Goal: Task Accomplishment & Management: Manage account settings

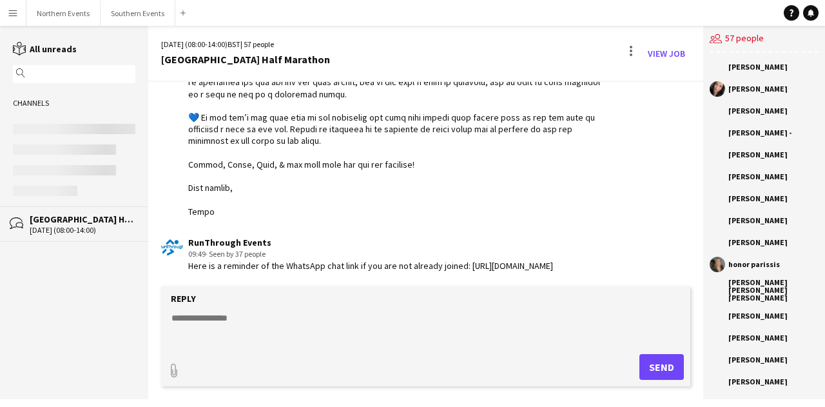
scroll to position [2296, 0]
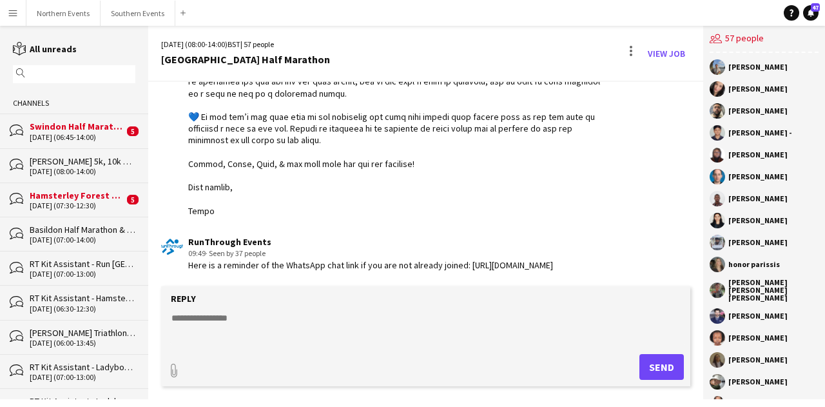
click at [273, 309] on form "Reply paperclip Send" at bounding box center [425, 336] width 529 height 100
click at [271, 318] on textarea at bounding box center [428, 328] width 516 height 34
paste textarea "**********"
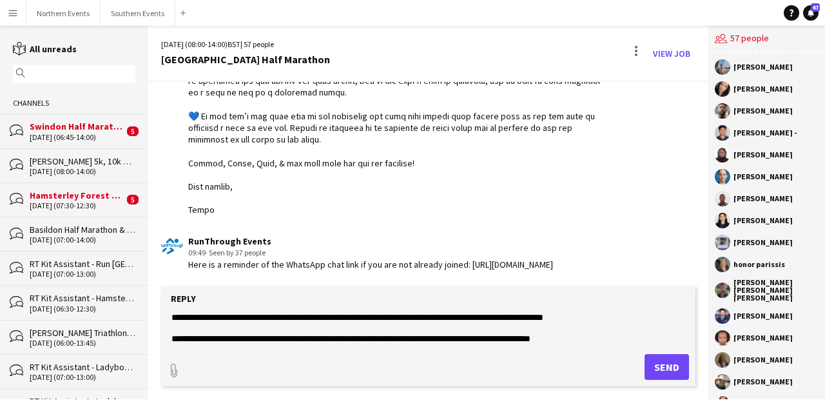
scroll to position [113, 0]
type textarea "**********"
click at [653, 359] on button "Send" at bounding box center [666, 367] width 44 height 26
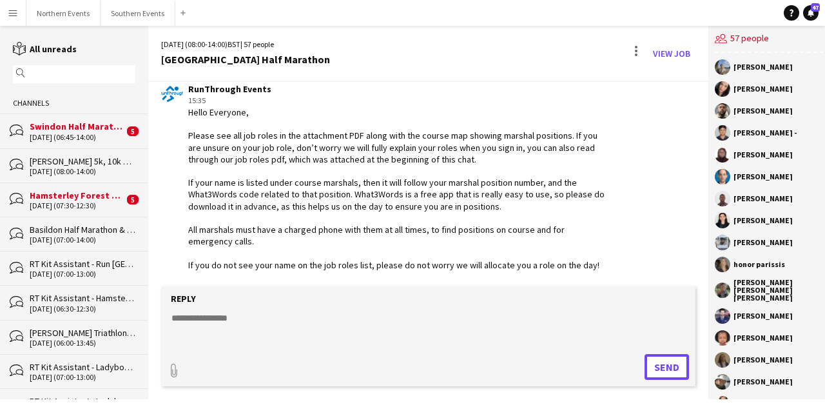
scroll to position [2502, 0]
type input "**********"
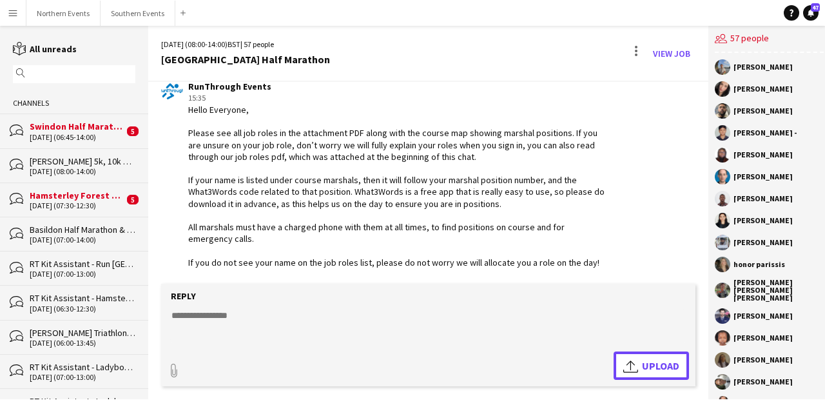
click at [638, 364] on span "Upload Upload" at bounding box center [651, 365] width 56 height 15
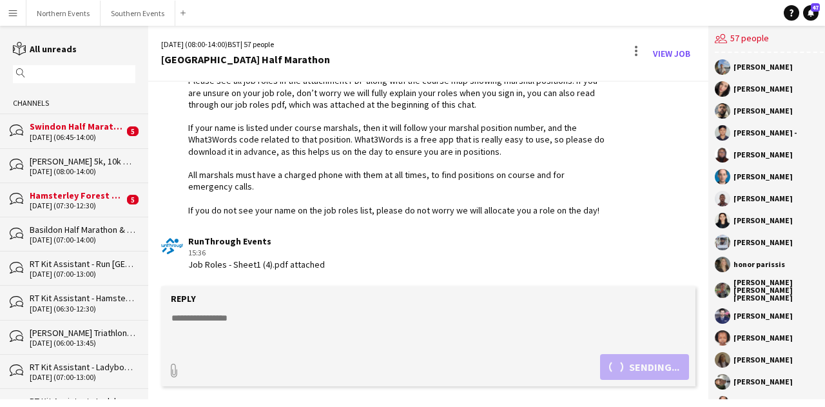
scroll to position [2613, 0]
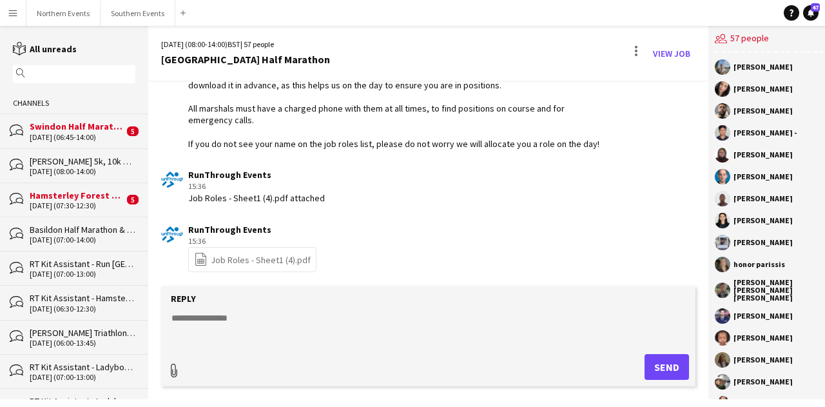
type input "**********"
click at [623, 358] on app-icon "Upload" at bounding box center [632, 365] width 19 height 15
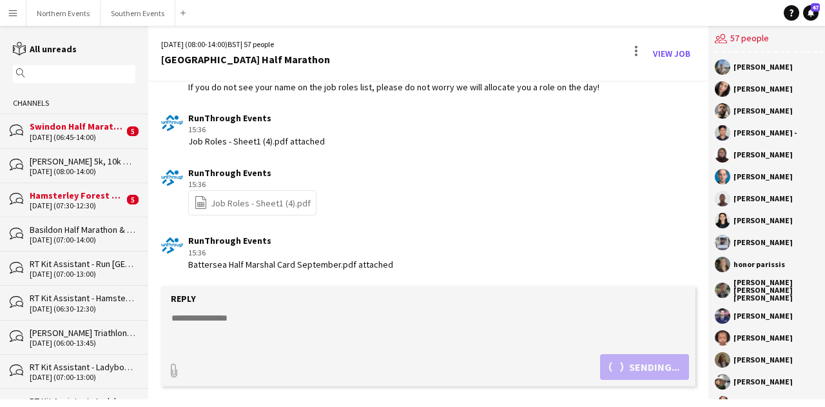
click at [392, 327] on textarea at bounding box center [428, 328] width 516 height 34
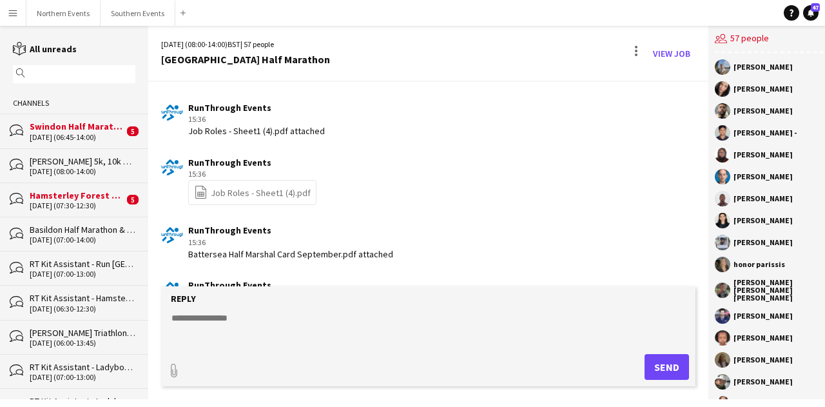
scroll to position [2735, 0]
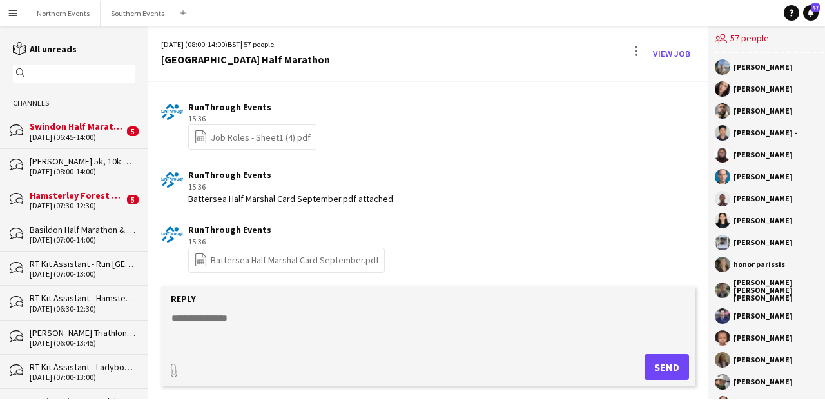
click at [285, 332] on textarea at bounding box center [428, 328] width 516 height 34
paste textarea "**********"
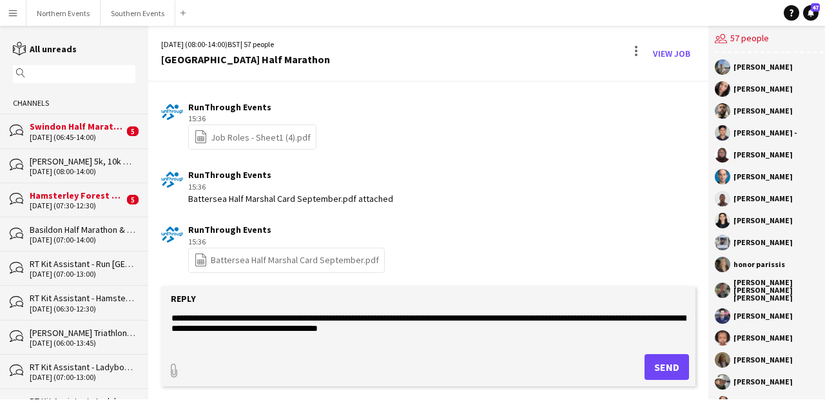
scroll to position [0, 0]
type textarea "**********"
click at [678, 366] on button "Send" at bounding box center [666, 367] width 44 height 26
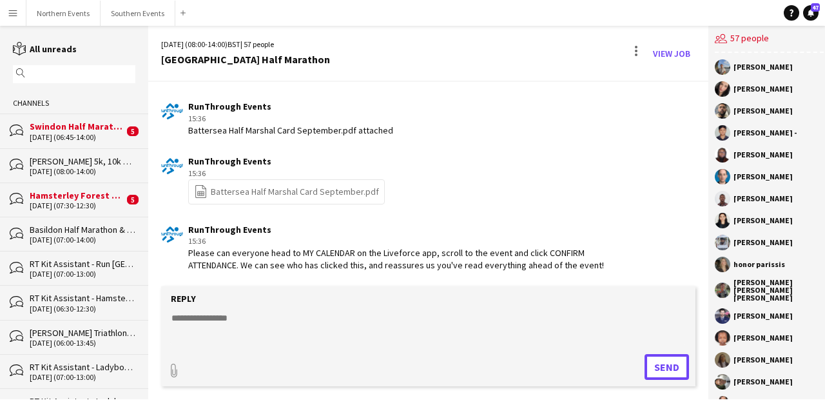
scroll to position [2813, 0]
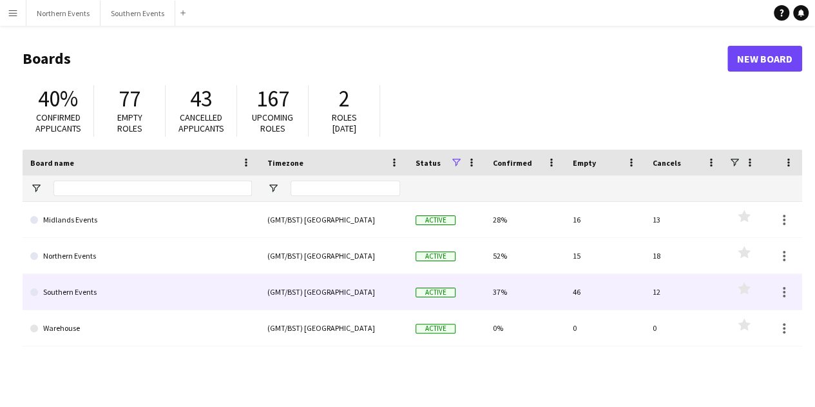
click at [184, 295] on link "Southern Events" at bounding box center [141, 292] width 222 height 36
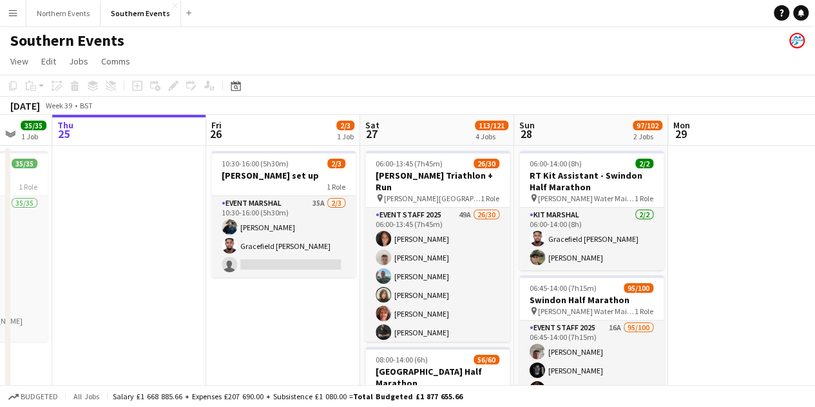
scroll to position [0, 509]
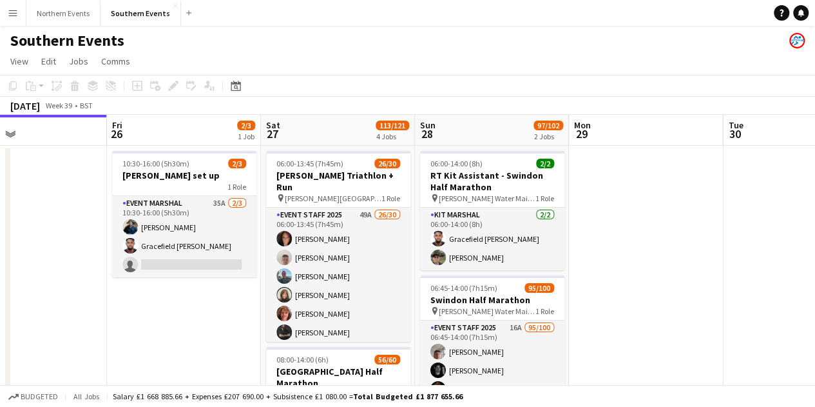
drag, startPoint x: 386, startPoint y: 323, endPoint x: 184, endPoint y: 309, distance: 202.2
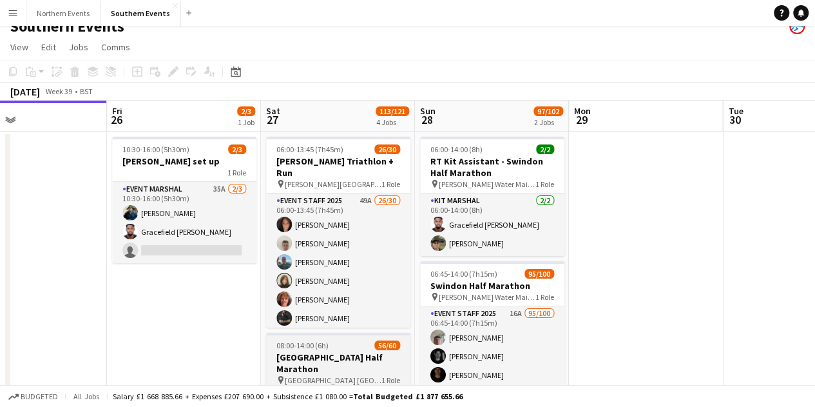
scroll to position [129, 0]
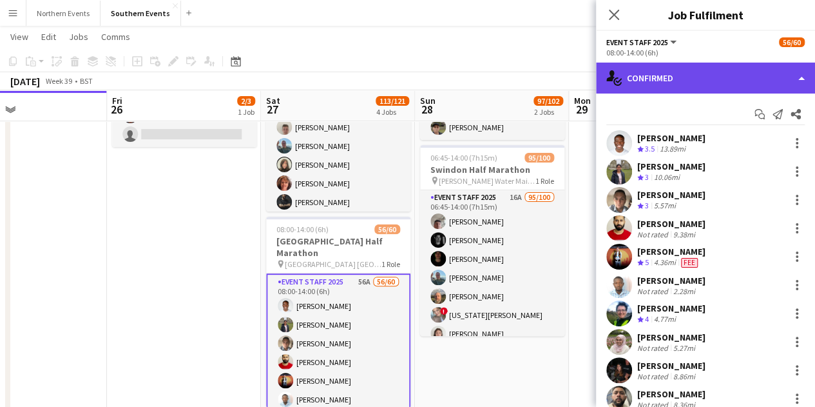
click at [709, 80] on div "single-neutral-actions-check-2 Confirmed" at bounding box center [705, 78] width 219 height 31
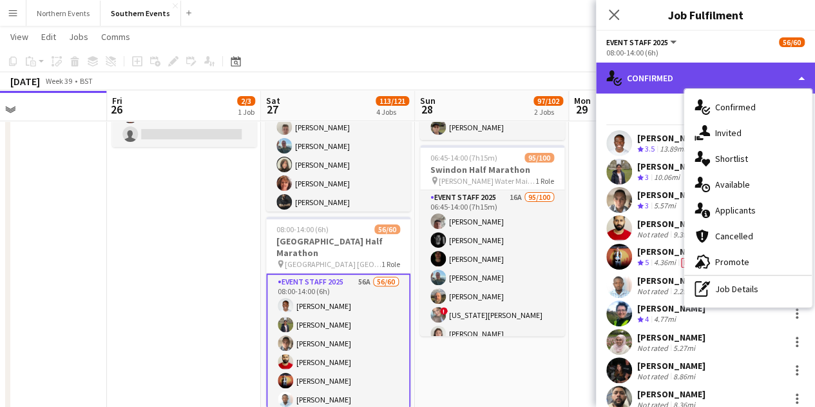
click at [709, 79] on div "single-neutral-actions-check-2 Confirmed" at bounding box center [705, 78] width 219 height 31
click at [709, 74] on div "single-neutral-actions-check-2 Confirmed" at bounding box center [705, 78] width 219 height 31
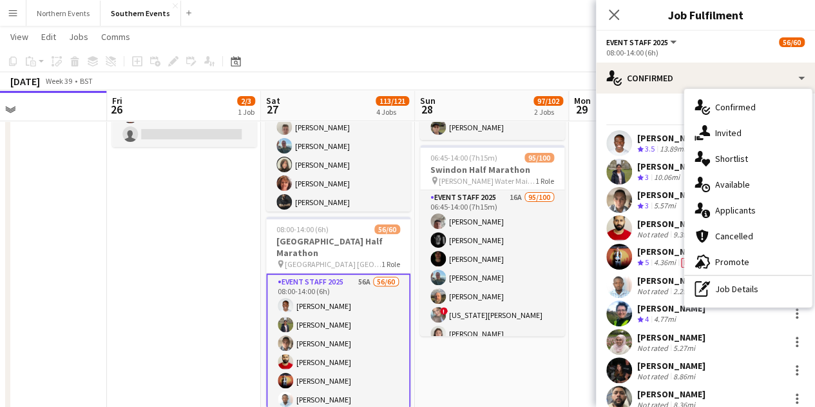
click at [614, 111] on div "Start chat Send notification Share" at bounding box center [705, 114] width 198 height 21
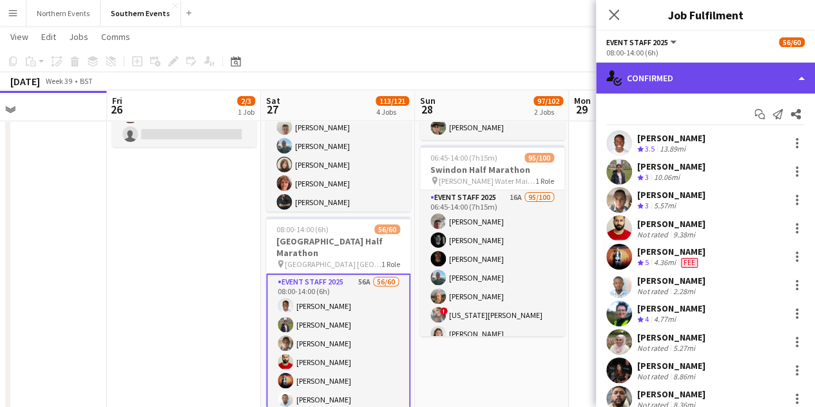
click at [677, 76] on div "single-neutral-actions-check-2 Confirmed" at bounding box center [705, 78] width 219 height 31
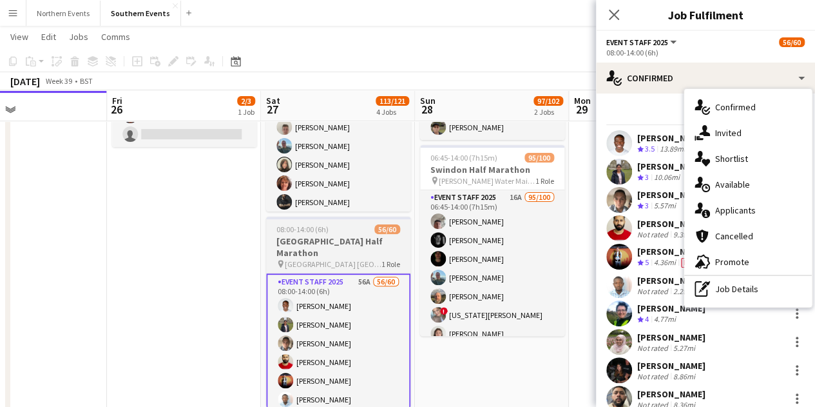
click at [335, 230] on div "08:00-14:00 (6h) 56/60" at bounding box center [338, 229] width 144 height 10
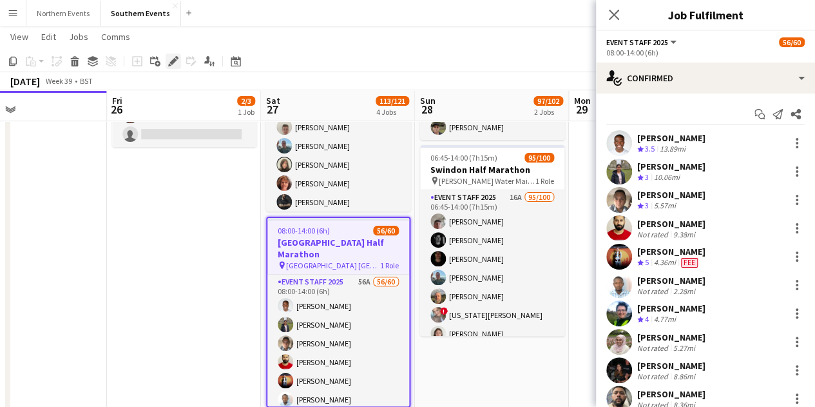
click at [175, 62] on icon at bounding box center [172, 61] width 7 height 7
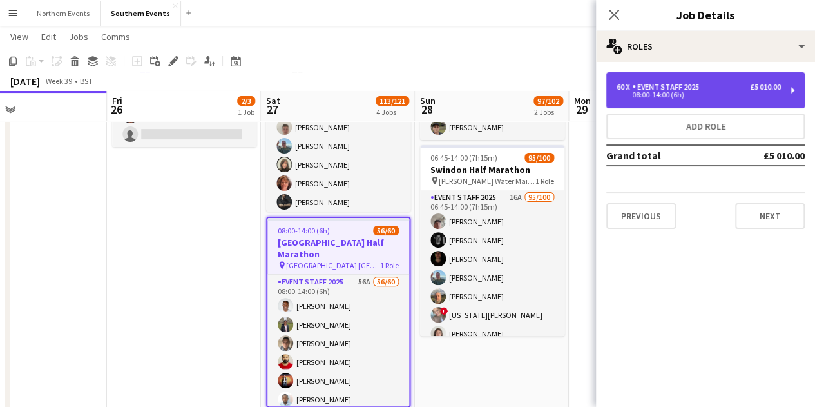
click at [670, 83] on div "Event Staff 2025" at bounding box center [668, 86] width 72 height 9
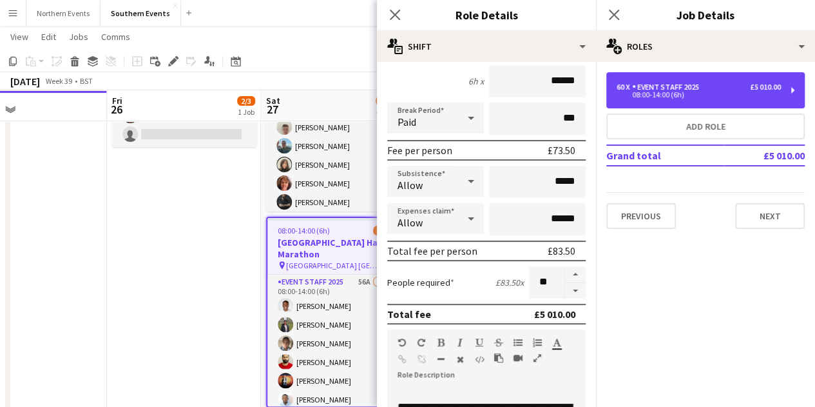
scroll to position [193, 0]
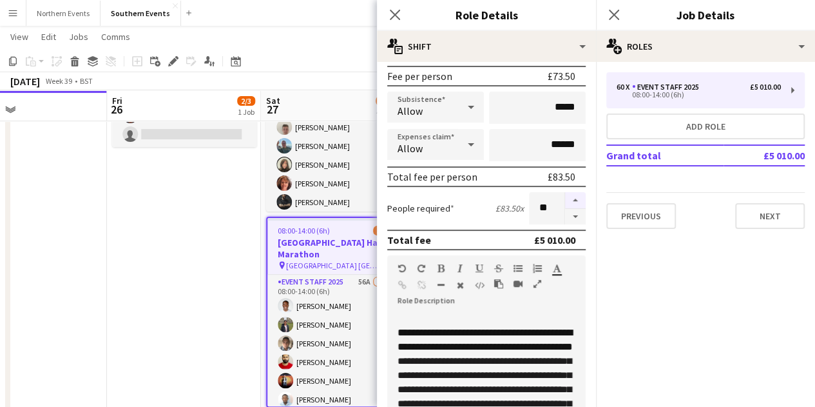
click at [565, 200] on button "button" at bounding box center [575, 200] width 21 height 17
type input "**"
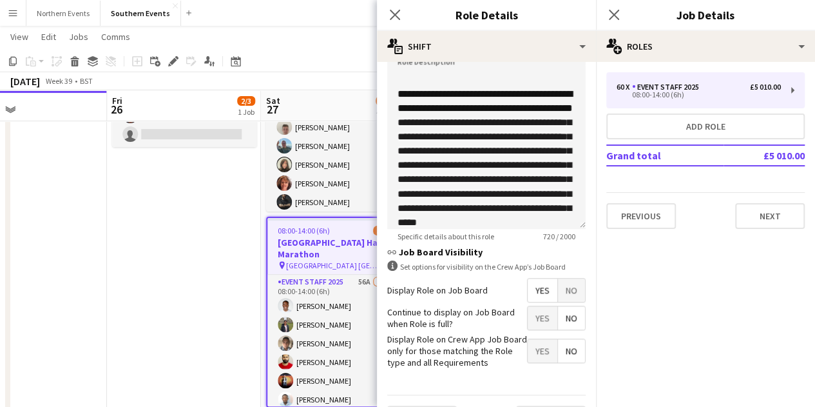
scroll to position [465, 0]
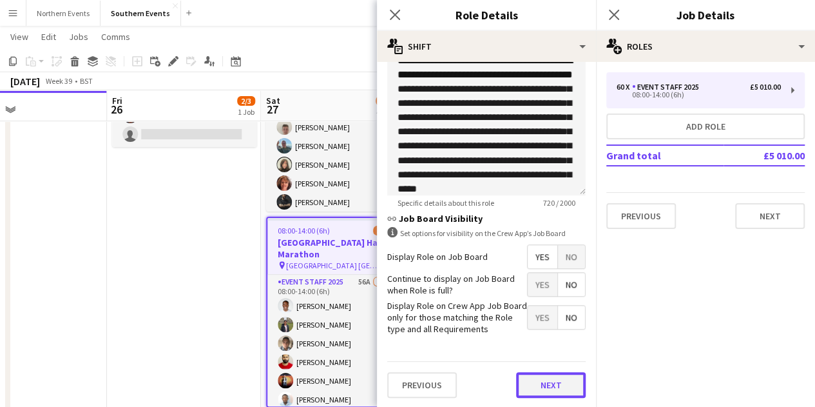
click at [550, 386] on button "Next" at bounding box center [551, 385] width 70 height 26
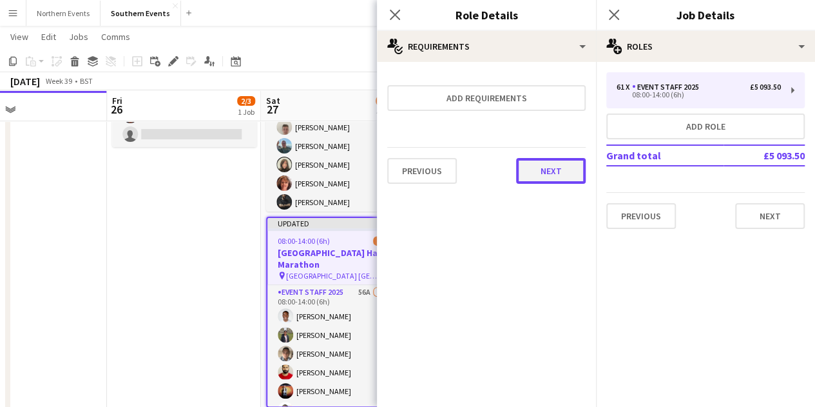
click at [563, 176] on button "Next" at bounding box center [551, 171] width 70 height 26
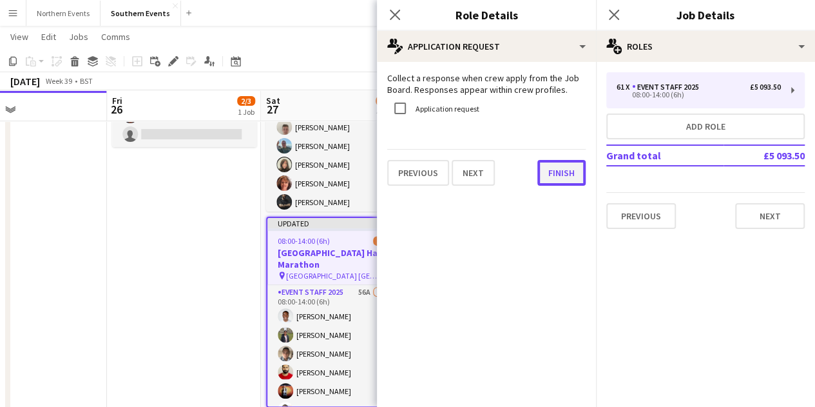
click at [552, 173] on button "Finish" at bounding box center [561, 173] width 48 height 26
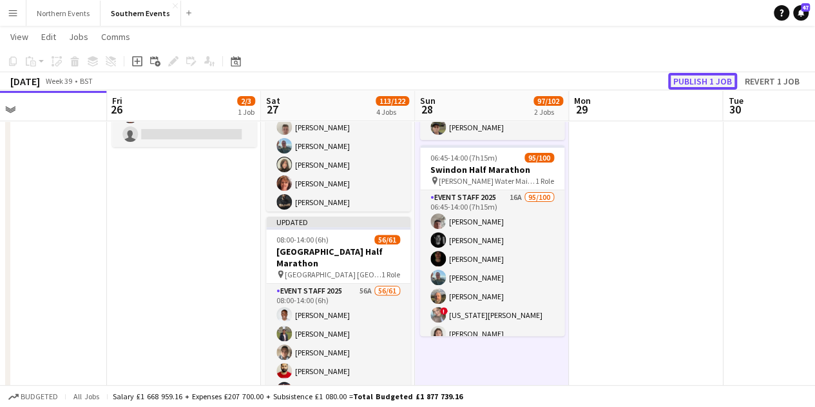
click at [708, 82] on button "Publish 1 job" at bounding box center [702, 81] width 69 height 17
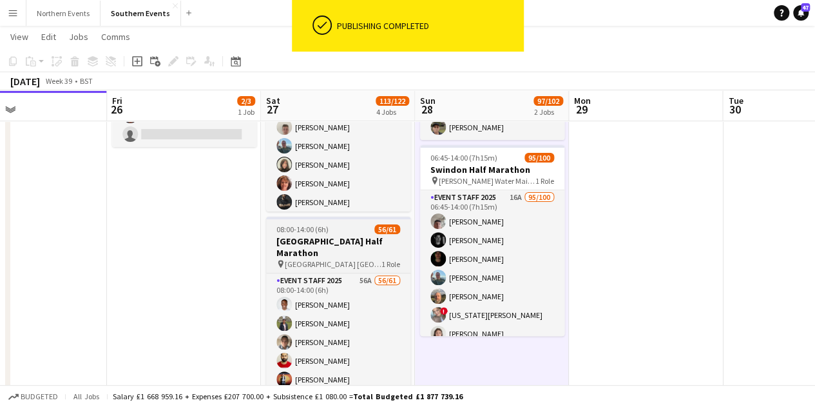
click at [353, 229] on div "08:00-14:00 (6h) 56/61" at bounding box center [338, 229] width 144 height 10
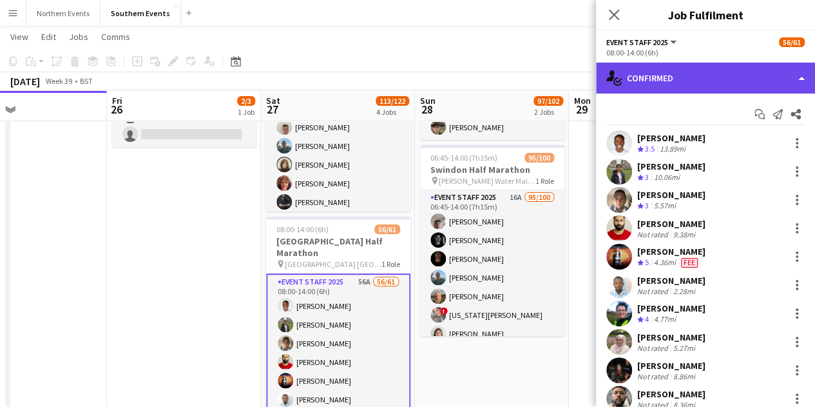
click at [688, 74] on div "single-neutral-actions-check-2 Confirmed" at bounding box center [705, 78] width 219 height 31
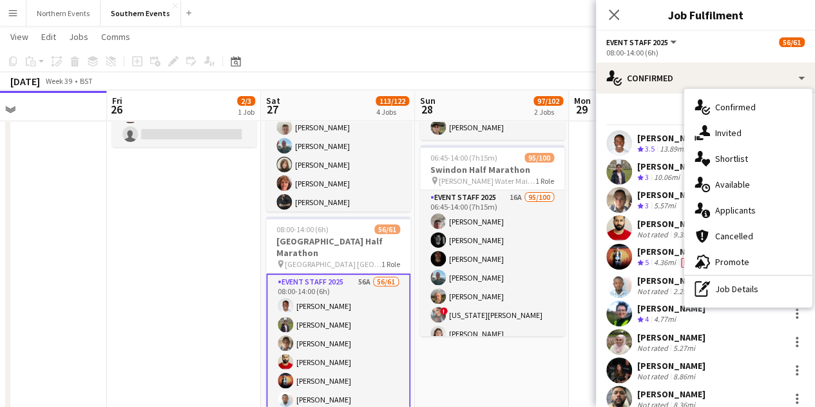
click at [657, 116] on div "Start chat Send notification Share" at bounding box center [705, 114] width 198 height 21
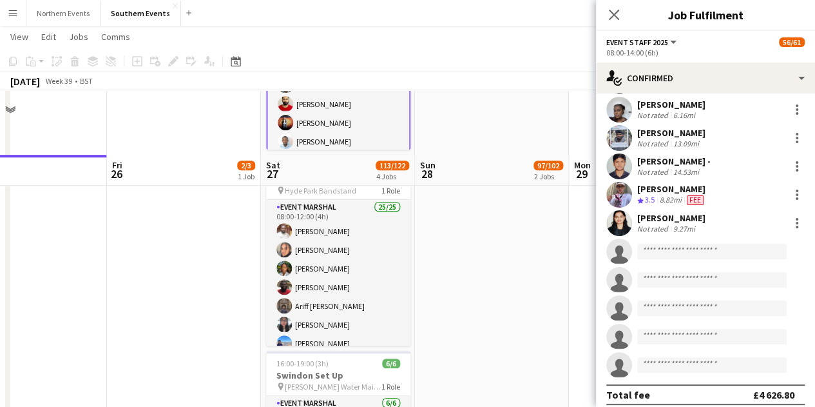
scroll to position [451, 0]
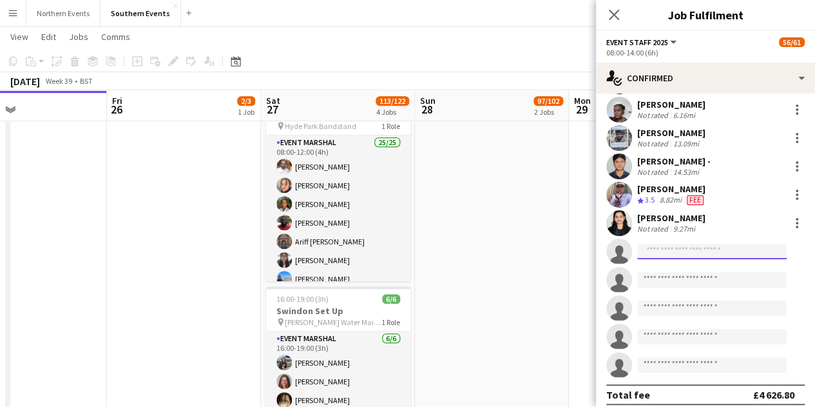
click at [708, 244] on input at bounding box center [712, 251] width 150 height 15
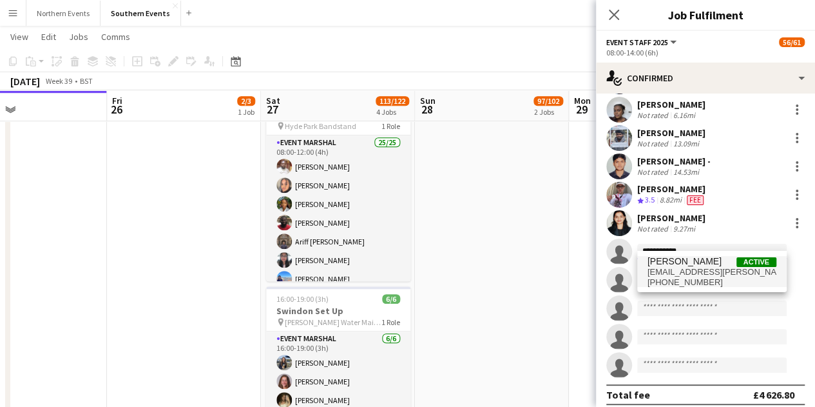
type input "**********"
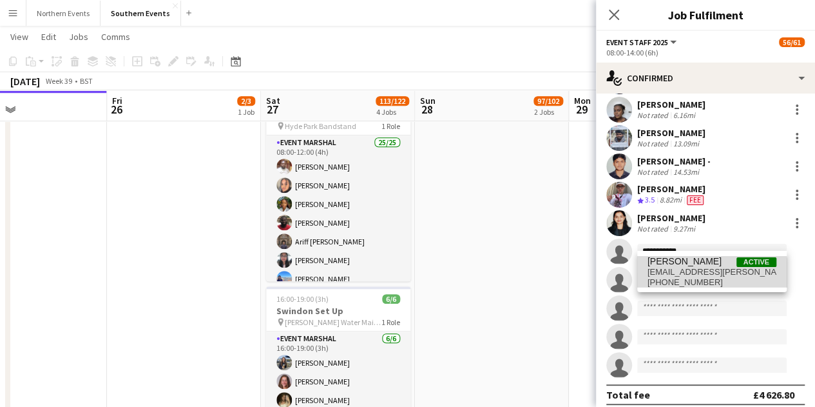
click at [708, 279] on span "[PHONE_NUMBER]" at bounding box center [712, 282] width 129 height 10
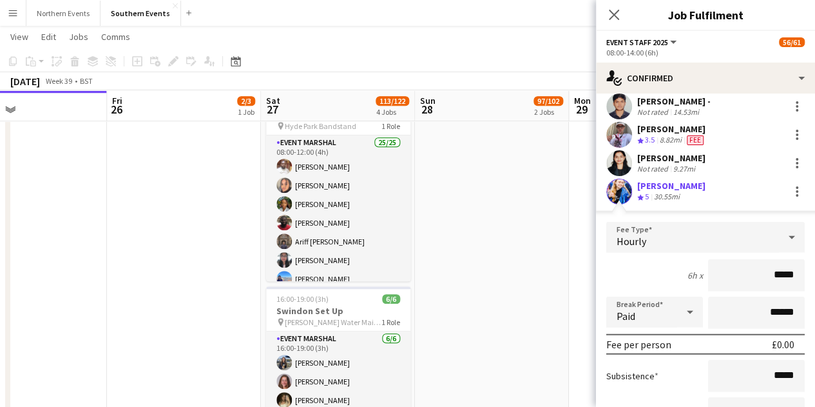
scroll to position [1688, 0]
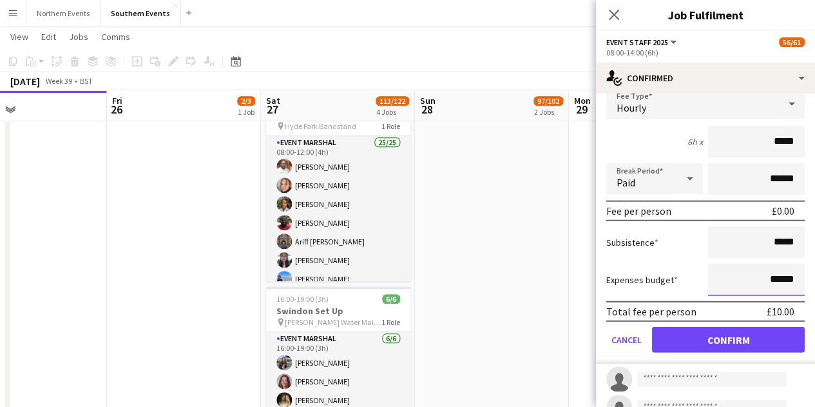
drag, startPoint x: 787, startPoint y: 273, endPoint x: 747, endPoint y: 273, distance: 40.0
click at [747, 273] on input "******" at bounding box center [756, 280] width 97 height 32
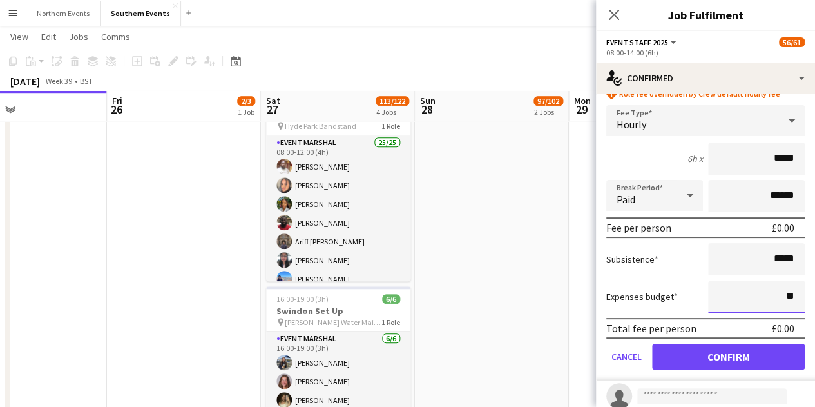
scroll to position [1705, 0]
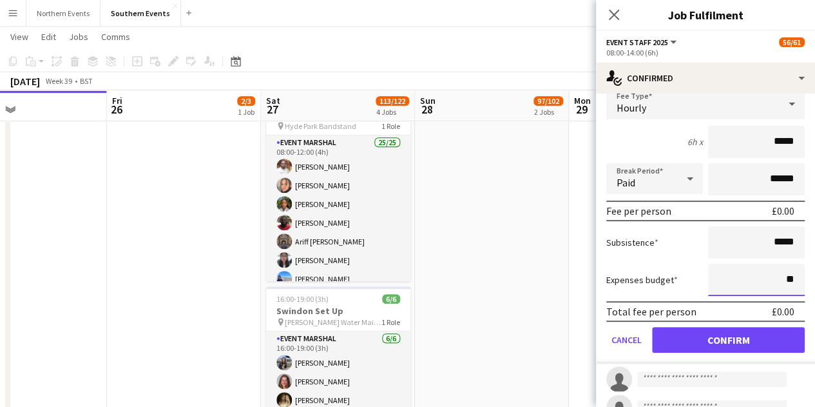
type input "**"
click at [742, 227] on input "*****" at bounding box center [756, 242] width 97 height 32
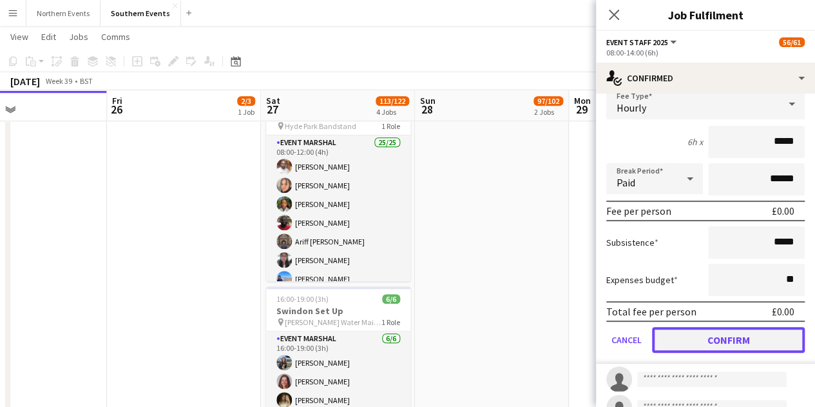
click at [739, 328] on button "Confirm" at bounding box center [728, 340] width 153 height 26
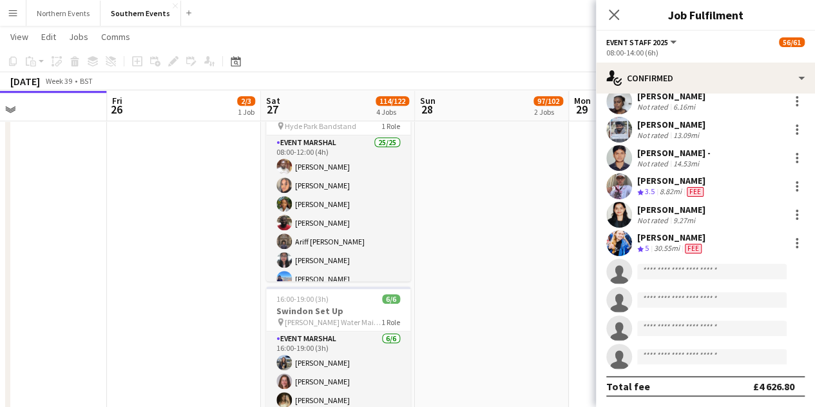
scroll to position [1495, 0]
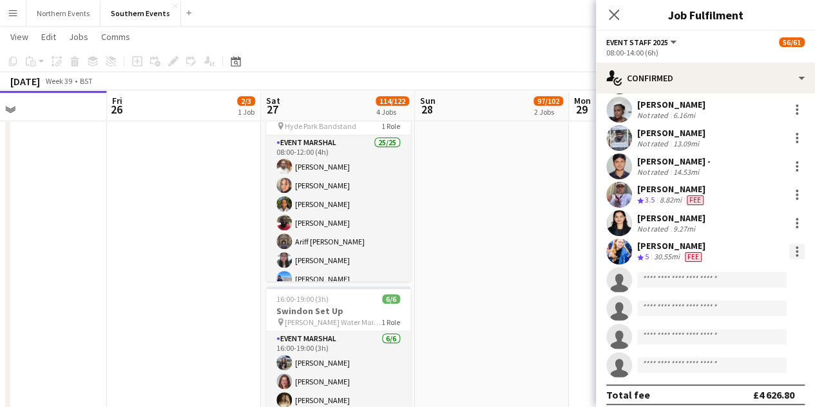
click at [789, 244] on div at bounding box center [796, 251] width 15 height 15
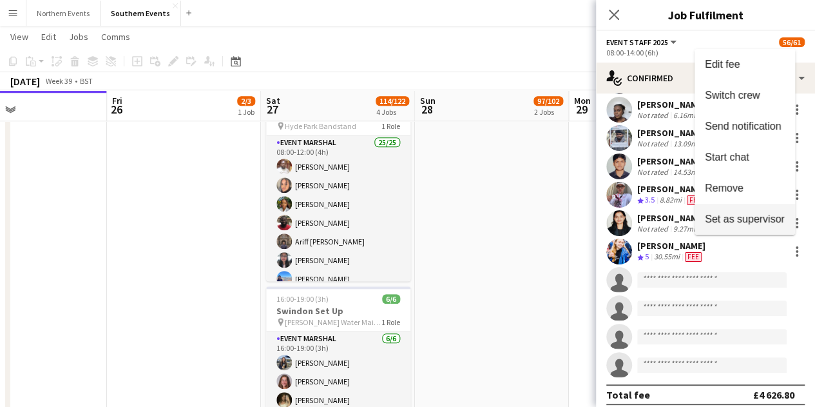
click at [759, 224] on span "Set as supervisor" at bounding box center [745, 218] width 80 height 11
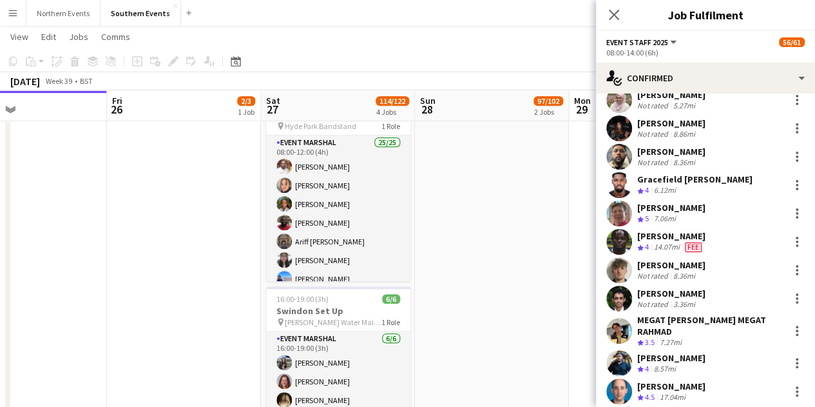
scroll to position [0, 0]
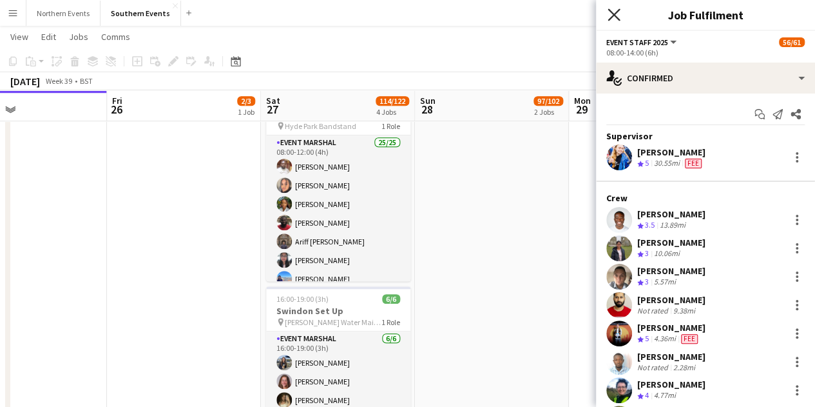
click at [615, 15] on icon at bounding box center [614, 14] width 12 height 12
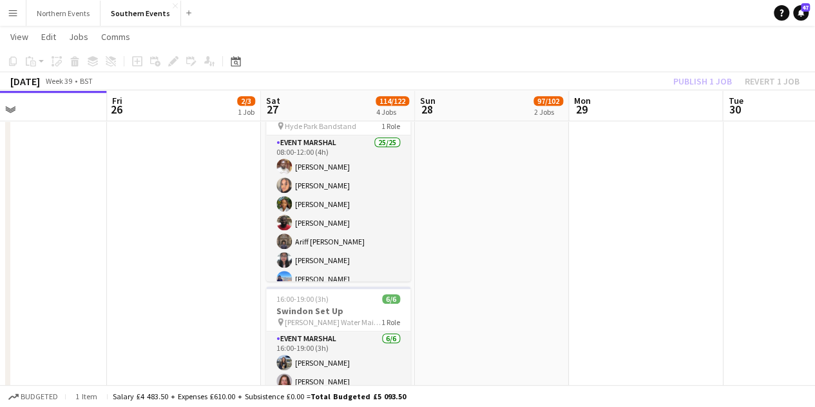
click at [699, 79] on div "Publish 1 job Revert 1 job" at bounding box center [736, 81] width 157 height 17
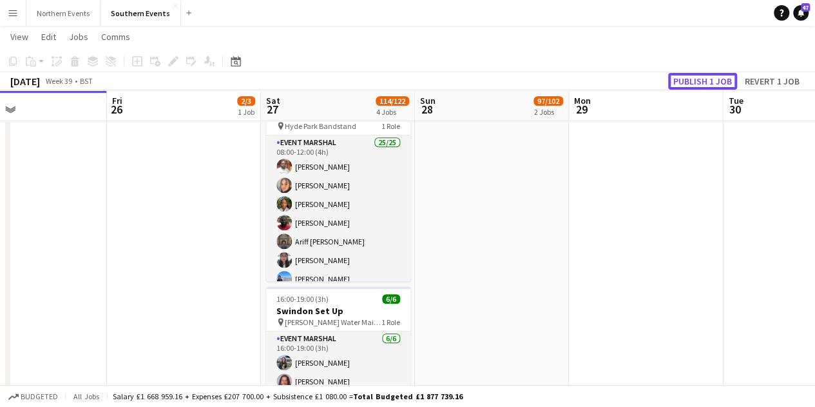
click at [699, 79] on button "Publish 1 job" at bounding box center [702, 81] width 69 height 17
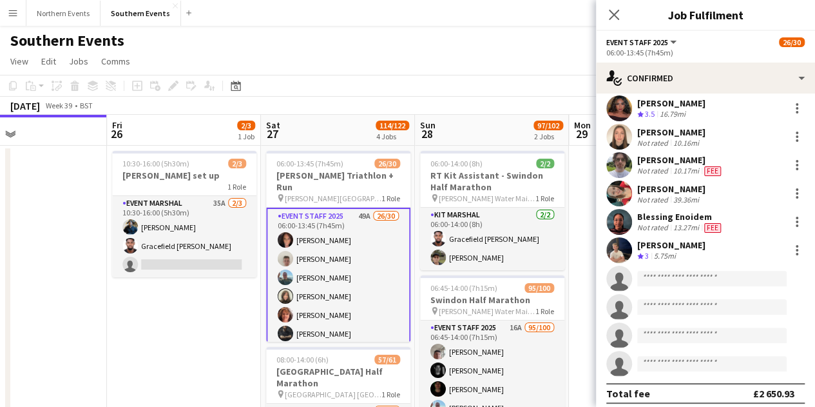
scroll to position [608, 0]
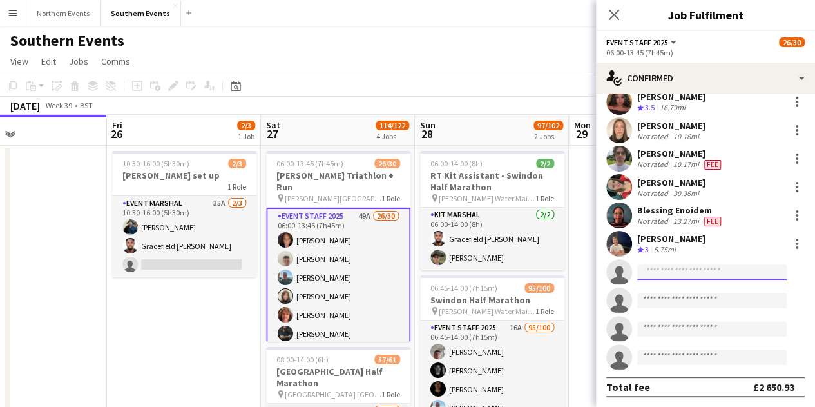
click at [665, 267] on input at bounding box center [712, 271] width 150 height 15
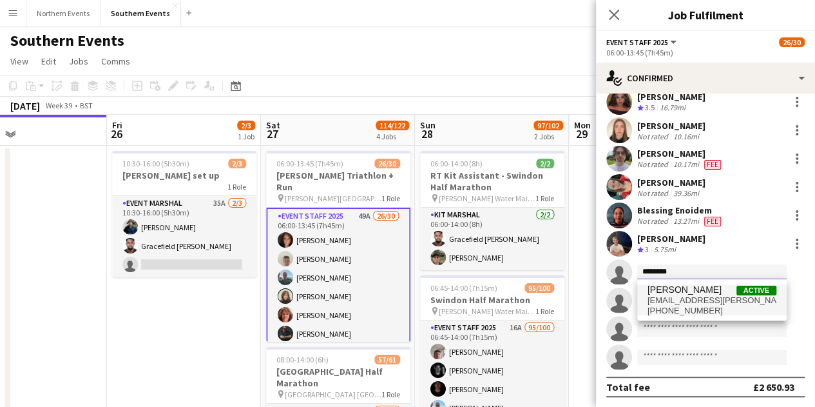
type input "********"
click at [702, 309] on span "[PHONE_NUMBER]" at bounding box center [712, 310] width 129 height 10
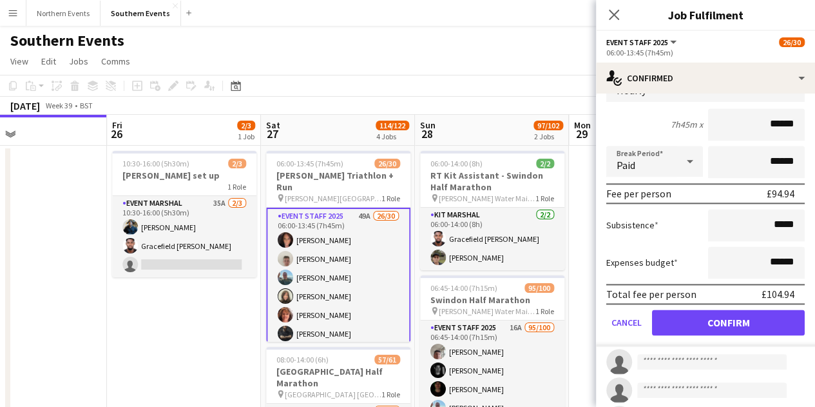
scroll to position [772, 0]
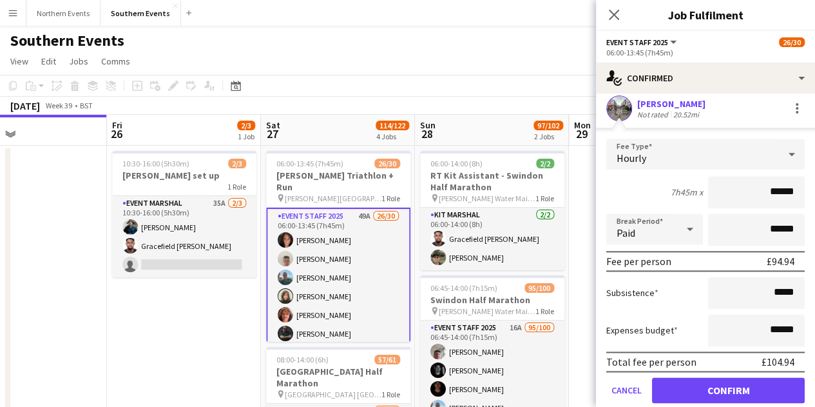
drag, startPoint x: 742, startPoint y: 188, endPoint x: 797, endPoint y: 191, distance: 54.9
click at [797, 191] on form "Fee Type Hourly 7h45m x ****** Break Period Paid ****** Fee per person £94.94 S…" at bounding box center [705, 276] width 219 height 275
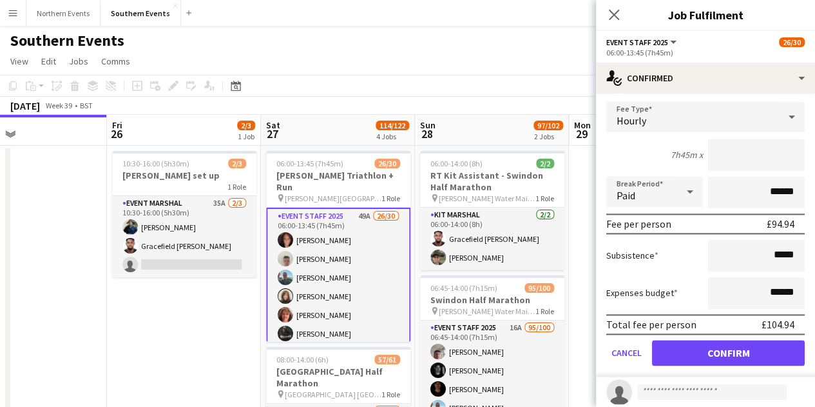
scroll to position [837, 0]
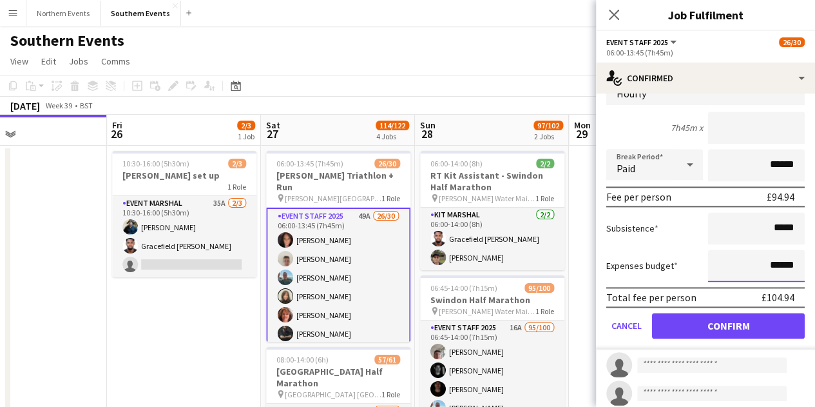
type input "*****"
drag, startPoint x: 746, startPoint y: 261, endPoint x: 819, endPoint y: 256, distance: 73.0
click at [813, 264] on mat-expansion-panel "check Confirmed Start chat Send notification Share [PERSON_NAME] Crew rating 4.…" at bounding box center [705, 249] width 219 height 313
type input "*****"
click at [688, 262] on div "Expenses budget *****" at bounding box center [705, 265] width 198 height 32
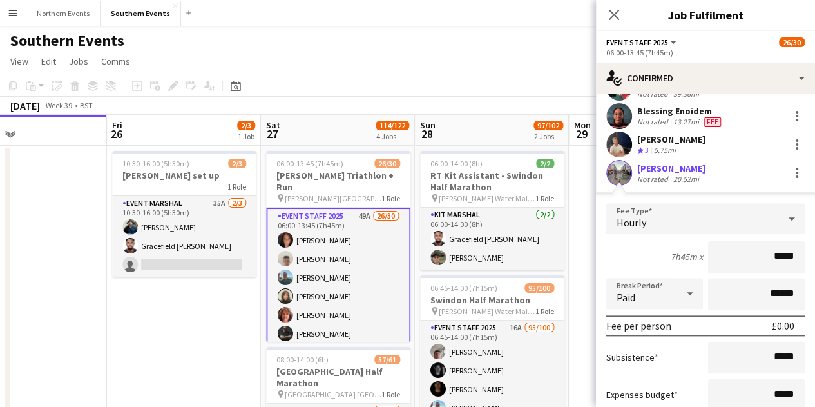
scroll to position [772, 0]
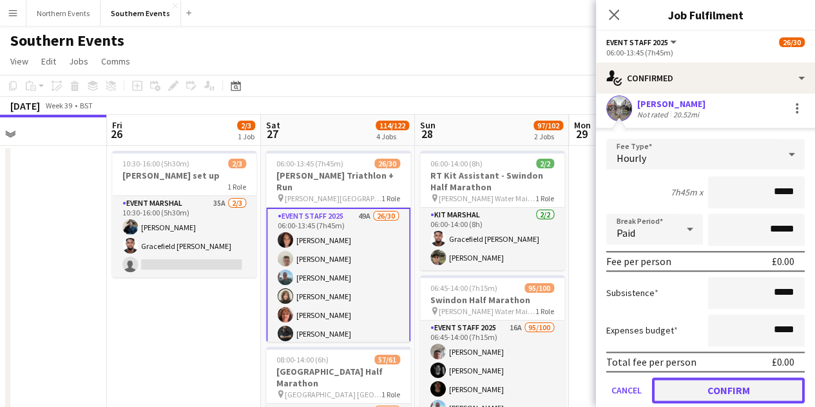
click at [722, 382] on button "Confirm" at bounding box center [728, 390] width 153 height 26
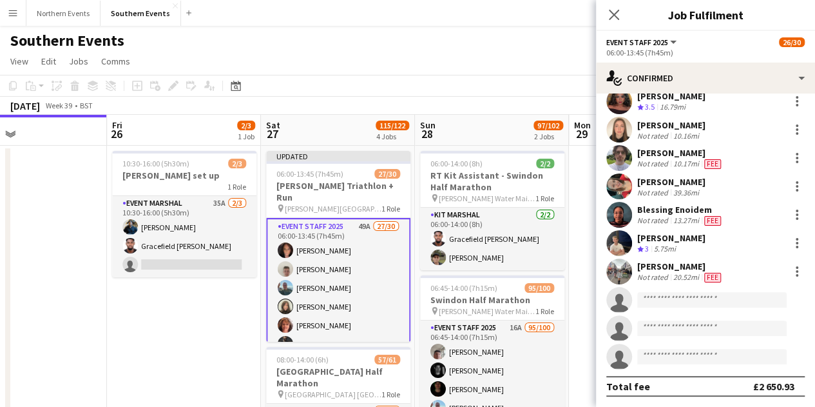
scroll to position [608, 0]
click at [796, 267] on div at bounding box center [797, 268] width 3 height 3
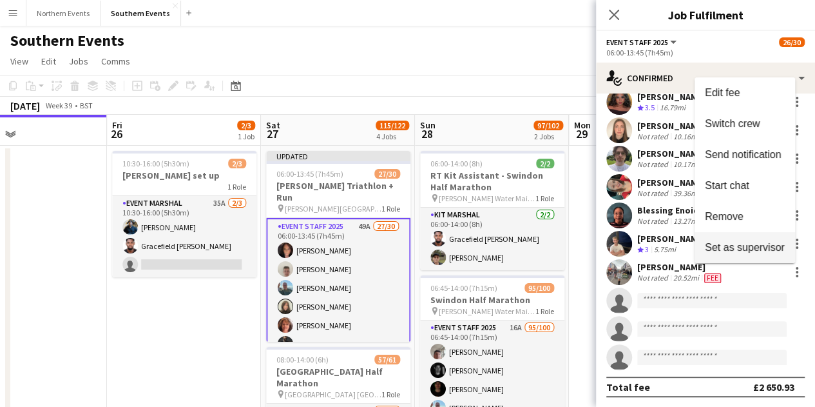
click at [753, 245] on span "Set as supervisor" at bounding box center [745, 247] width 80 height 11
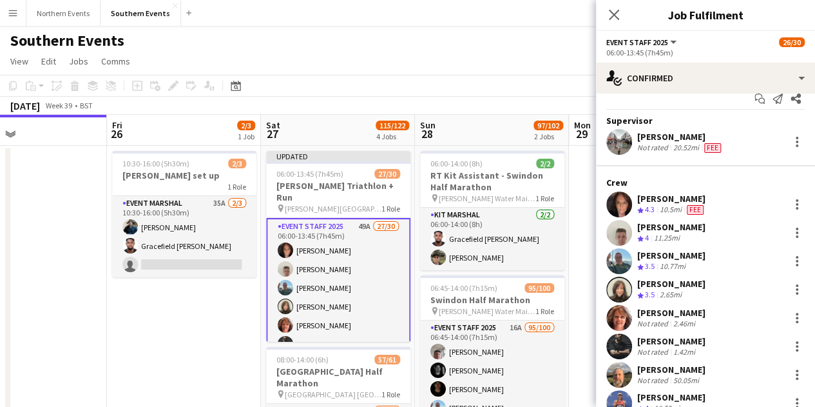
scroll to position [0, 0]
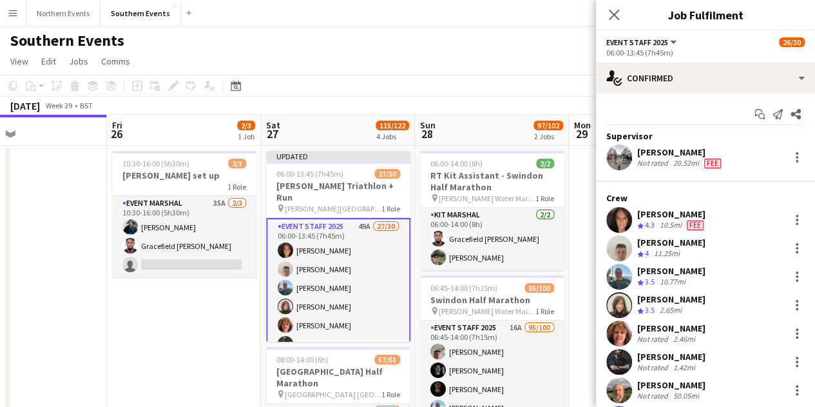
drag, startPoint x: 617, startPoint y: 8, endPoint x: 615, endPoint y: 16, distance: 8.0
click at [617, 8] on app-icon "Close pop-in" at bounding box center [613, 14] width 15 height 15
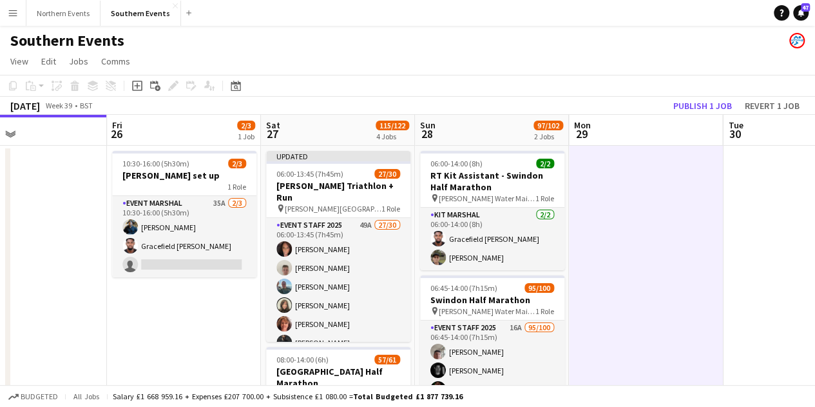
click at [561, 87] on app-toolbar "Copy Paste Paste Ctrl+V Paste with crew Ctrl+Shift+V Paste linked Job [GEOGRAPH…" at bounding box center [407, 86] width 815 height 22
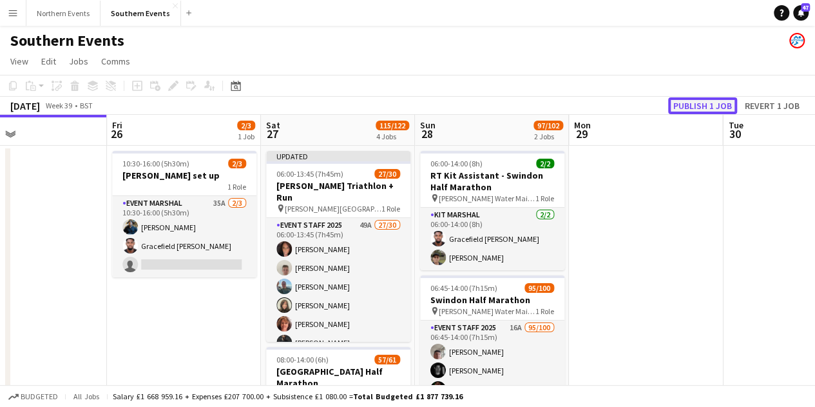
click at [695, 106] on button "Publish 1 job" at bounding box center [702, 105] width 69 height 17
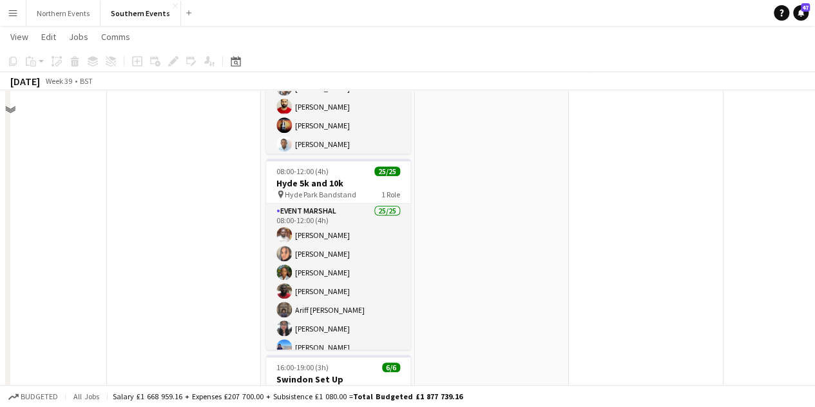
scroll to position [451, 0]
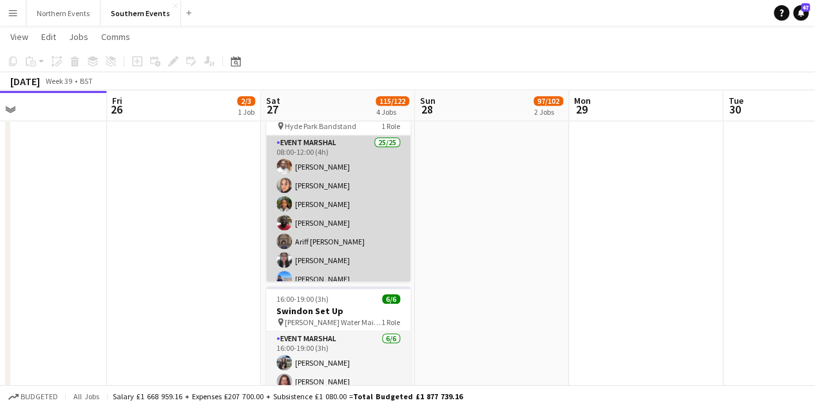
click at [324, 153] on app-card-role "Event Marshal 25/25 08:00-12:00 (4h) [PERSON_NAME] Odii [PERSON_NAME] [PERSON_N…" at bounding box center [338, 383] width 144 height 496
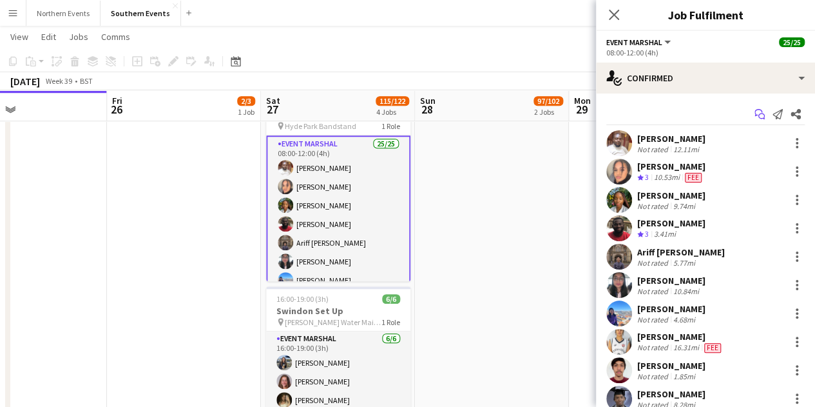
click at [755, 111] on icon "Start chat" at bounding box center [760, 114] width 10 height 10
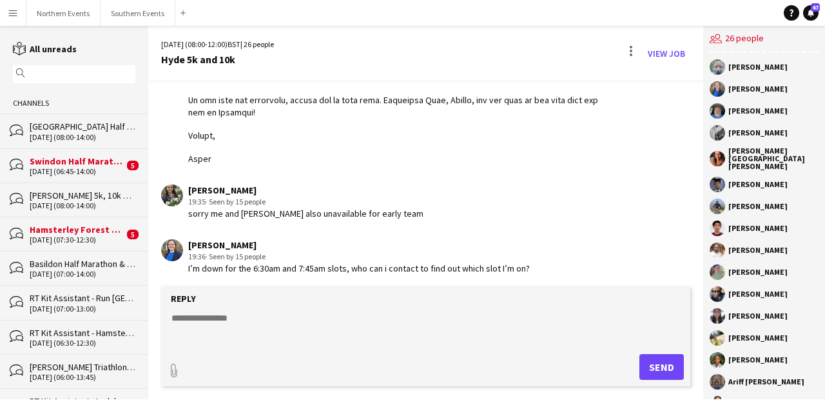
scroll to position [2730, 0]
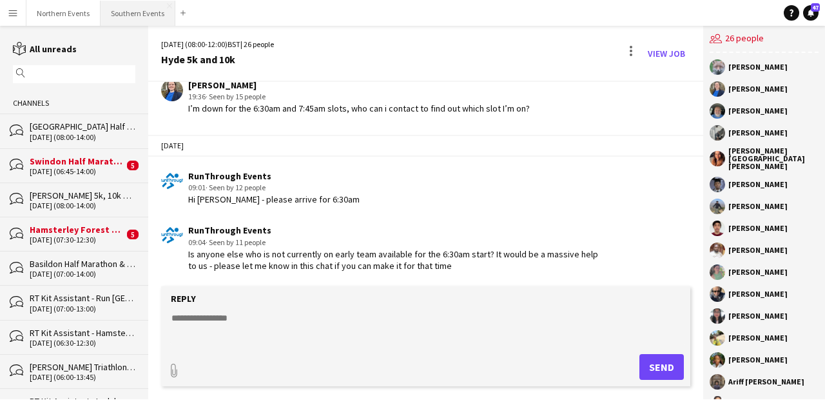
click at [151, 17] on button "Southern Events Close" at bounding box center [138, 13] width 75 height 25
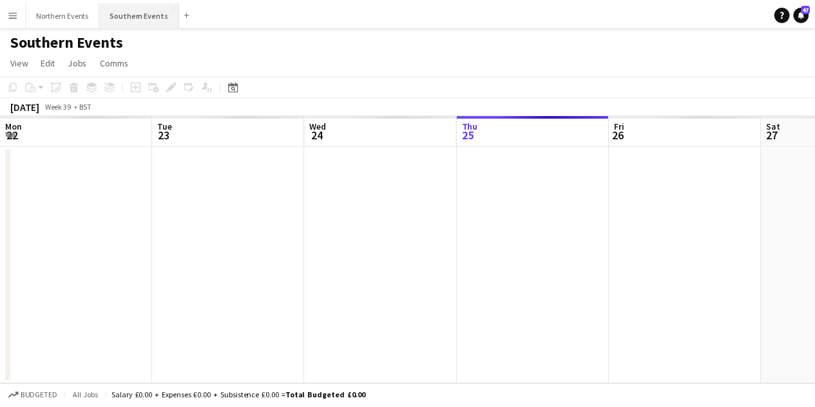
scroll to position [0, 308]
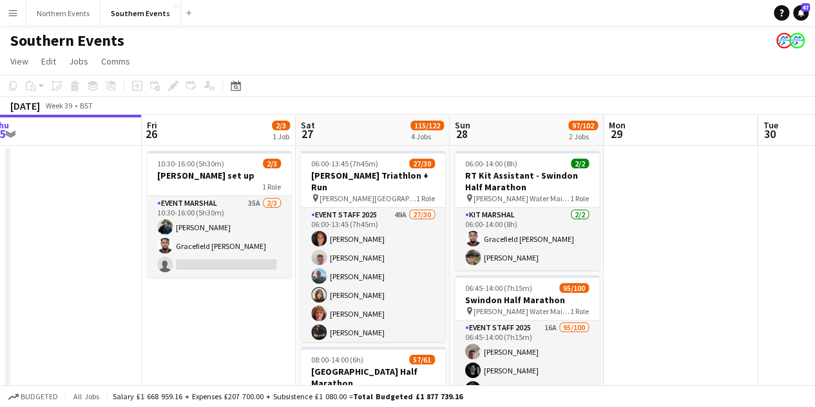
drag, startPoint x: 362, startPoint y: 311, endPoint x: 200, endPoint y: 288, distance: 163.4
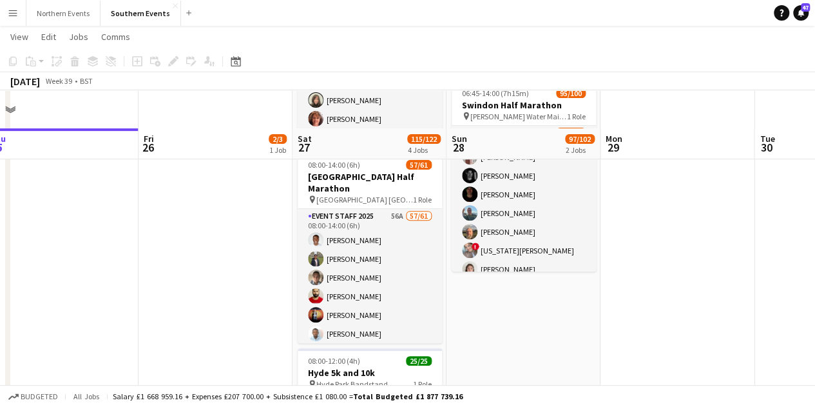
scroll to position [387, 0]
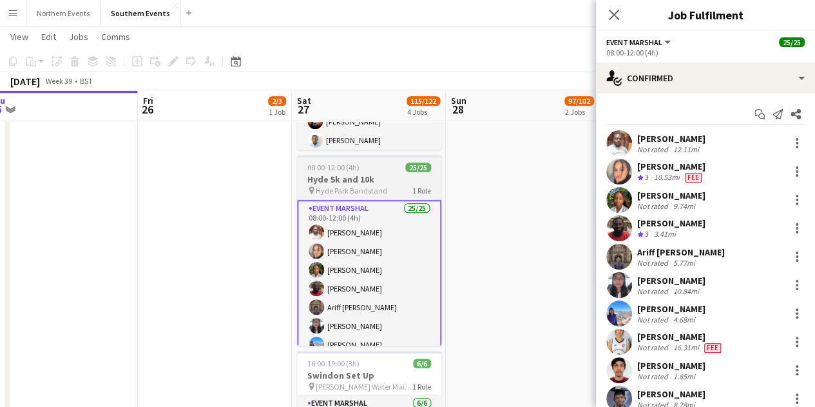
click at [337, 166] on span "08:00-12:00 (4h)" at bounding box center [333, 167] width 52 height 10
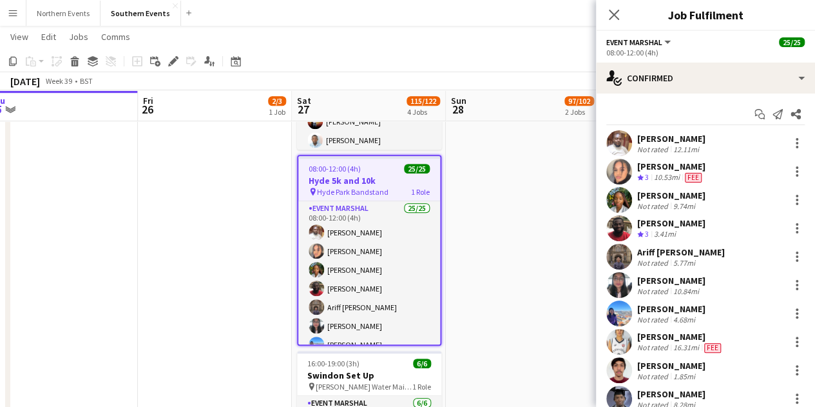
click at [337, 166] on span "08:00-12:00 (4h)" at bounding box center [335, 169] width 52 height 10
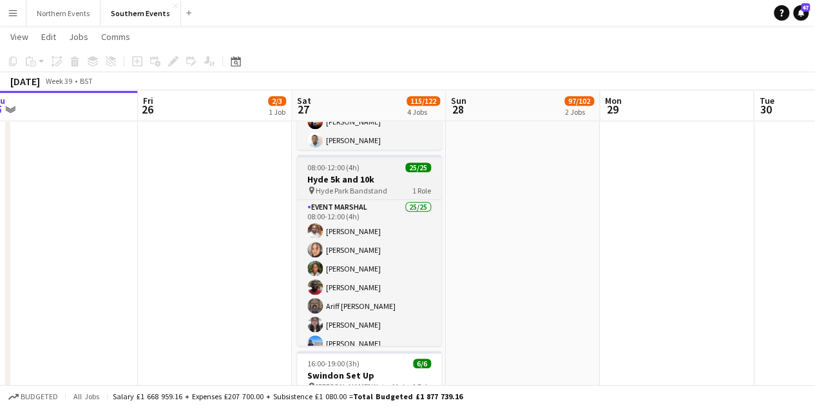
click at [374, 171] on div "08:00-12:00 (4h) 25/25" at bounding box center [369, 167] width 144 height 10
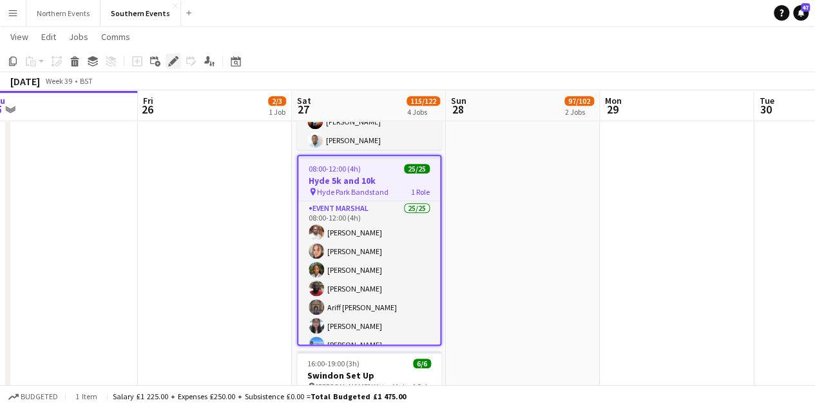
click at [173, 59] on icon at bounding box center [172, 61] width 7 height 7
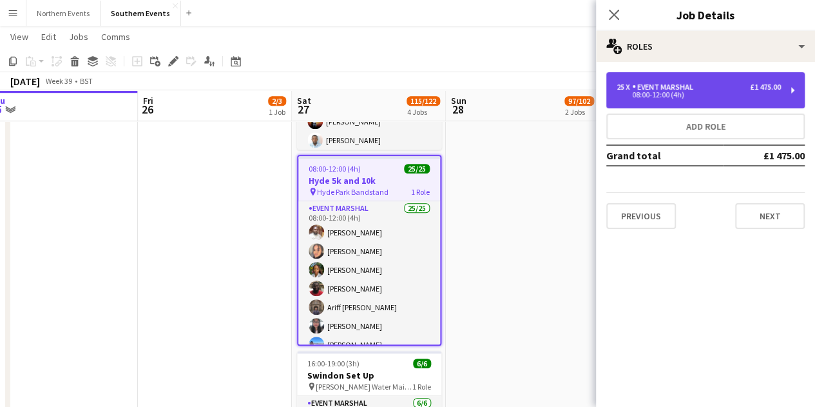
click at [643, 97] on div "08:00-12:00 (4h)" at bounding box center [699, 95] width 164 height 6
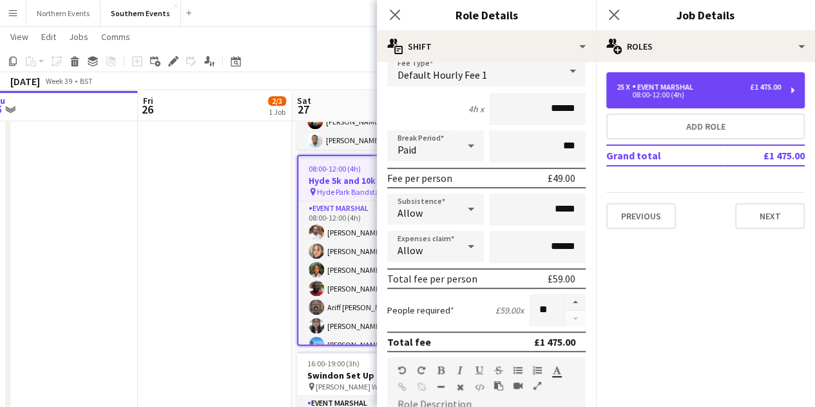
scroll to position [129, 0]
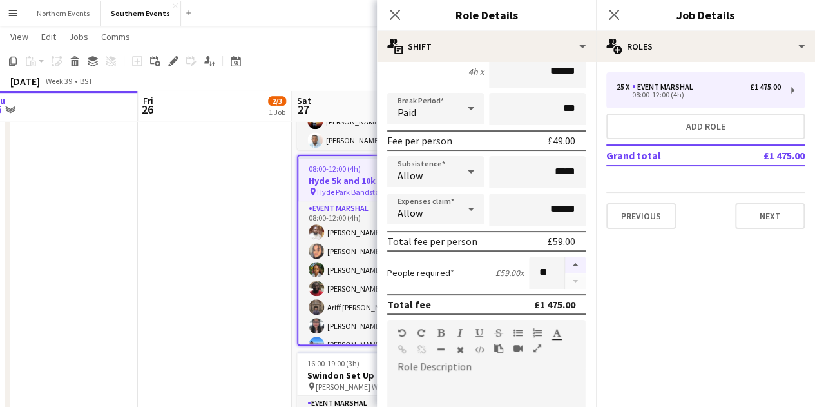
click at [566, 265] on button "button" at bounding box center [575, 264] width 21 height 17
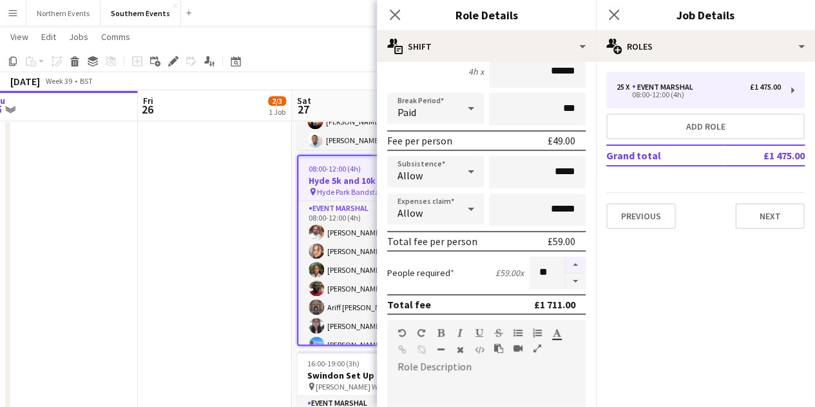
type input "**"
click at [402, 15] on div "Close pop-in" at bounding box center [395, 15] width 36 height 30
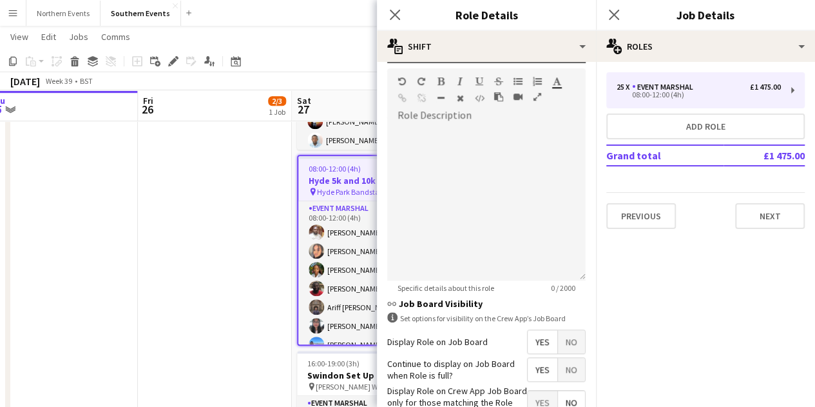
scroll to position [451, 0]
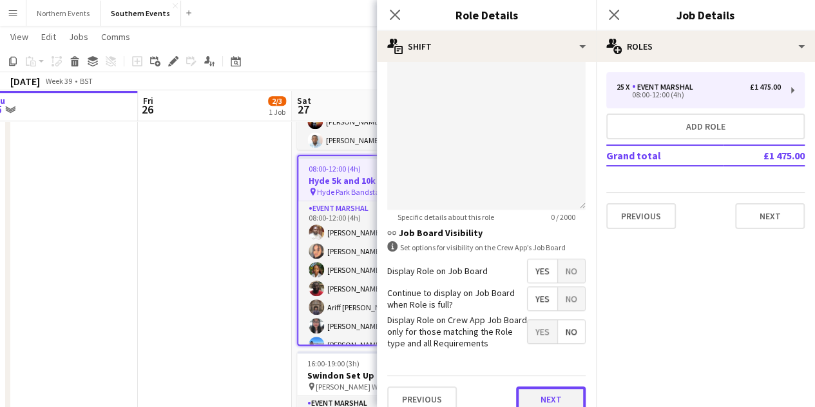
click at [554, 394] on button "Next" at bounding box center [551, 399] width 70 height 26
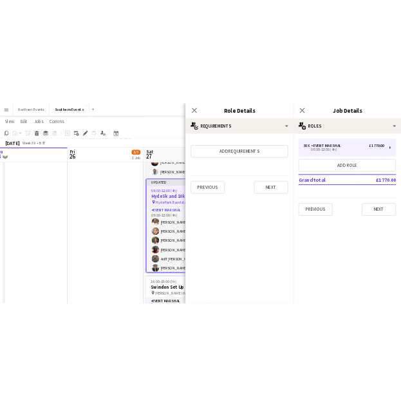
scroll to position [0, 0]
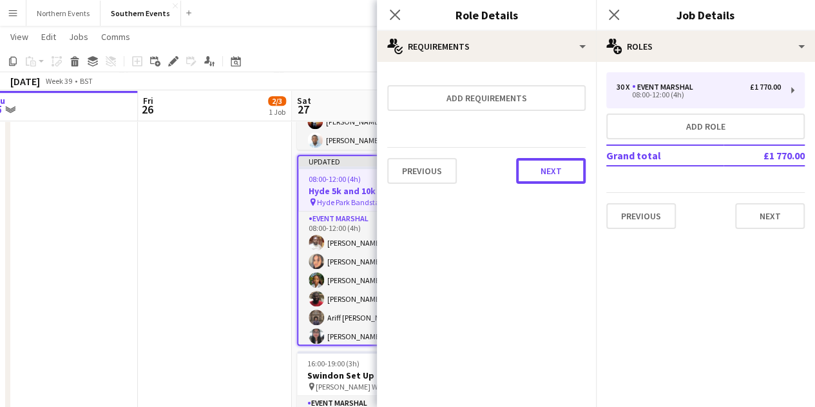
click at [559, 164] on button "Next" at bounding box center [551, 171] width 70 height 26
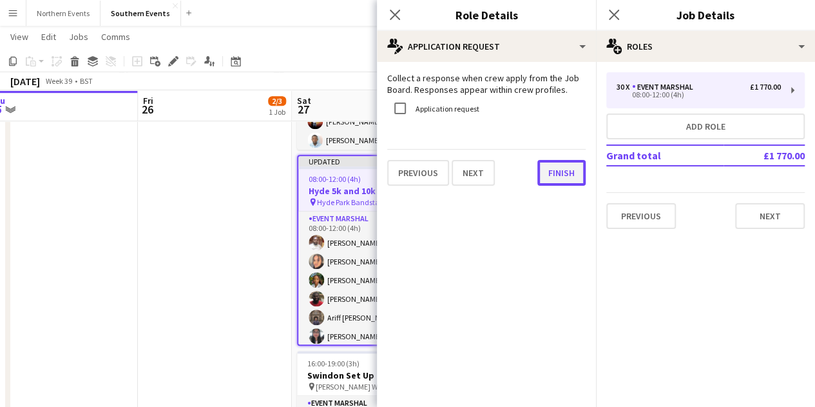
click at [558, 171] on button "Finish" at bounding box center [561, 173] width 48 height 26
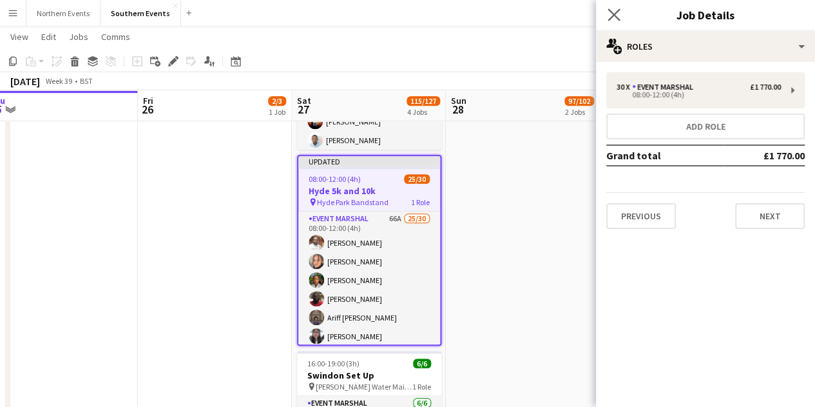
click at [621, 16] on app-icon "Close pop-in" at bounding box center [614, 15] width 19 height 19
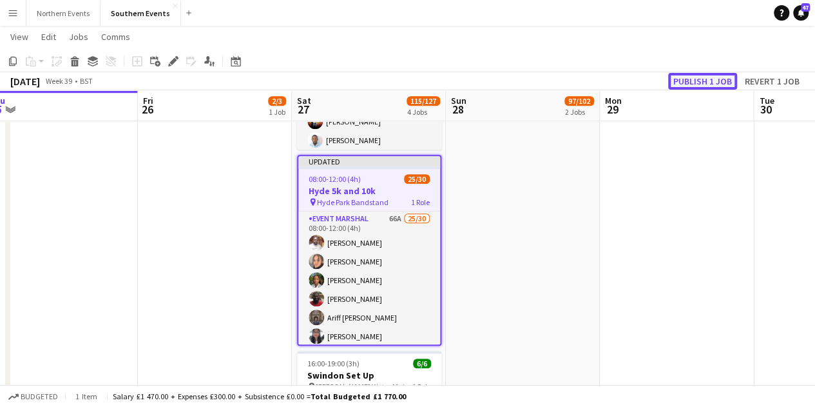
click at [702, 79] on button "Publish 1 job" at bounding box center [702, 81] width 69 height 17
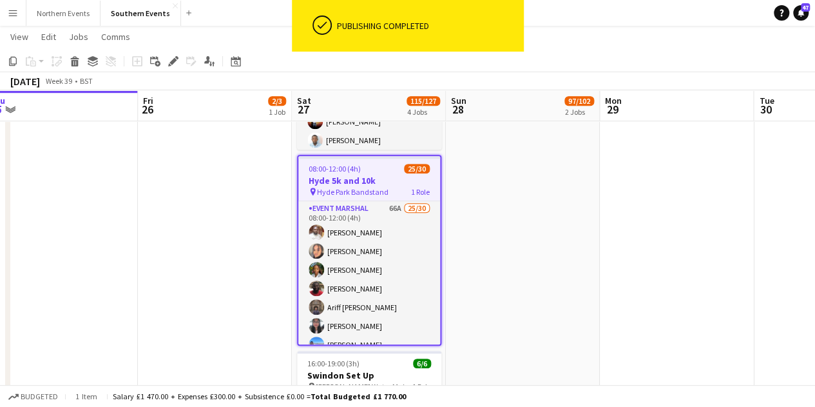
click at [372, 180] on h3 "Hyde 5k and 10k" at bounding box center [369, 181] width 142 height 12
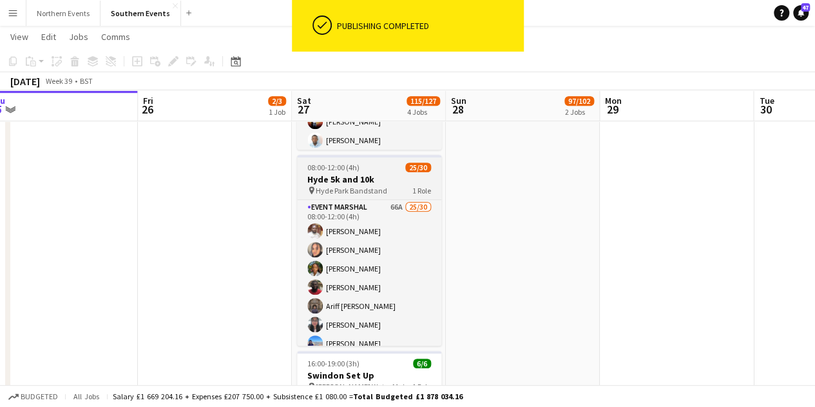
click at [372, 180] on h3 "Hyde 5k and 10k" at bounding box center [369, 179] width 144 height 12
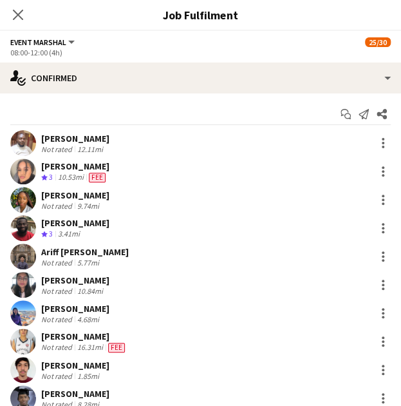
click at [131, 336] on div "[PERSON_NAME] Not rated 16.31mi Fee" at bounding box center [200, 342] width 401 height 26
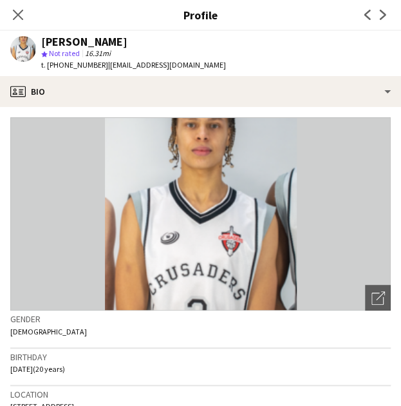
drag, startPoint x: 43, startPoint y: 39, endPoint x: 135, endPoint y: 39, distance: 92.2
click at [135, 39] on div "[PERSON_NAME]" at bounding box center [133, 42] width 185 height 12
copy div "[PERSON_NAME]"
click at [21, 20] on icon "Close pop-in" at bounding box center [18, 14] width 12 height 12
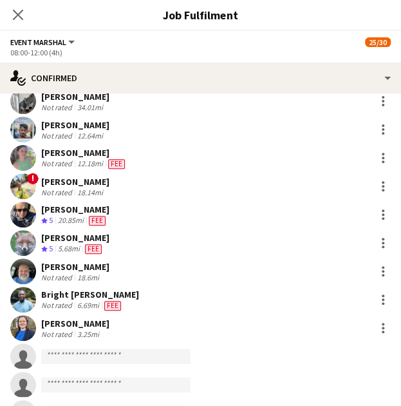
scroll to position [516, 0]
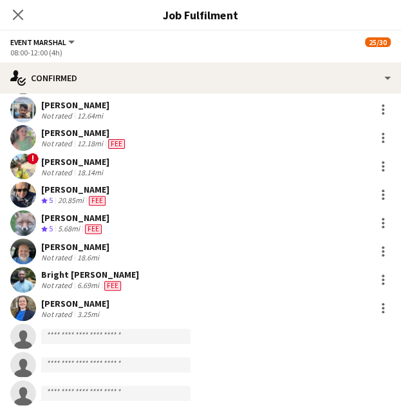
click at [72, 253] on div "Not rated" at bounding box center [58, 258] width 34 height 10
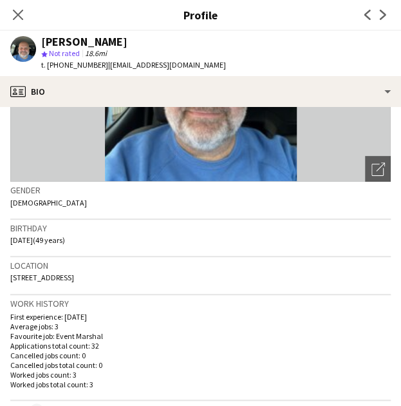
scroll to position [0, 0]
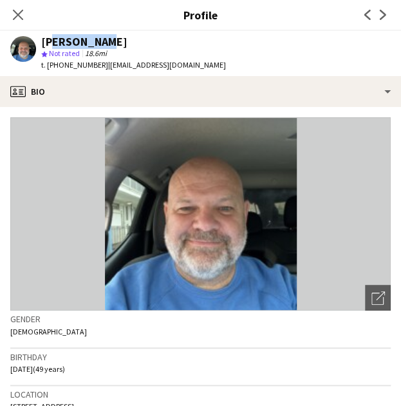
drag, startPoint x: 44, startPoint y: 41, endPoint x: 136, endPoint y: 46, distance: 92.3
click at [136, 46] on div "[PERSON_NAME]" at bounding box center [133, 42] width 185 height 12
click at [90, 44] on div "[PERSON_NAME]" at bounding box center [84, 42] width 86 height 12
drag, startPoint x: 104, startPoint y: 43, endPoint x: 22, endPoint y: 44, distance: 82.5
click at [22, 44] on div "[PERSON_NAME] star Not rated 18.6mi t. [PHONE_NUMBER] | [EMAIL_ADDRESS][DOMAIN_…" at bounding box center [118, 53] width 237 height 45
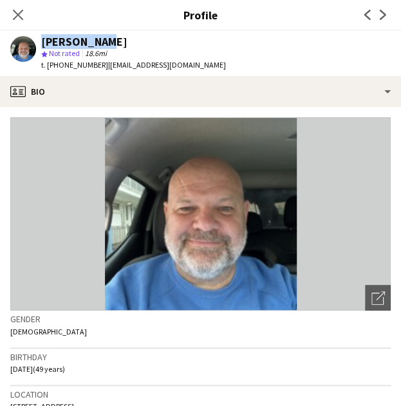
click at [107, 46] on div "[PERSON_NAME]" at bounding box center [133, 42] width 185 height 12
drag, startPoint x: 107, startPoint y: 46, endPoint x: 64, endPoint y: 50, distance: 42.7
click at [64, 50] on div "[PERSON_NAME] star Not rated 18.6mi t. [PHONE_NUMBER] | [EMAIL_ADDRESS][DOMAIN_…" at bounding box center [133, 53] width 185 height 35
click at [66, 39] on div "[PERSON_NAME]" at bounding box center [84, 42] width 86 height 12
drag, startPoint x: 96, startPoint y: 45, endPoint x: 40, endPoint y: 46, distance: 56.1
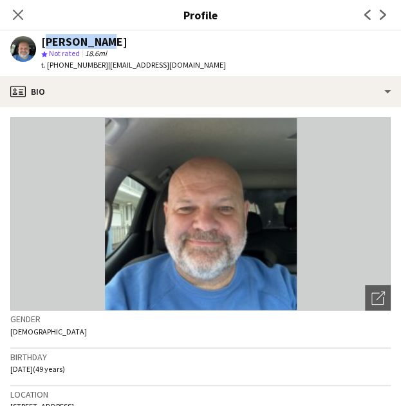
click at [40, 46] on div "[PERSON_NAME] star Not rated 18.6mi t. [PHONE_NUMBER] | [EMAIL_ADDRESS][DOMAIN_…" at bounding box center [118, 53] width 237 height 45
copy div "[PERSON_NAME]"
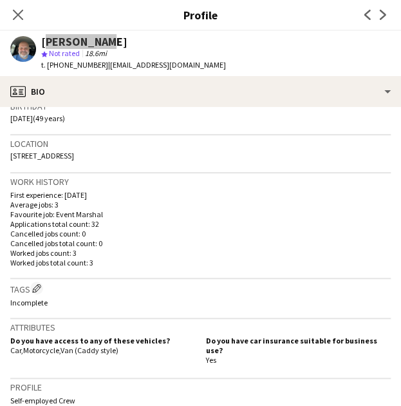
scroll to position [322, 0]
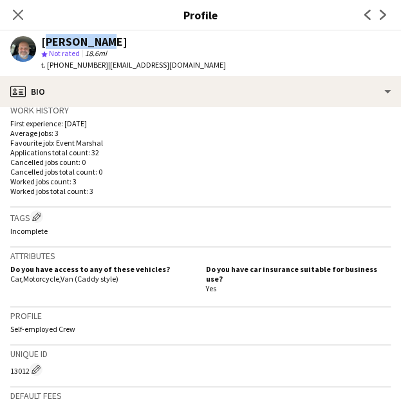
click at [200, 43] on div "[PERSON_NAME]" at bounding box center [133, 42] width 185 height 12
click at [14, 13] on icon "Close pop-in" at bounding box center [18, 14] width 12 height 12
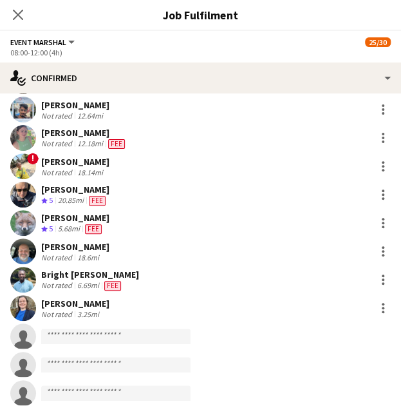
scroll to position [580, 0]
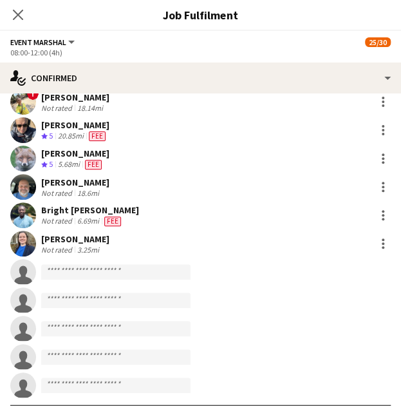
click at [60, 209] on div "Bright [PERSON_NAME]" at bounding box center [90, 210] width 98 height 12
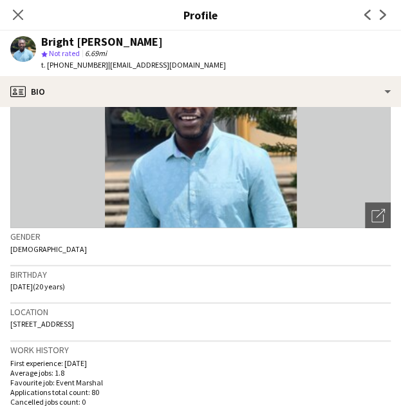
scroll to position [0, 0]
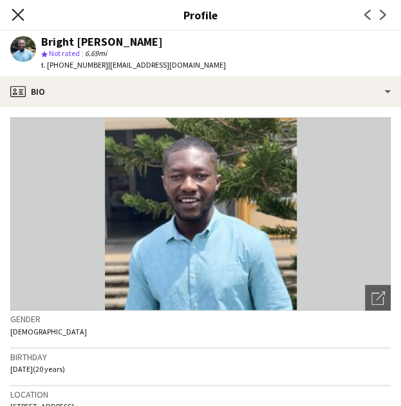
click at [17, 10] on icon "Close pop-in" at bounding box center [18, 14] width 12 height 12
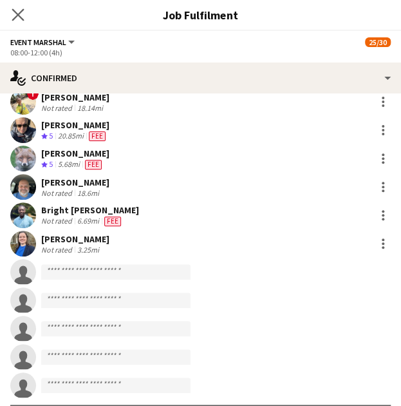
click at [23, 21] on icon "Close pop-in" at bounding box center [18, 14] width 12 height 12
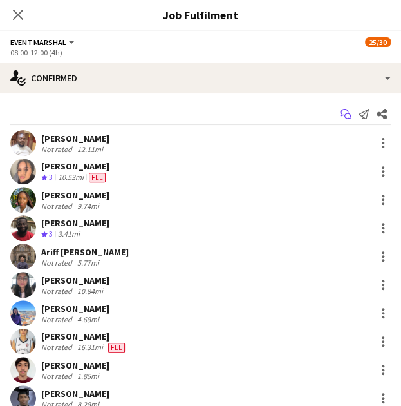
click at [341, 112] on icon "Start chat" at bounding box center [346, 114] width 10 height 10
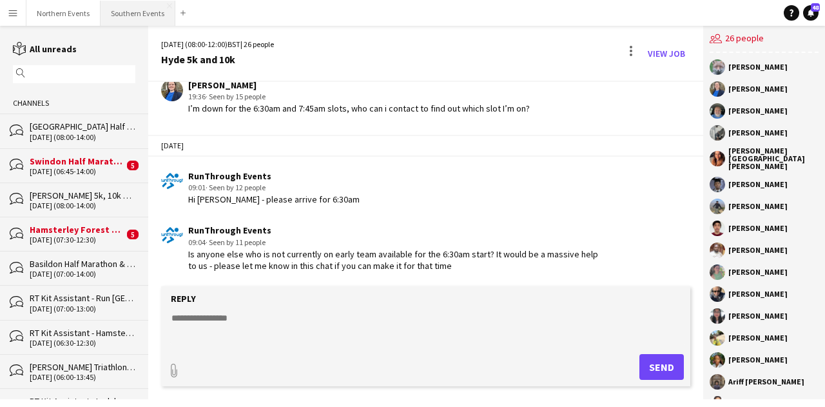
click at [117, 20] on button "Southern Events Close" at bounding box center [138, 13] width 75 height 25
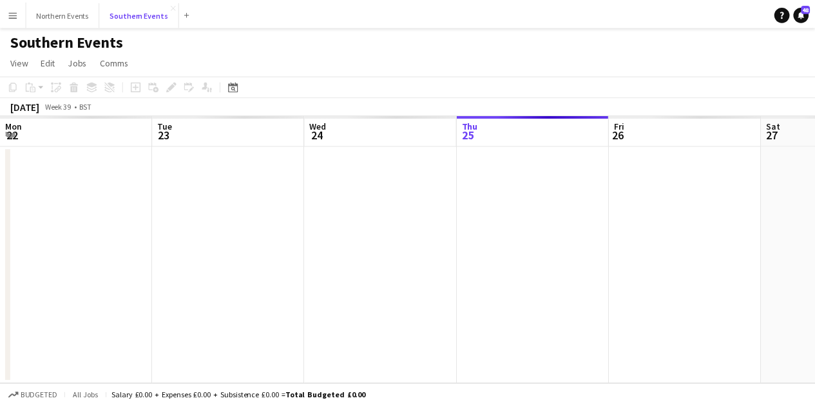
scroll to position [0, 308]
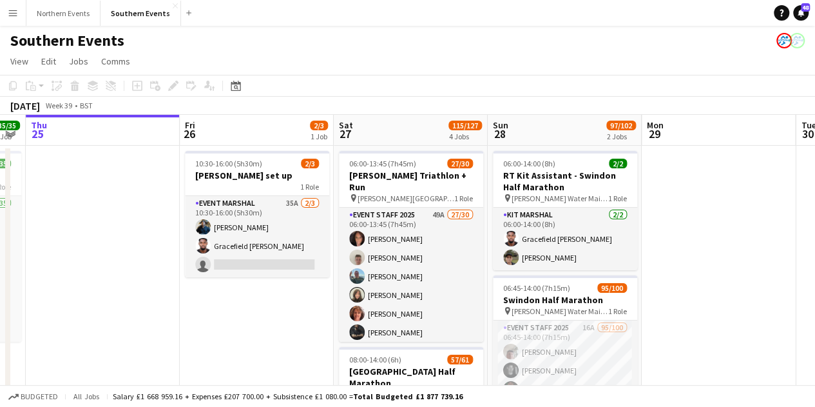
drag, startPoint x: 399, startPoint y: 278, endPoint x: 267, endPoint y: 253, distance: 134.5
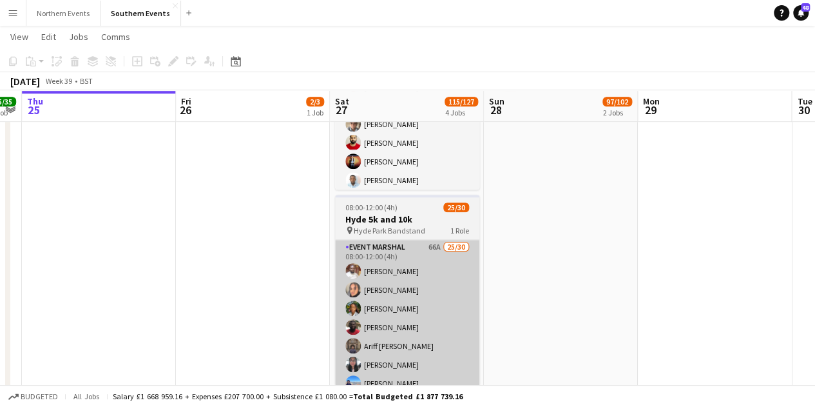
scroll to position [387, 0]
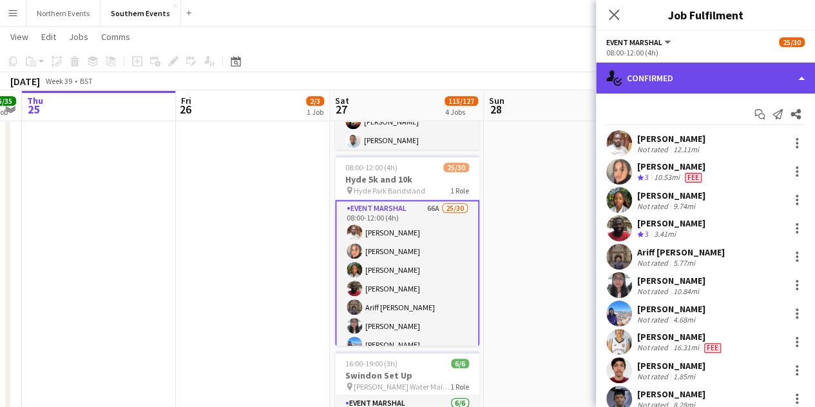
click at [697, 78] on div "single-neutral-actions-check-2 Confirmed" at bounding box center [705, 78] width 219 height 31
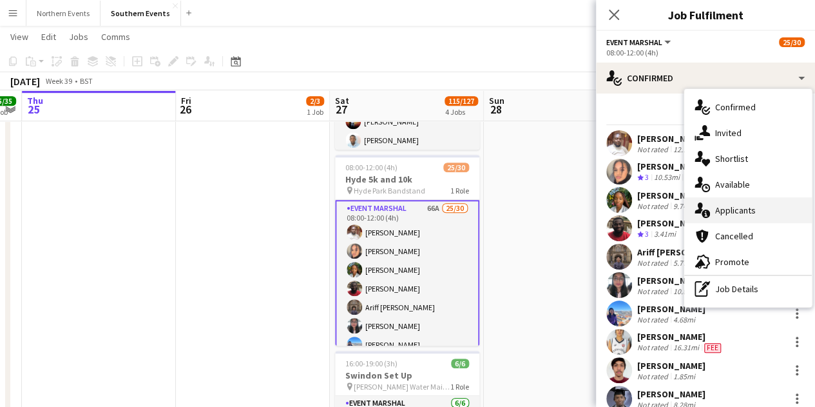
click at [741, 208] on span "Applicants" at bounding box center [735, 210] width 41 height 12
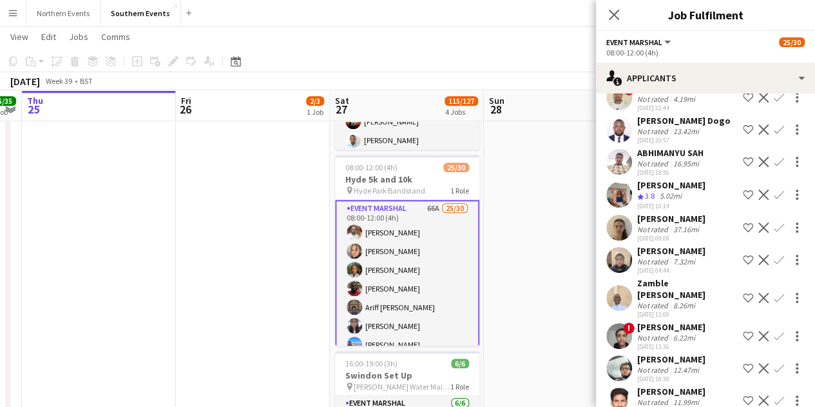
scroll to position [670, 0]
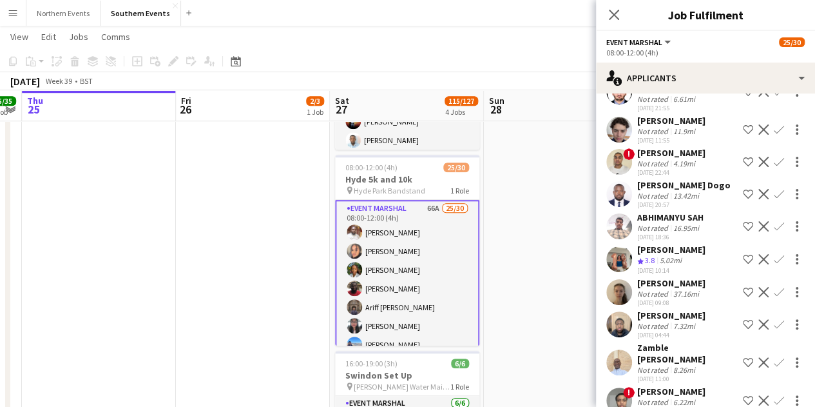
click at [652, 244] on div "[PERSON_NAME]" at bounding box center [671, 250] width 68 height 12
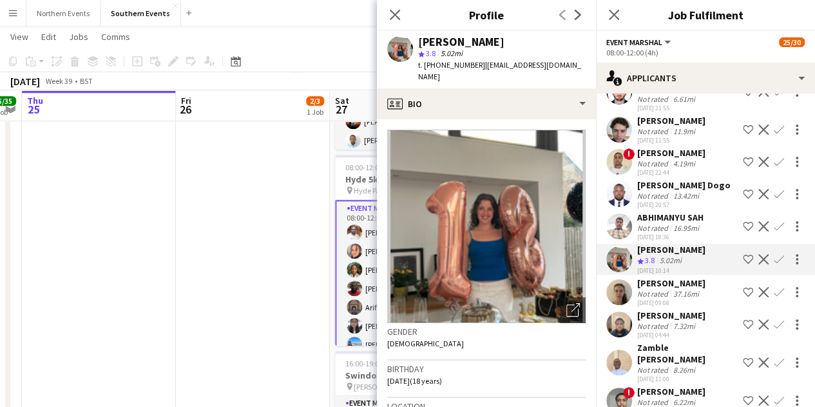
click at [774, 254] on app-icon "Confirm" at bounding box center [779, 259] width 10 height 10
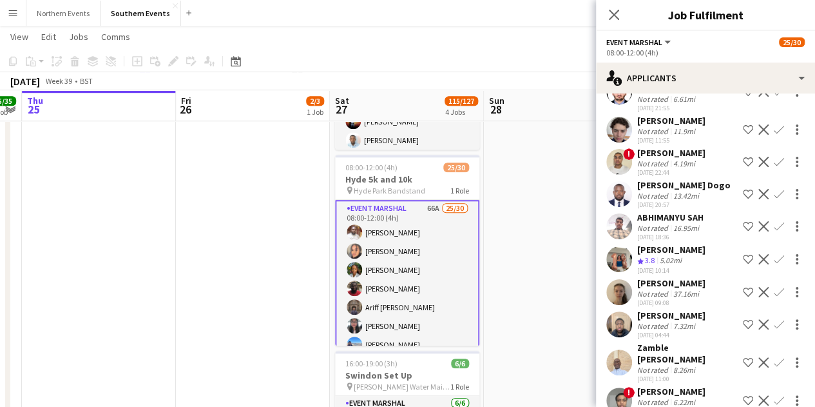
click at [774, 254] on app-icon "Confirm" at bounding box center [779, 259] width 10 height 10
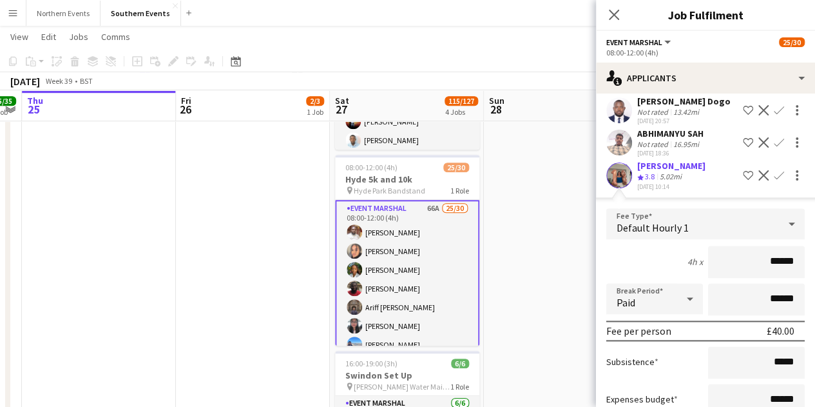
scroll to position [799, 0]
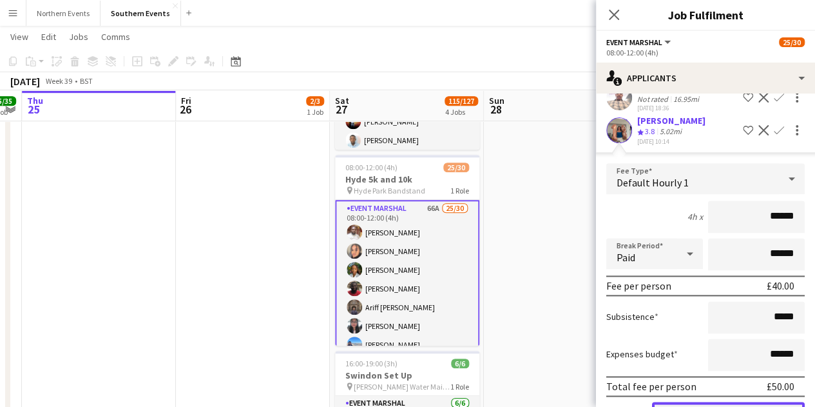
click at [710, 401] on button "Confirm" at bounding box center [728, 414] width 153 height 26
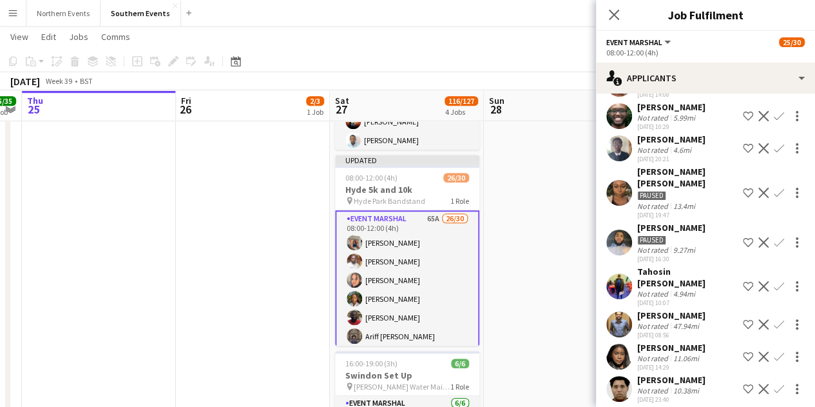
scroll to position [284, 0]
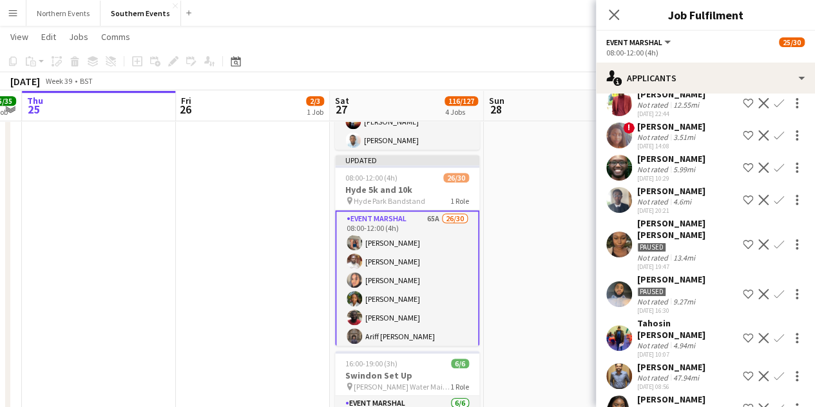
click at [516, 251] on app-date-cell "06:00-14:00 (8h) 2/2 RT Kit Assistant - Swindon Half Marathon pin [PERSON_NAME]…" at bounding box center [561, 159] width 154 height 802
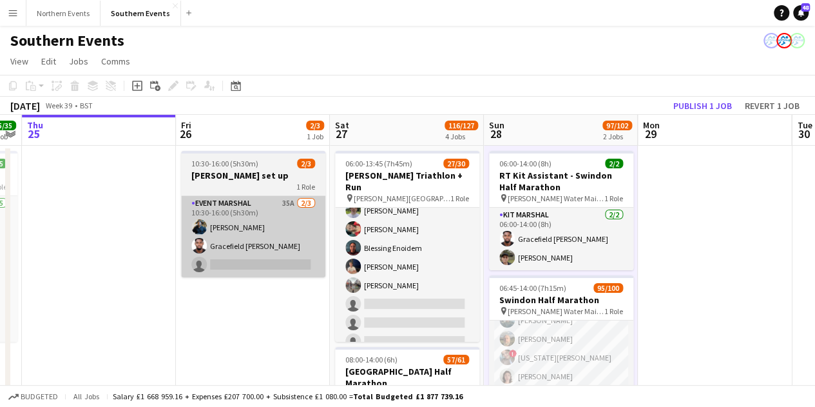
scroll to position [129, 0]
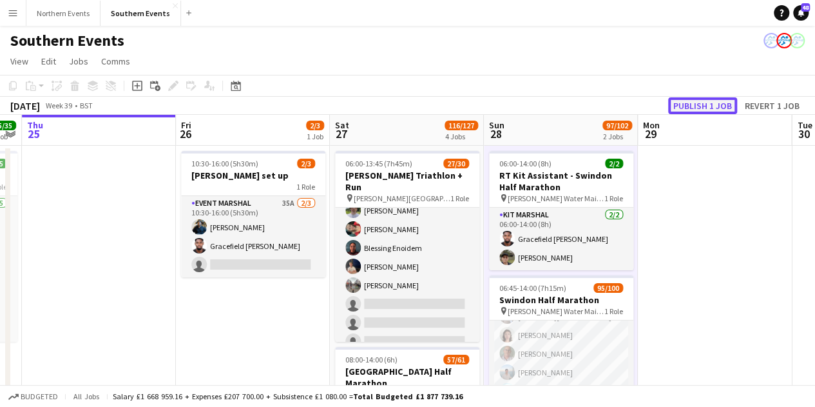
click at [699, 111] on button "Publish 1 job" at bounding box center [702, 105] width 69 height 17
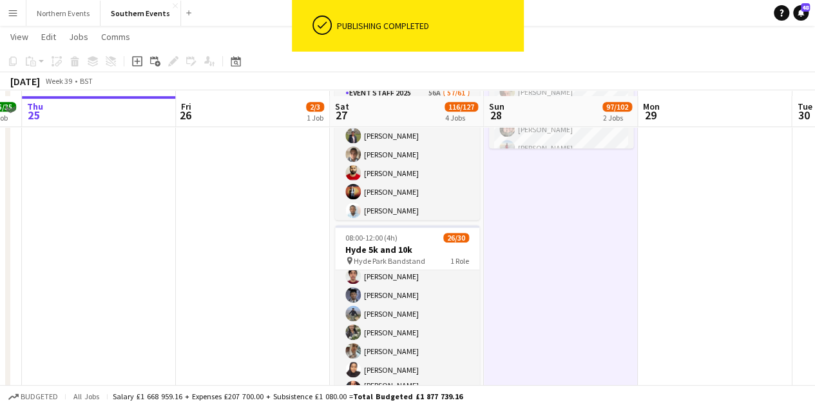
scroll to position [322, 0]
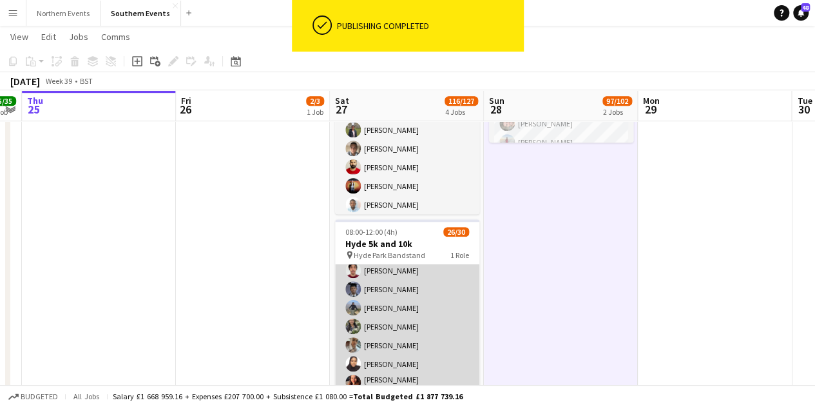
click at [398, 296] on app-card-role "Event Marshal 65A 26/30 08:00-12:00 (4h) [PERSON_NAME] [PERSON_NAME] Odii [PERS…" at bounding box center [407, 366] width 144 height 590
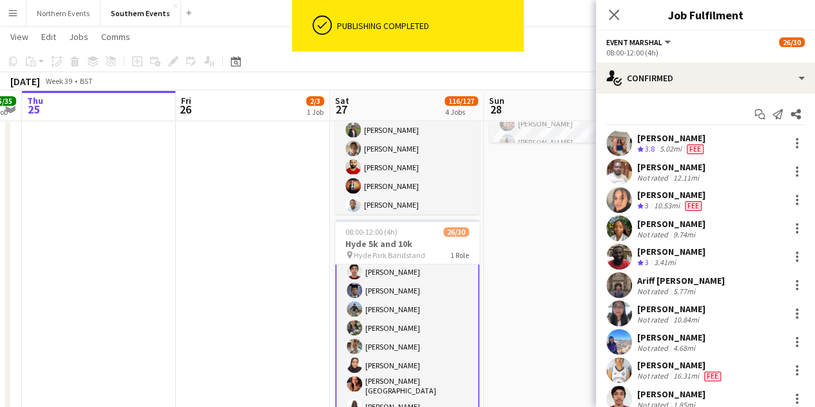
scroll to position [195, 0]
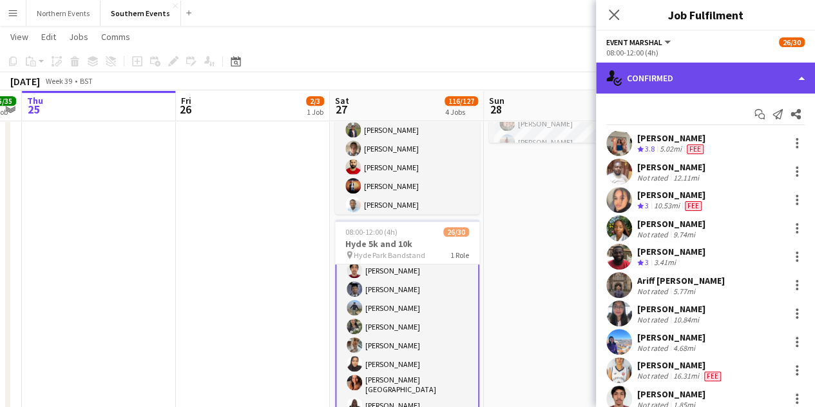
click at [691, 82] on div "single-neutral-actions-check-2 Confirmed" at bounding box center [705, 78] width 219 height 31
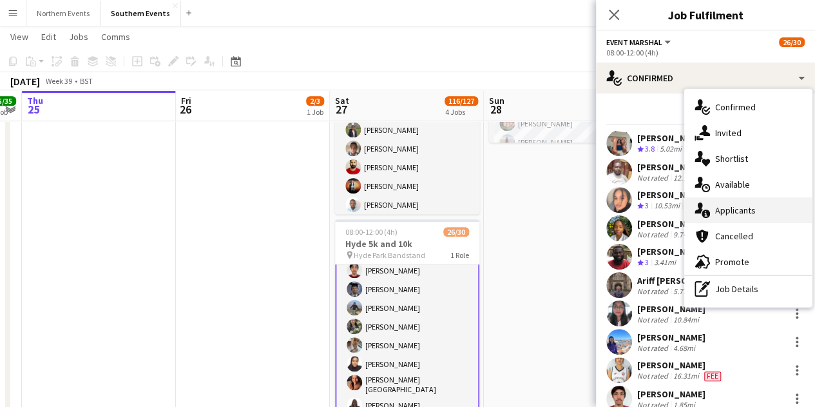
click at [750, 213] on span "Applicants" at bounding box center [735, 210] width 41 height 12
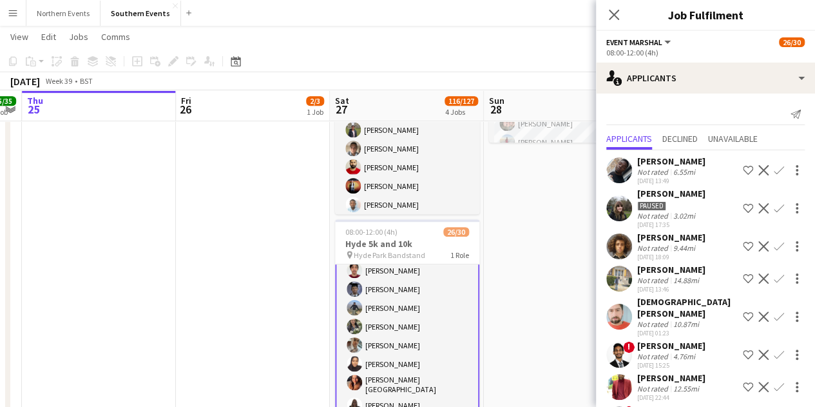
click at [665, 162] on div "[PERSON_NAME]" at bounding box center [671, 161] width 68 height 12
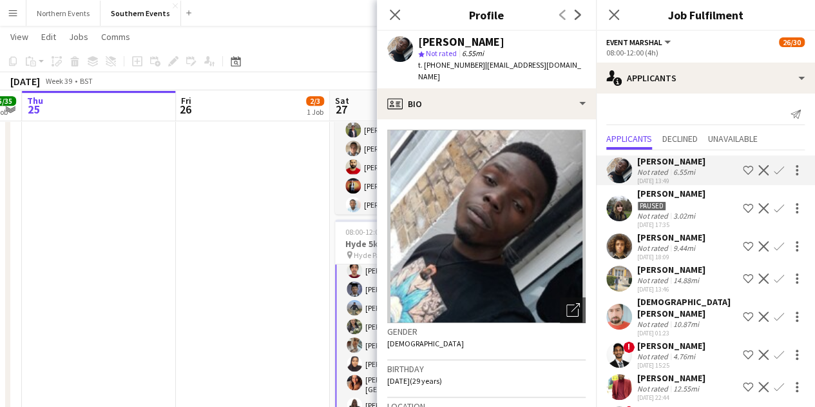
click at [665, 162] on div "[PERSON_NAME]" at bounding box center [671, 161] width 68 height 12
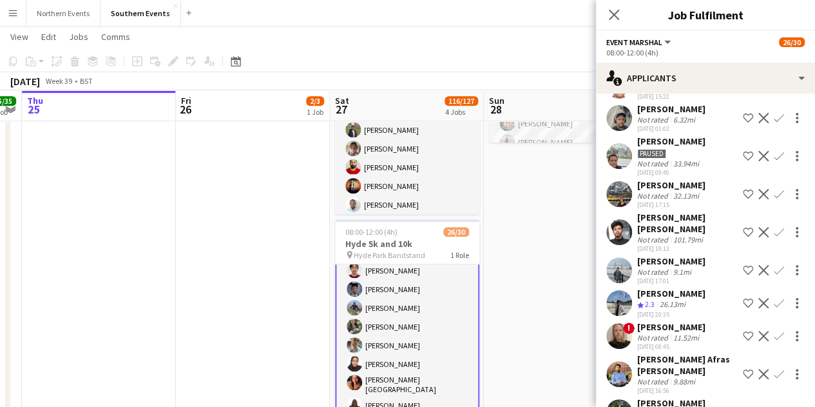
scroll to position [1031, 0]
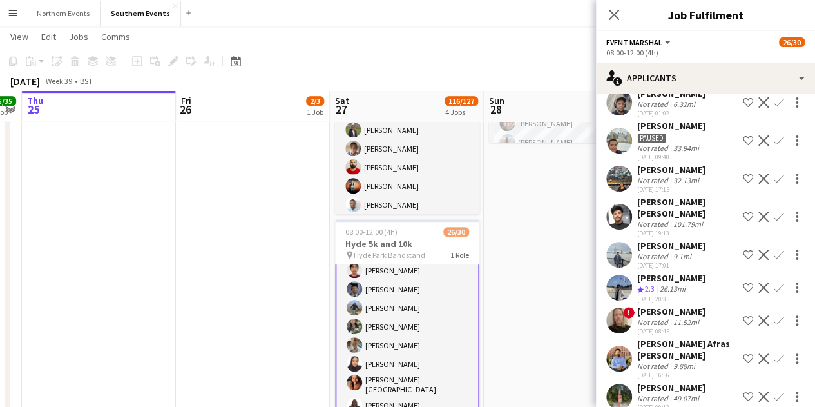
click at [682, 251] on div "9.1mi" at bounding box center [682, 256] width 23 height 10
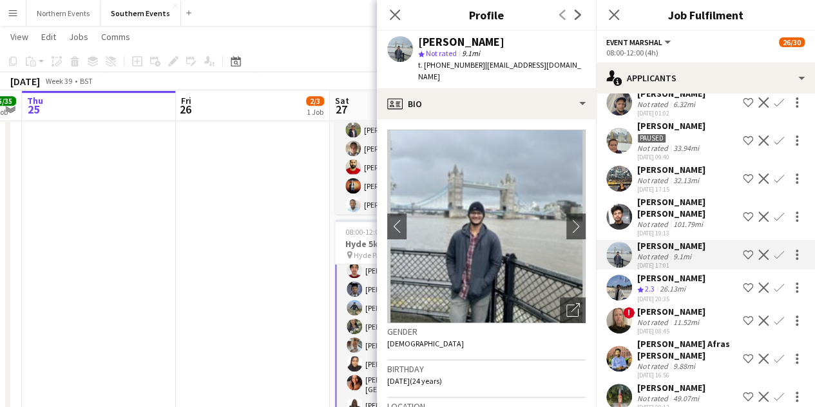
scroll to position [1096, 0]
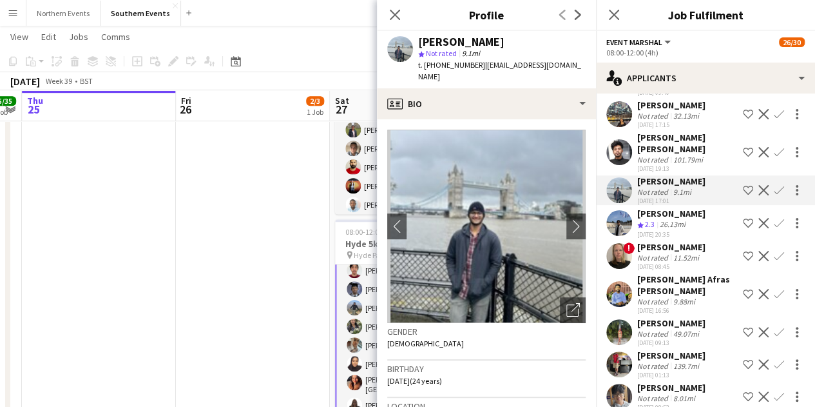
click at [665, 253] on div "Not rated" at bounding box center [654, 258] width 34 height 10
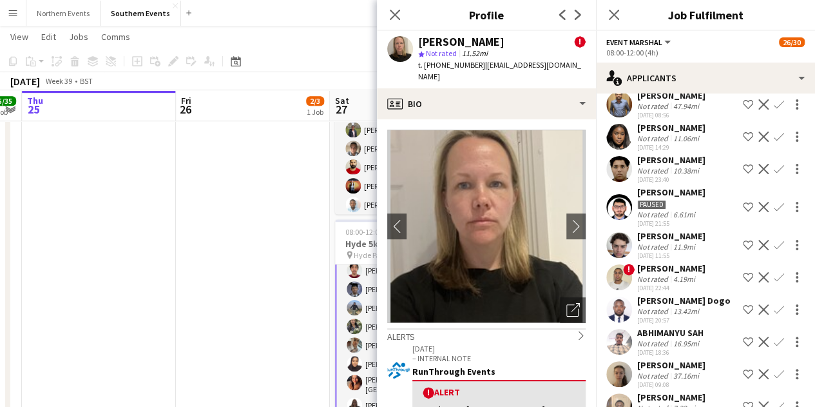
scroll to position [362, 0]
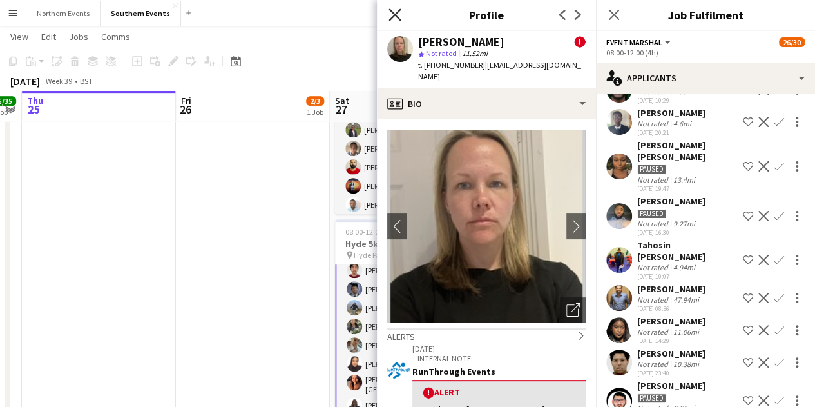
click at [392, 14] on icon "Close pop-in" at bounding box center [395, 14] width 12 height 12
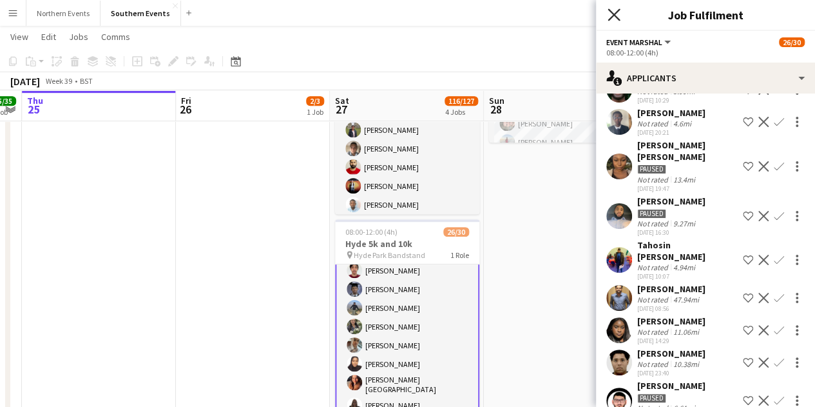
click at [613, 19] on icon "Close pop-in" at bounding box center [614, 14] width 12 height 12
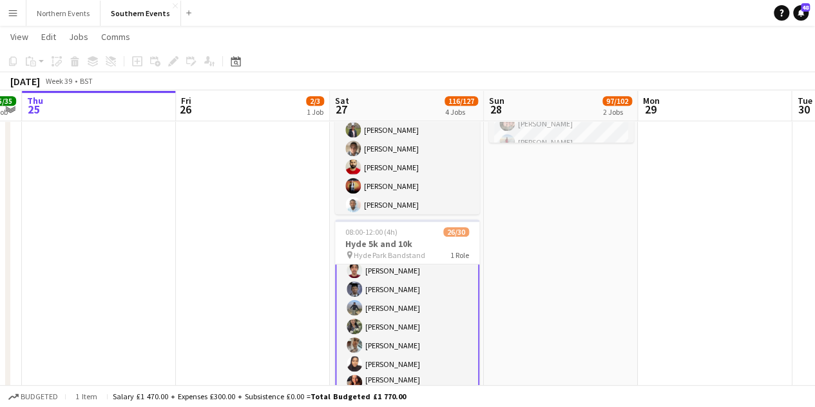
click at [532, 224] on app-date-cell "06:00-14:00 (8h) 2/2 RT Kit Assistant - Swindon Half Marathon pin [PERSON_NAME]…" at bounding box center [561, 223] width 154 height 802
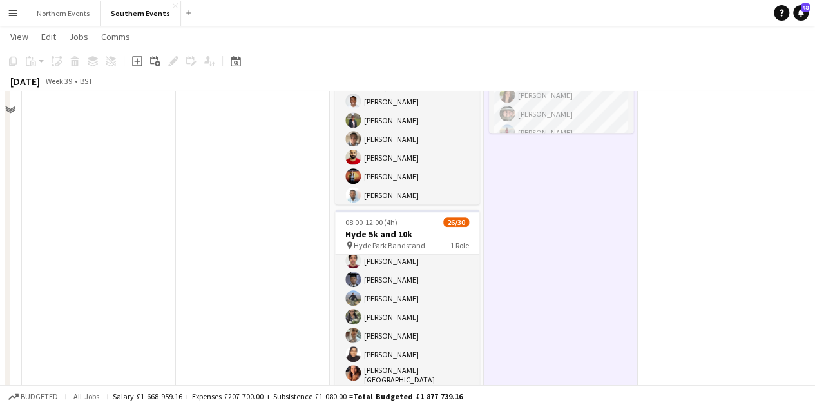
scroll to position [451, 0]
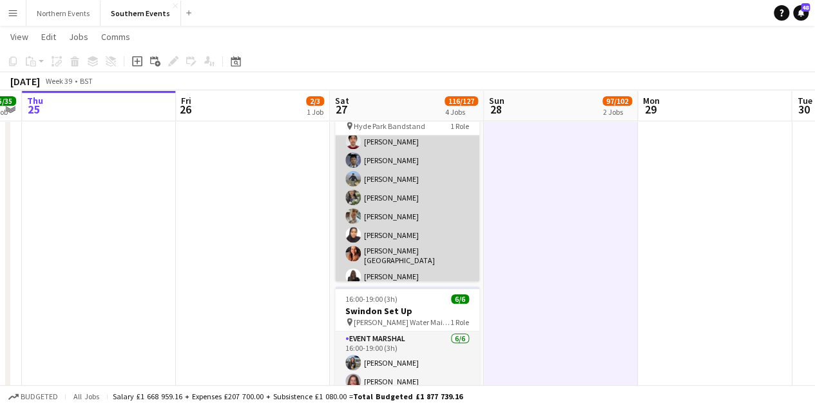
click at [405, 220] on app-card-role "Event Marshal 65A 26/30 08:00-12:00 (4h) [PERSON_NAME] [PERSON_NAME] Odii [PERS…" at bounding box center [407, 237] width 144 height 590
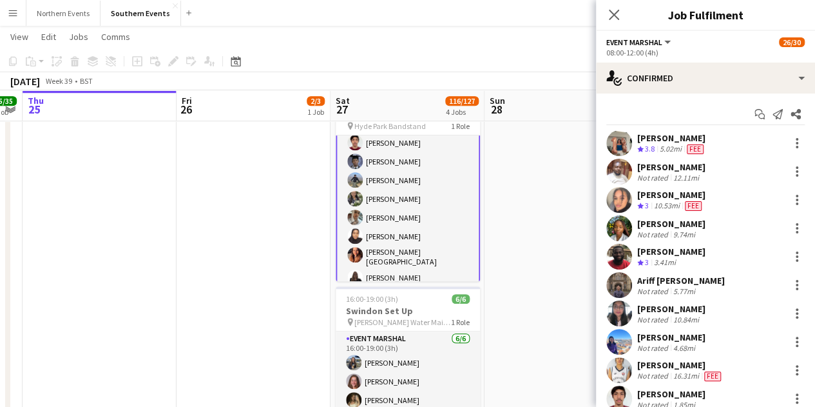
scroll to position [195, 0]
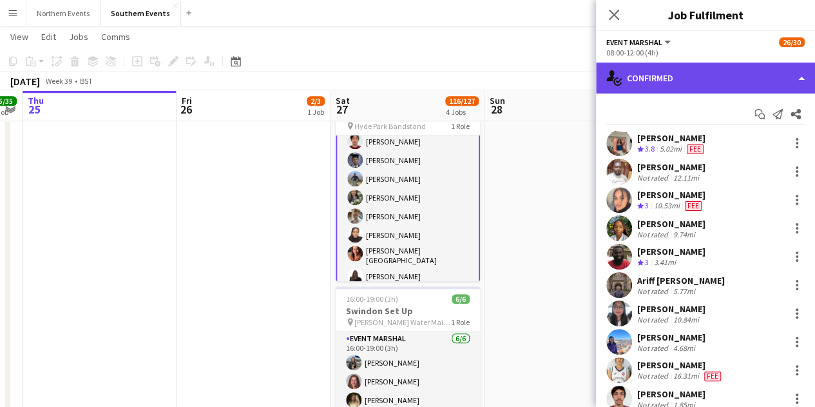
click at [656, 86] on div "single-neutral-actions-check-2 Confirmed" at bounding box center [705, 78] width 219 height 31
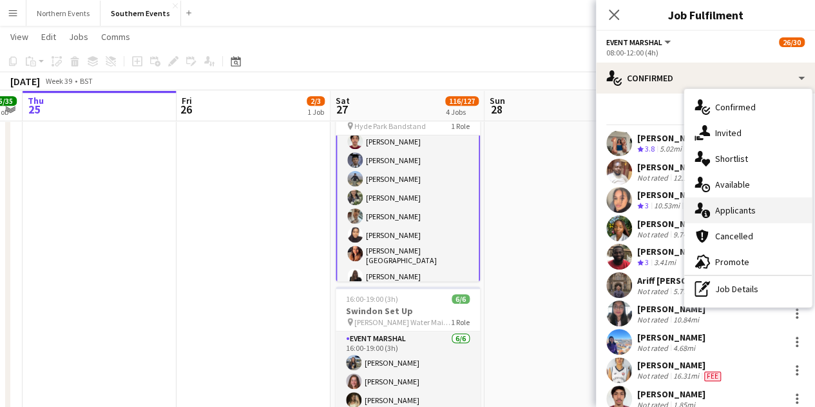
click at [742, 216] on div "single-neutral-actions-information Applicants" at bounding box center [748, 210] width 128 height 26
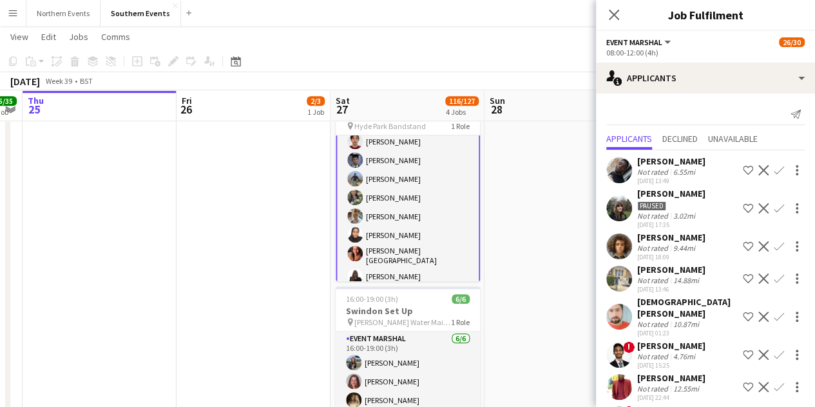
click at [669, 169] on div "Not rated" at bounding box center [654, 172] width 34 height 10
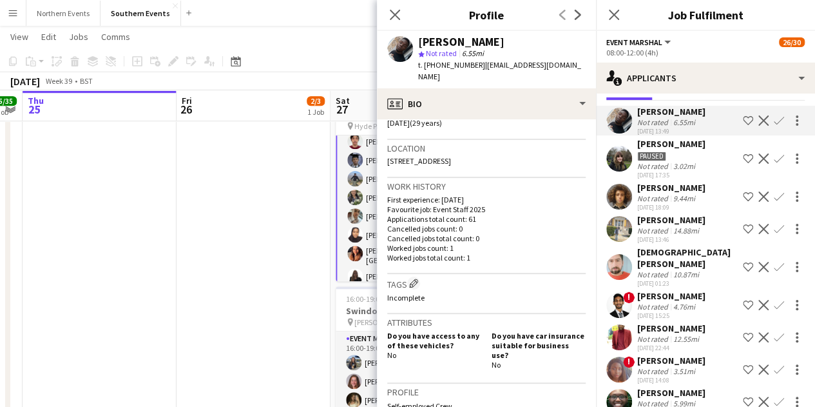
scroll to position [64, 0]
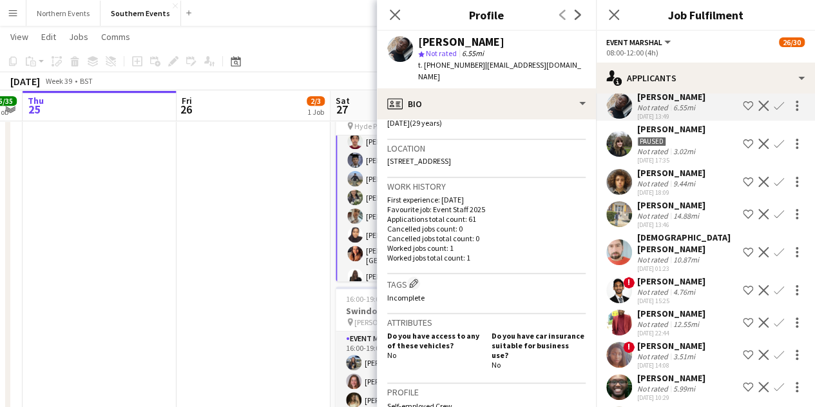
click at [674, 187] on div "9.44mi" at bounding box center [684, 184] width 27 height 10
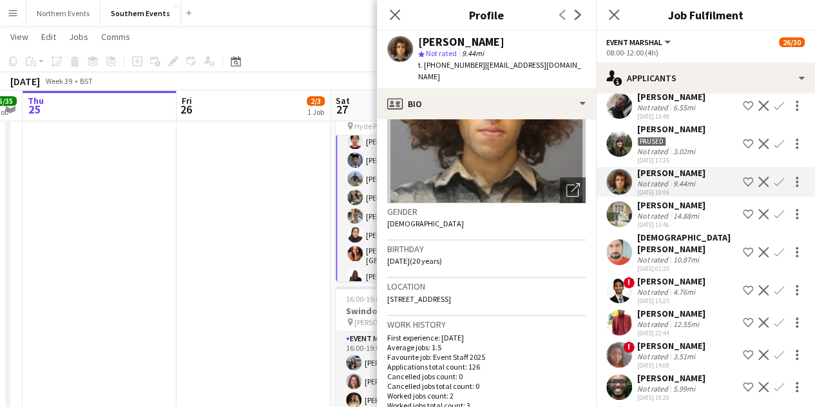
scroll to position [129, 0]
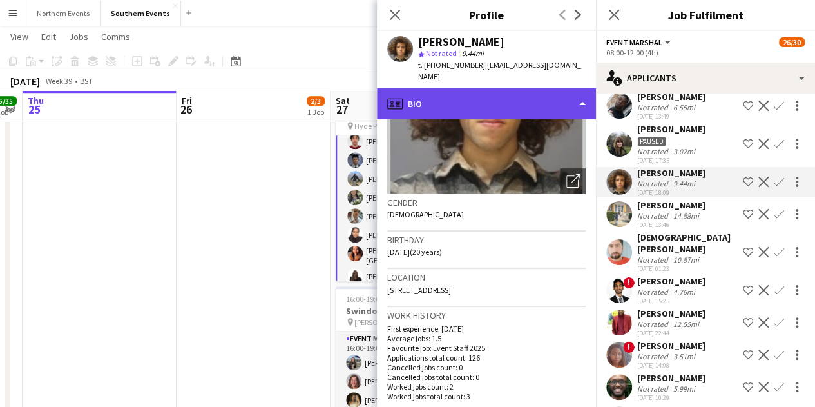
click at [478, 88] on div "profile Bio" at bounding box center [486, 103] width 219 height 31
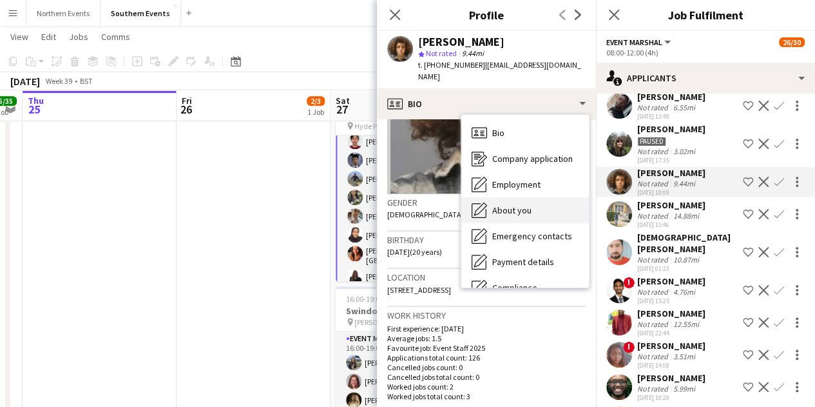
click at [521, 204] on span "About you" at bounding box center [511, 210] width 39 height 12
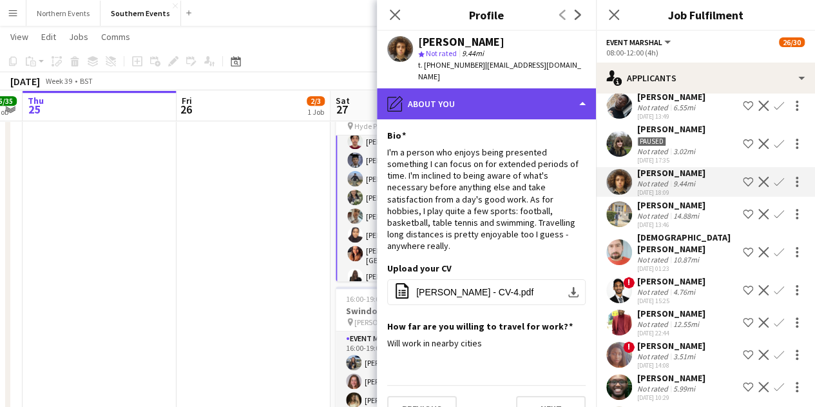
click at [507, 101] on div "pencil4 About you" at bounding box center [486, 103] width 219 height 31
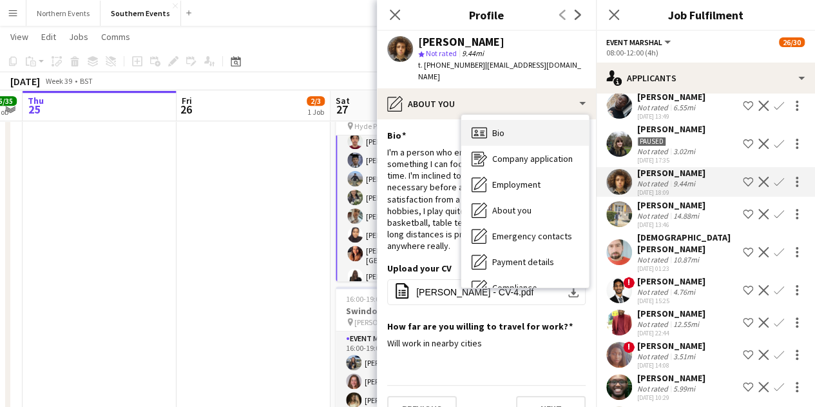
click at [507, 120] on div "Bio Bio" at bounding box center [525, 133] width 128 height 26
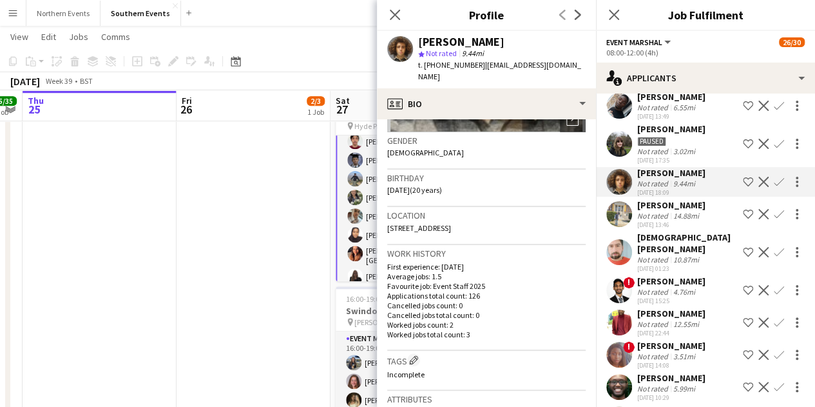
scroll to position [193, 0]
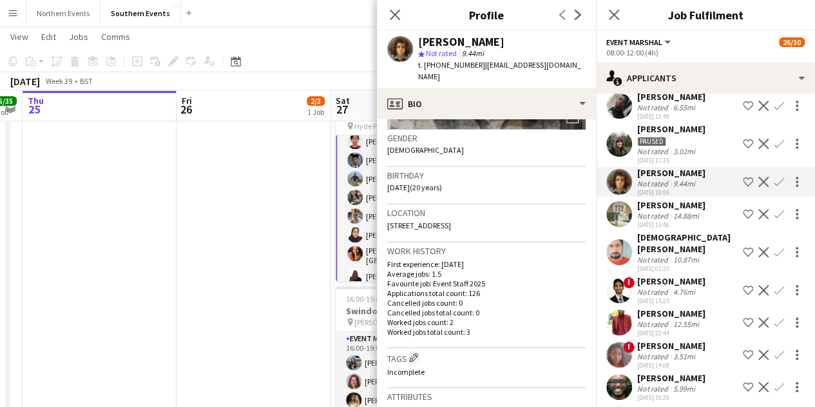
click at [686, 227] on div "[DATE] 13:46" at bounding box center [671, 224] width 68 height 8
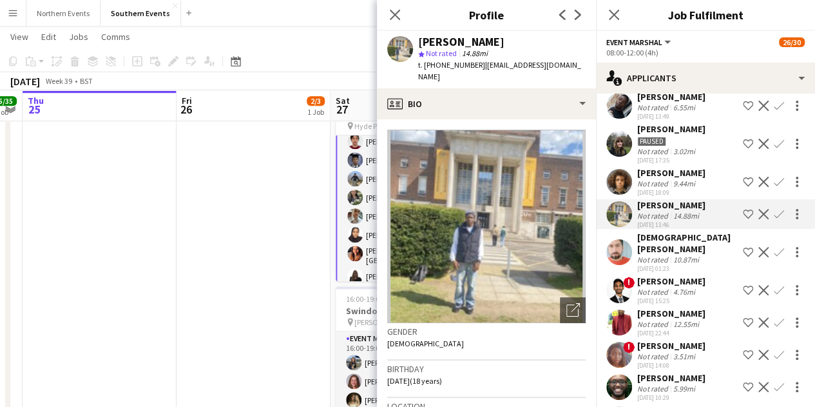
click at [679, 251] on div "[DEMOGRAPHIC_DATA][PERSON_NAME]" at bounding box center [687, 242] width 101 height 23
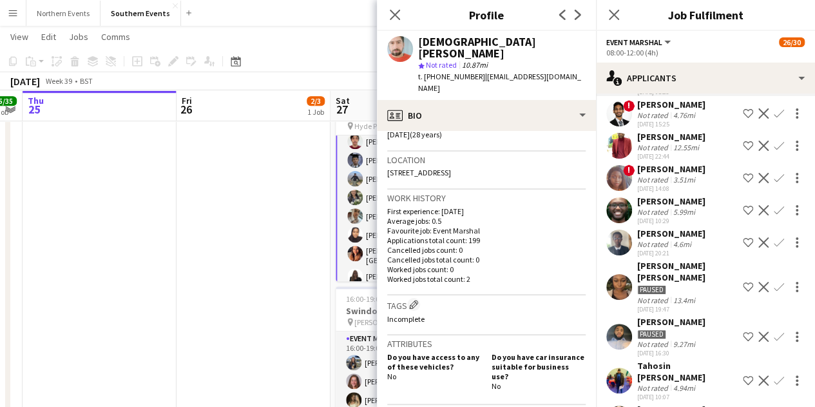
scroll to position [258, 0]
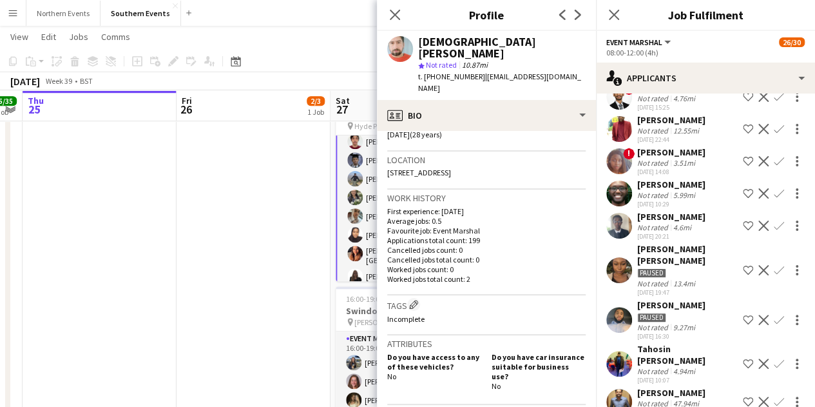
click at [657, 200] on div "[DATE] 10:29" at bounding box center [671, 204] width 68 height 8
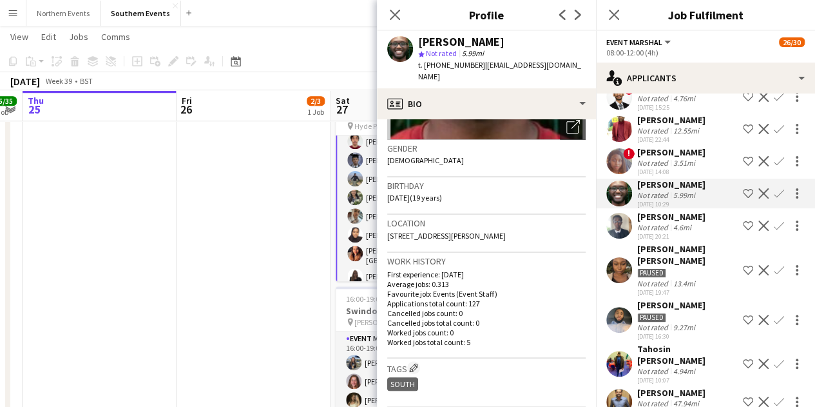
scroll to position [322, 0]
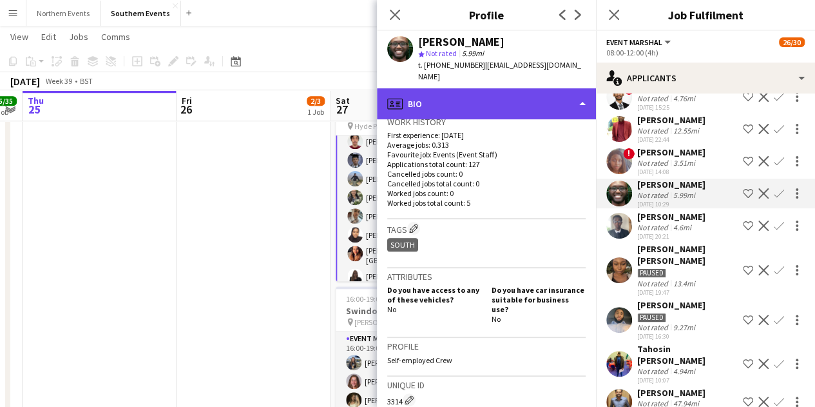
click at [516, 102] on div "profile Bio" at bounding box center [486, 103] width 219 height 31
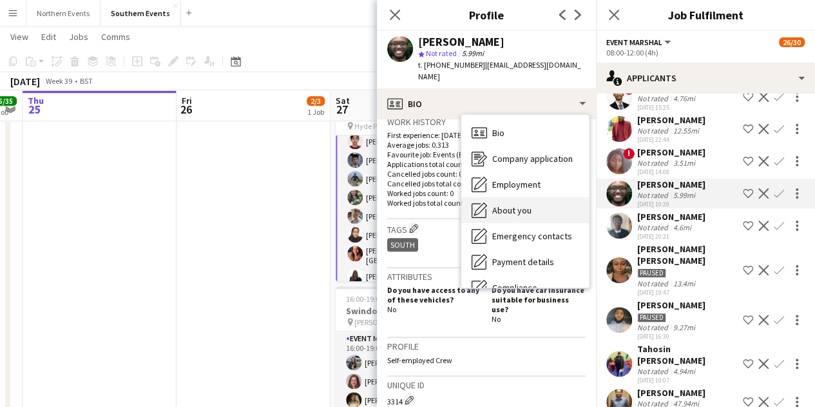
click at [525, 197] on div "About you About you" at bounding box center [525, 210] width 128 height 26
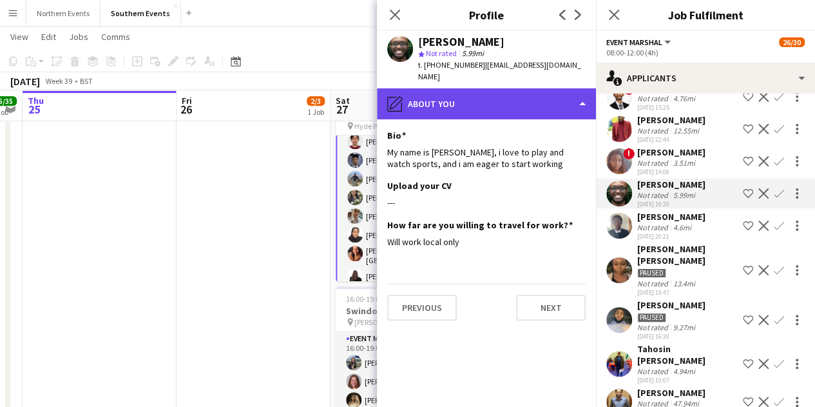
click at [528, 99] on div "pencil4 About you" at bounding box center [486, 103] width 219 height 31
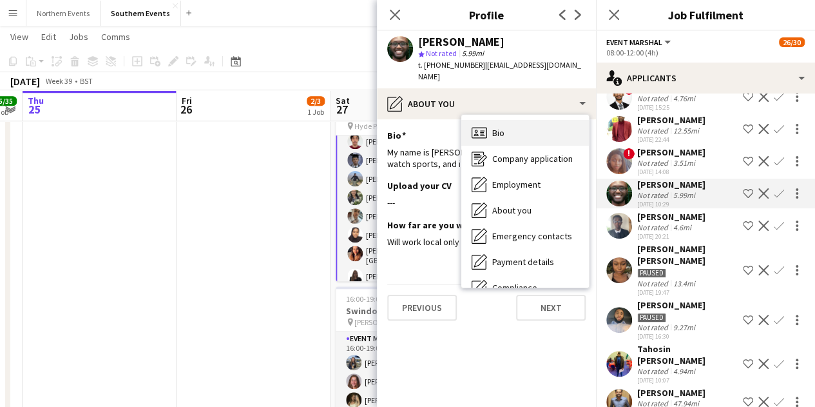
click at [527, 120] on div "Bio Bio" at bounding box center [525, 133] width 128 height 26
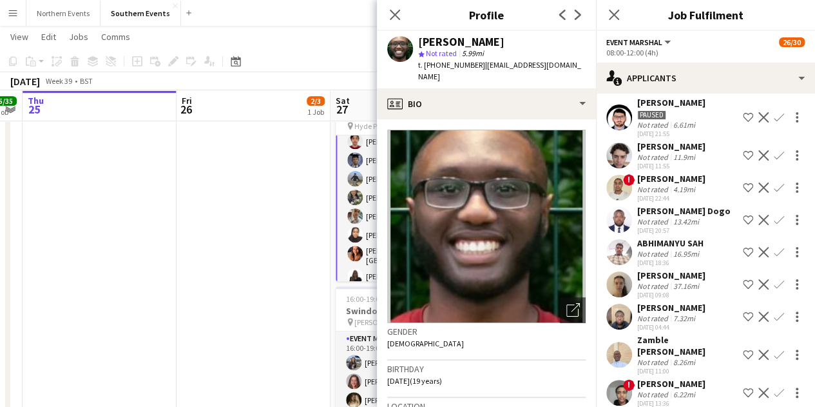
scroll to position [709, 0]
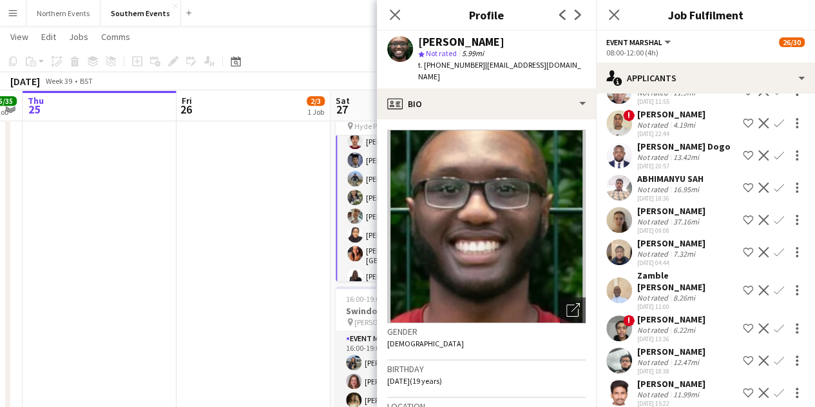
click at [681, 258] on div "[DATE] 04:44" at bounding box center [671, 262] width 68 height 8
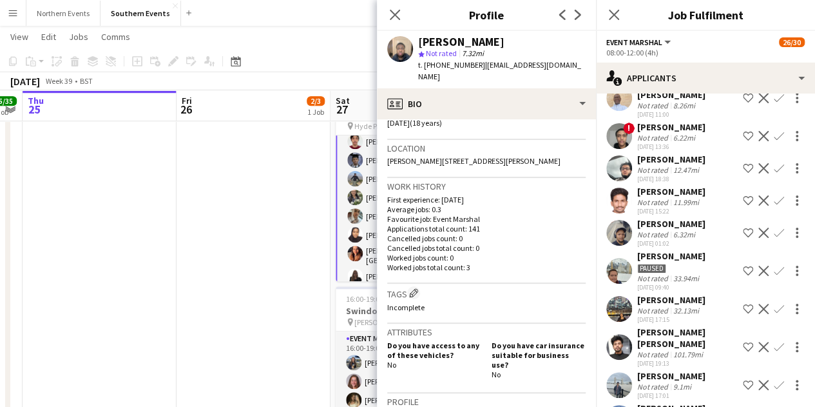
scroll to position [902, 0]
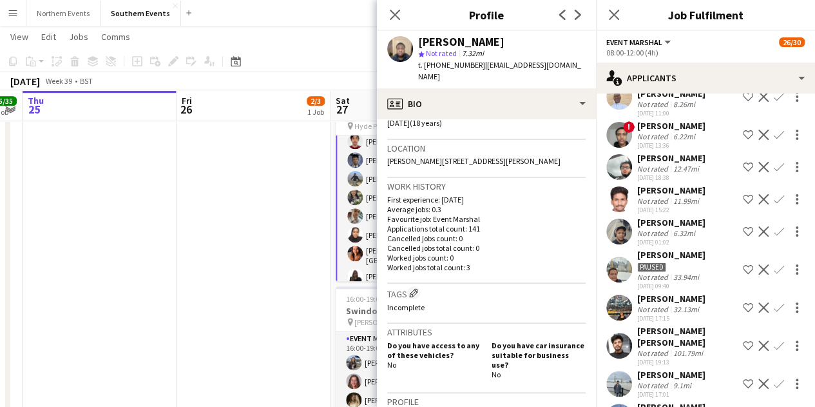
click at [664, 217] on div "[PERSON_NAME]" at bounding box center [671, 223] width 68 height 12
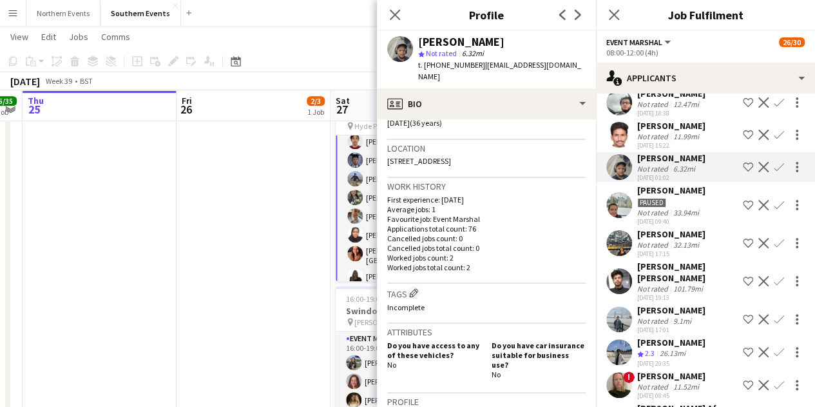
scroll to position [1031, 0]
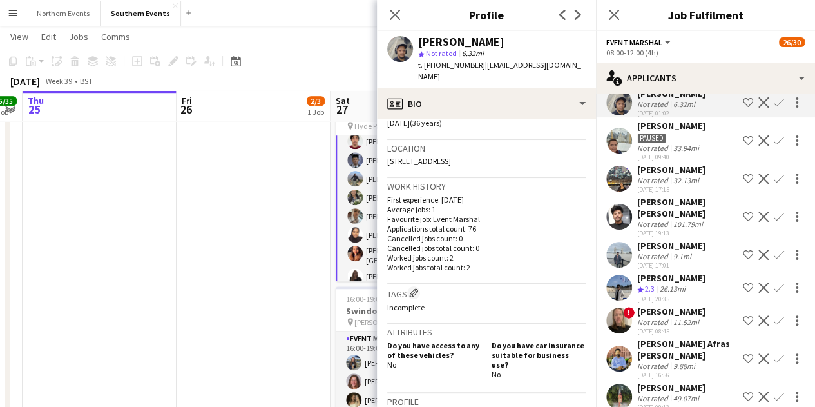
click at [677, 240] on div "[PERSON_NAME]" at bounding box center [671, 246] width 68 height 12
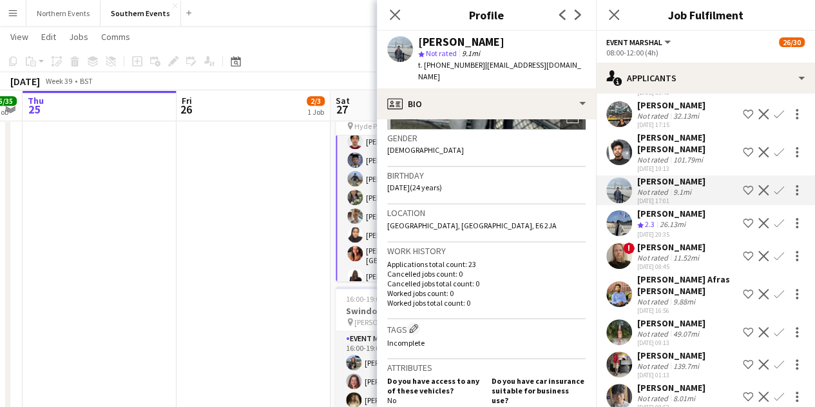
scroll to position [1135, 0]
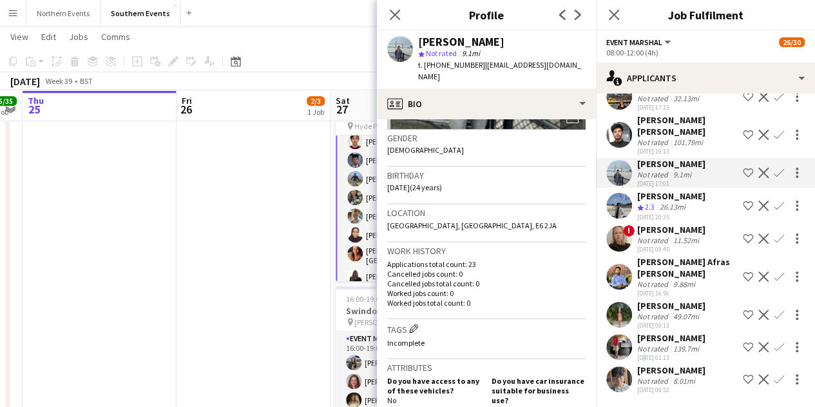
click at [644, 353] on div "[DATE] 01:13" at bounding box center [671, 357] width 68 height 8
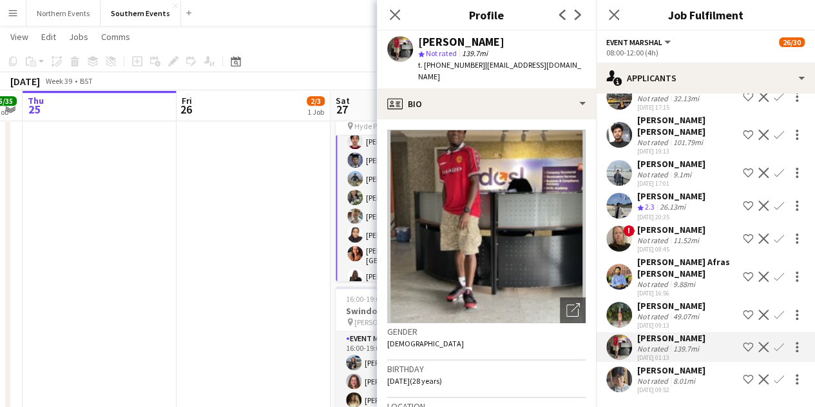
click at [643, 364] on div "[PERSON_NAME]" at bounding box center [671, 370] width 68 height 12
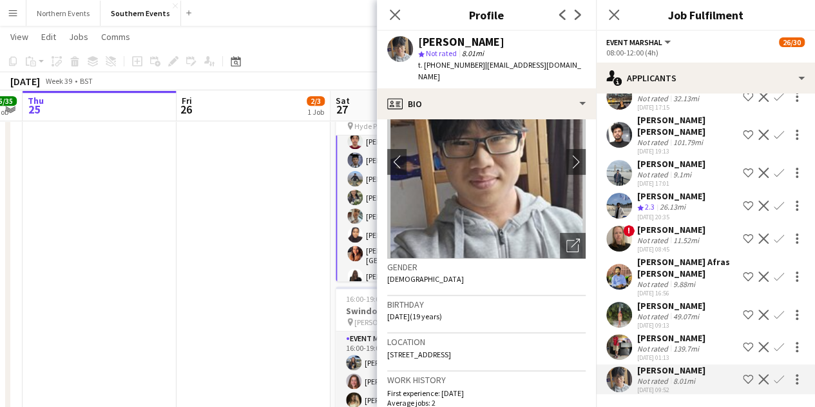
scroll to position [193, 0]
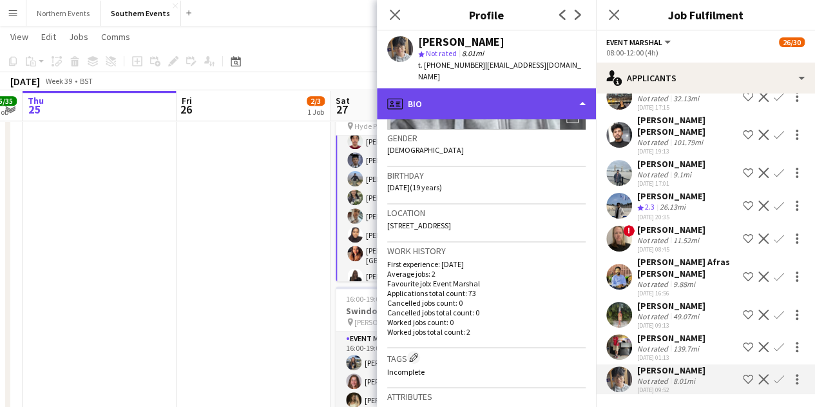
click at [473, 92] on div "profile Bio" at bounding box center [486, 103] width 219 height 31
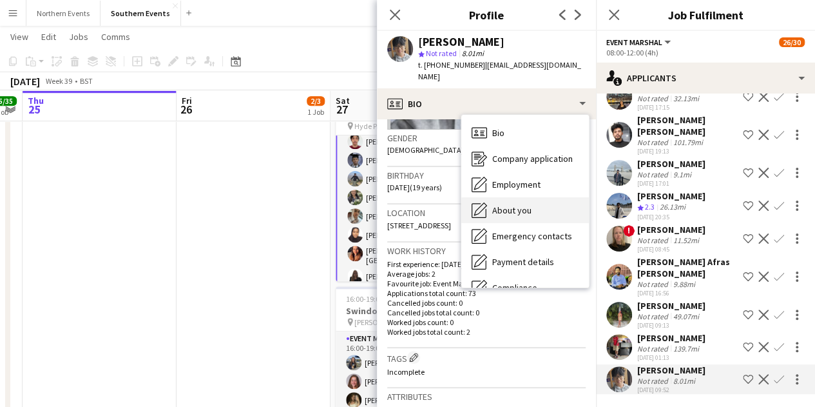
click at [517, 204] on span "About you" at bounding box center [511, 210] width 39 height 12
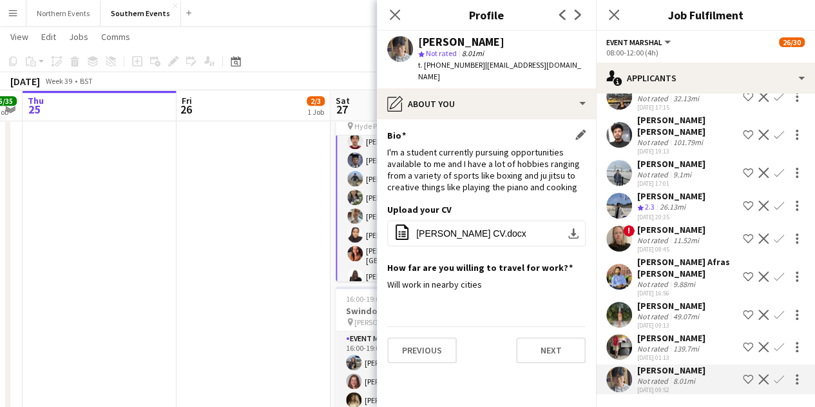
click at [485, 182] on div "Bio Edit this field I'm a student currently pursuing opportunities available to…" at bounding box center [486, 167] width 198 height 74
drag, startPoint x: 486, startPoint y: 182, endPoint x: 476, endPoint y: 181, distance: 10.4
click at [485, 182] on div "Bio Edit this field I'm a student currently pursuing opportunities available to…" at bounding box center [486, 167] width 198 height 74
click at [468, 119] on app-section-data-types "Bio Edit this field I'm a student currently pursuing opportunities available to…" at bounding box center [486, 262] width 219 height 287
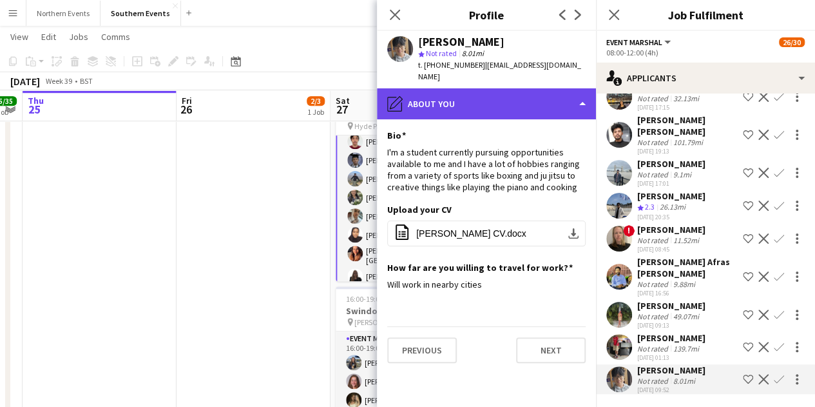
click at [465, 92] on div "pencil4 About you" at bounding box center [486, 103] width 219 height 31
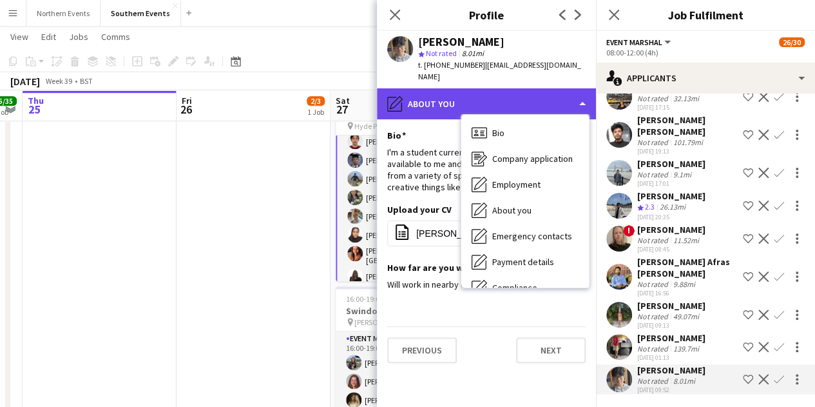
click at [465, 92] on div "pencil4 About you" at bounding box center [486, 103] width 219 height 31
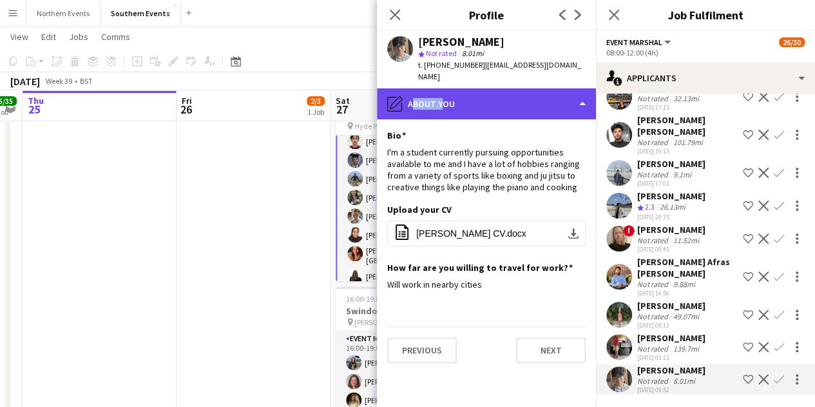
click at [464, 92] on div "pencil4 About you" at bounding box center [486, 103] width 219 height 31
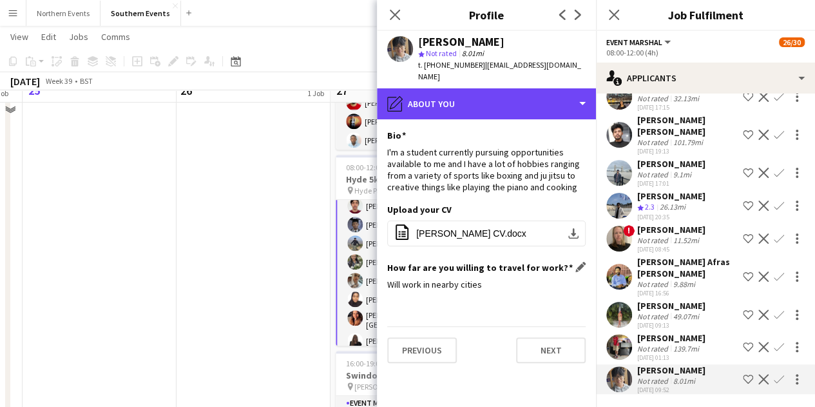
scroll to position [368, 0]
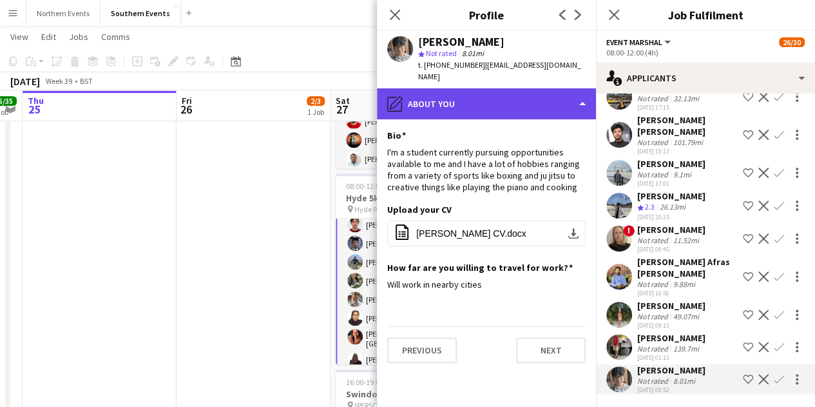
click at [494, 93] on div "pencil4 About you" at bounding box center [486, 103] width 219 height 31
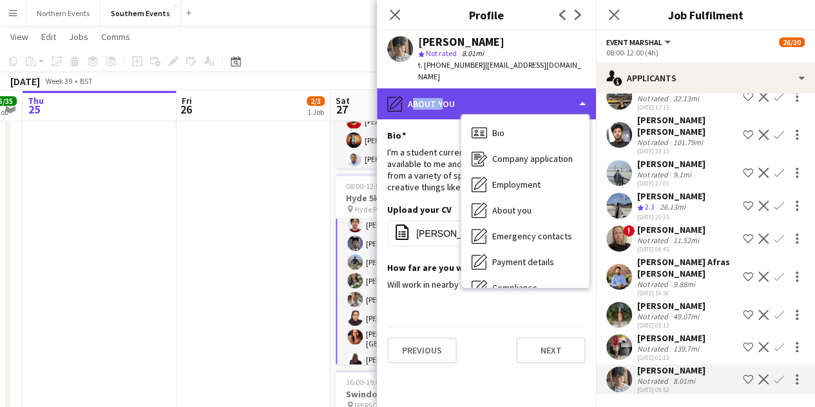
click at [494, 93] on div "pencil4 About you" at bounding box center [486, 103] width 219 height 31
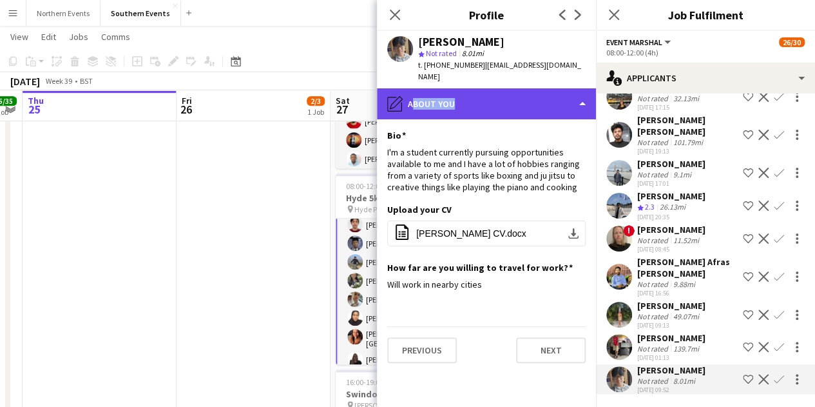
click at [494, 93] on div "pencil4 About you" at bounding box center [486, 103] width 219 height 31
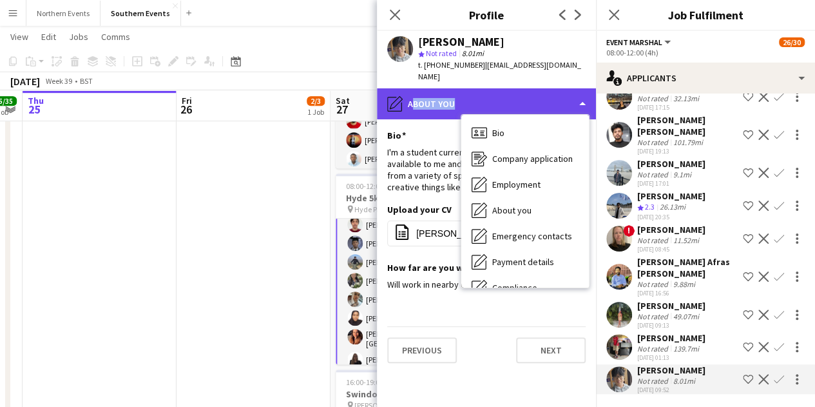
click at [494, 93] on div "pencil4 About you" at bounding box center [486, 103] width 219 height 31
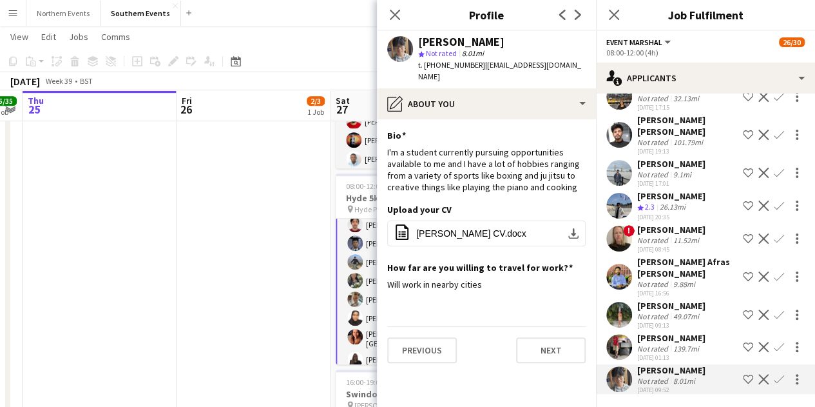
click at [526, 58] on div "star Not rated 8.01mi" at bounding box center [502, 54] width 168 height 12
click at [662, 376] on div "Not rated" at bounding box center [654, 381] width 34 height 10
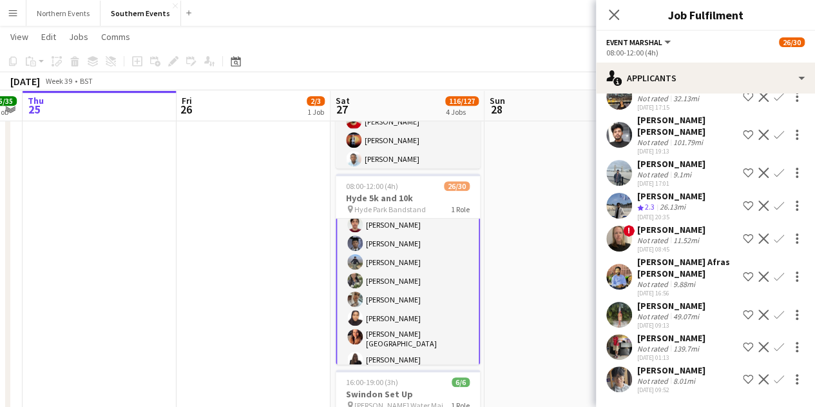
click at [662, 376] on div "Not rated" at bounding box center [654, 381] width 34 height 10
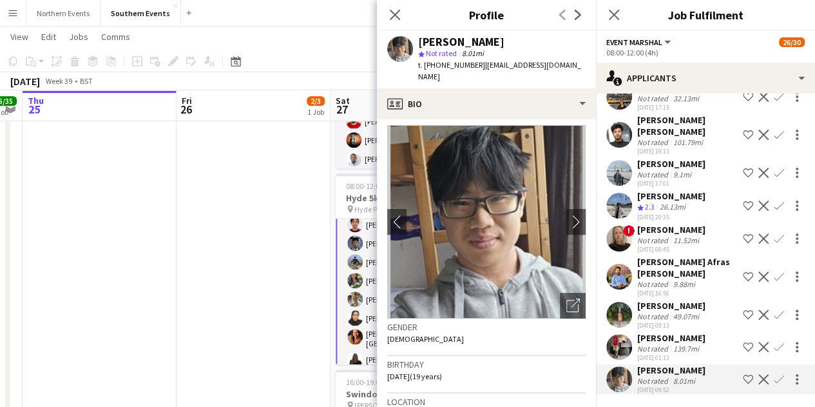
scroll to position [0, 0]
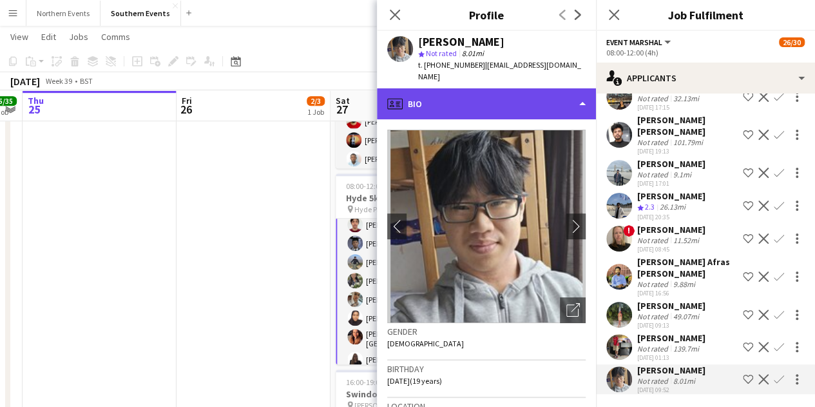
click at [454, 88] on div "profile Bio" at bounding box center [486, 103] width 219 height 31
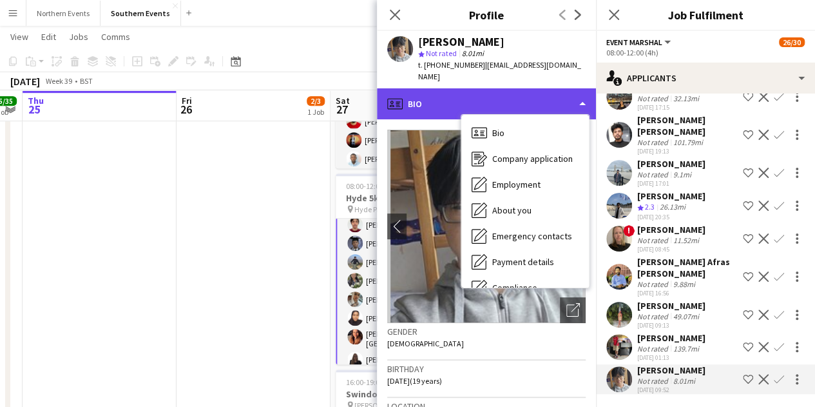
click at [454, 88] on div "profile Bio" at bounding box center [486, 103] width 219 height 31
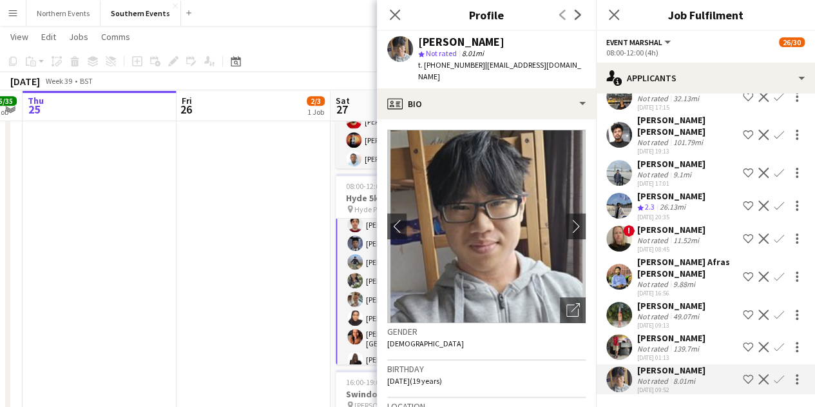
click at [530, 43] on div "[PERSON_NAME]" at bounding box center [502, 42] width 168 height 12
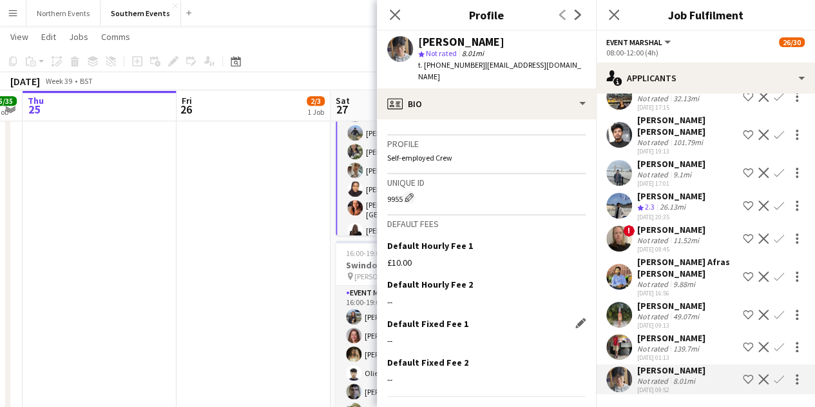
scroll to position [530, 0]
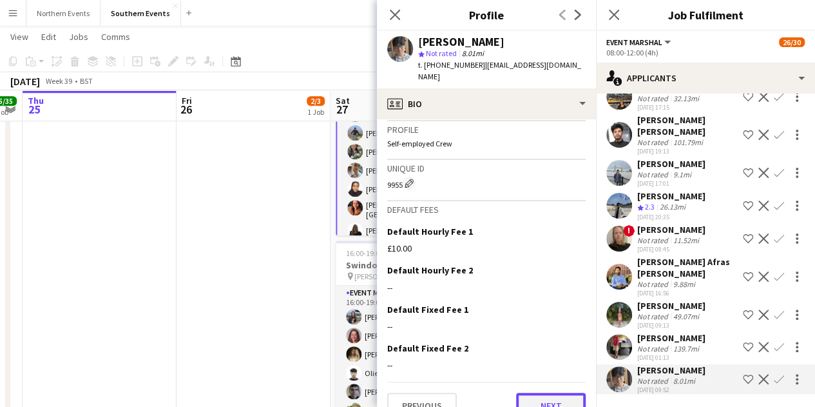
click at [546, 392] on button "Next" at bounding box center [551, 405] width 70 height 26
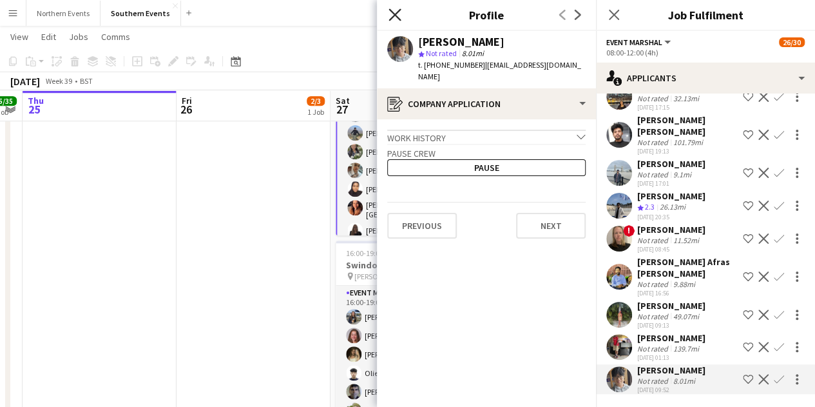
click at [392, 16] on icon at bounding box center [395, 14] width 12 height 12
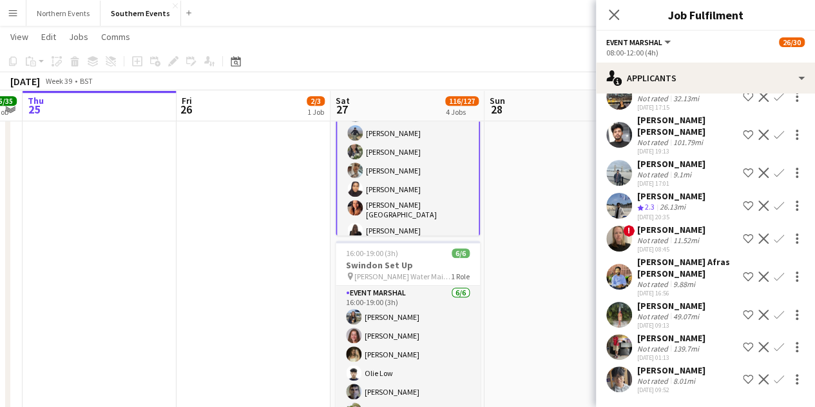
click at [675, 376] on div "8.01mi" at bounding box center [684, 381] width 27 height 10
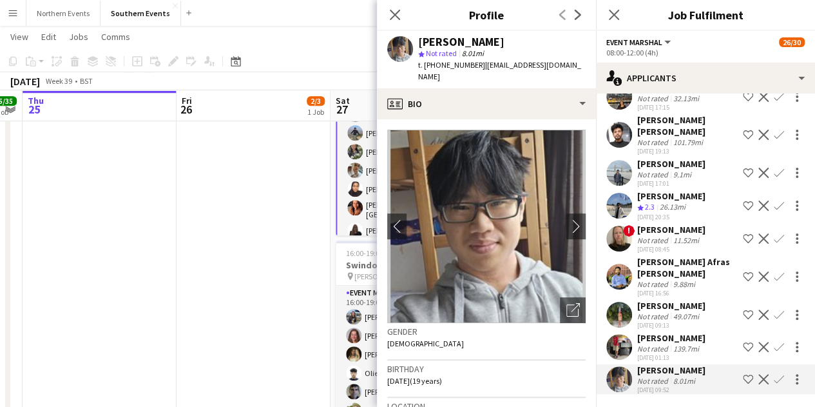
click at [774, 374] on app-icon "Confirm" at bounding box center [779, 379] width 10 height 10
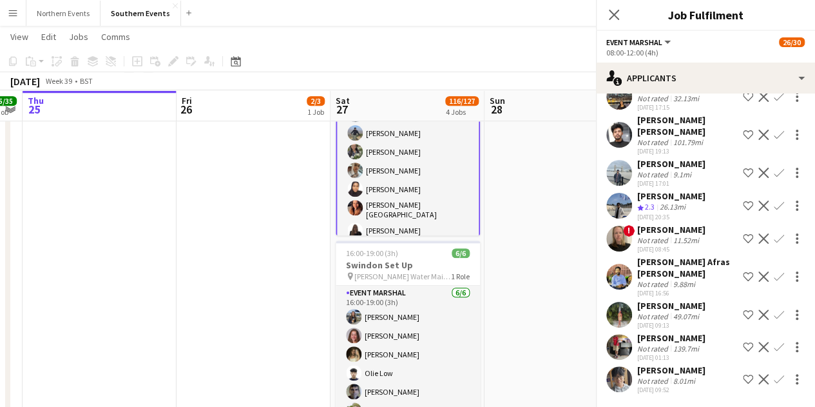
scroll to position [1088, 0]
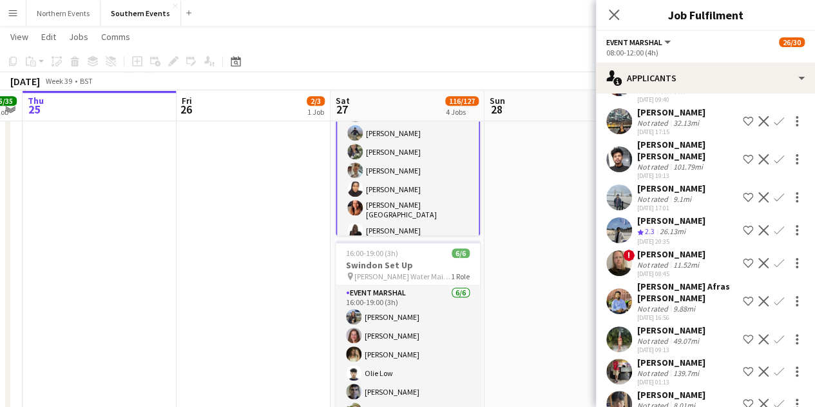
click at [774, 396] on button "Confirm" at bounding box center [778, 403] width 15 height 15
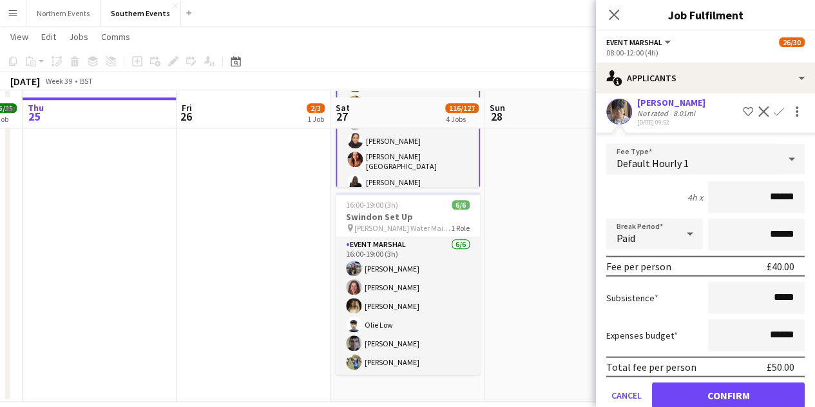
scroll to position [561, 0]
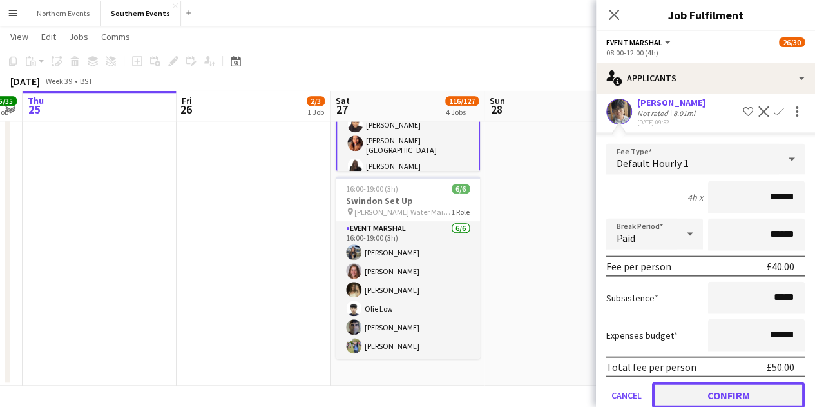
click at [719, 382] on button "Confirm" at bounding box center [728, 395] width 153 height 26
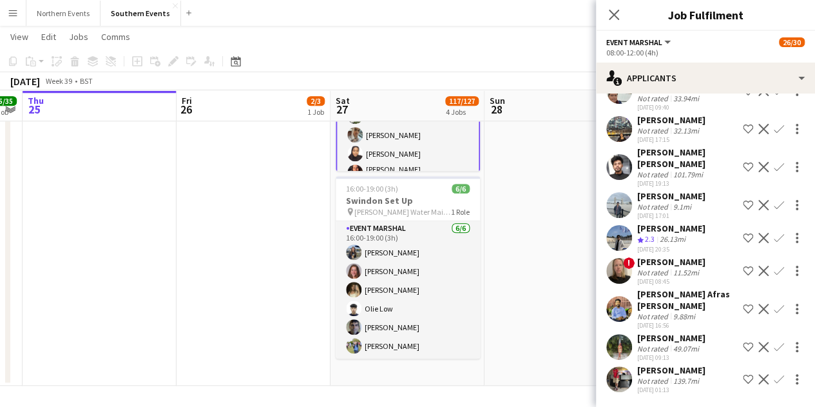
scroll to position [1056, 0]
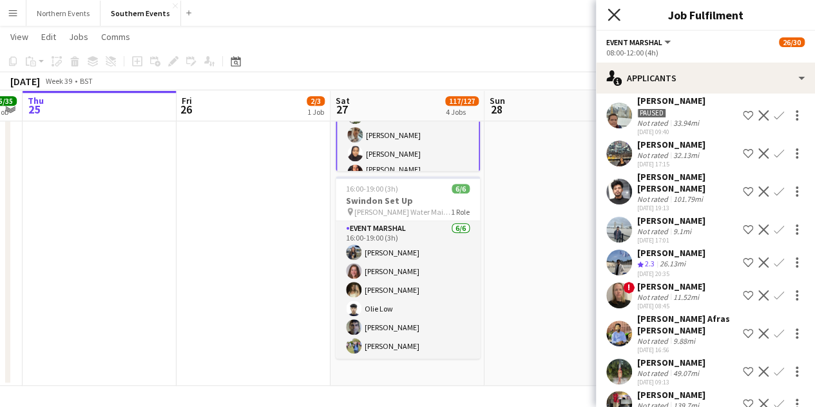
click at [619, 19] on icon "Close pop-in" at bounding box center [614, 14] width 12 height 12
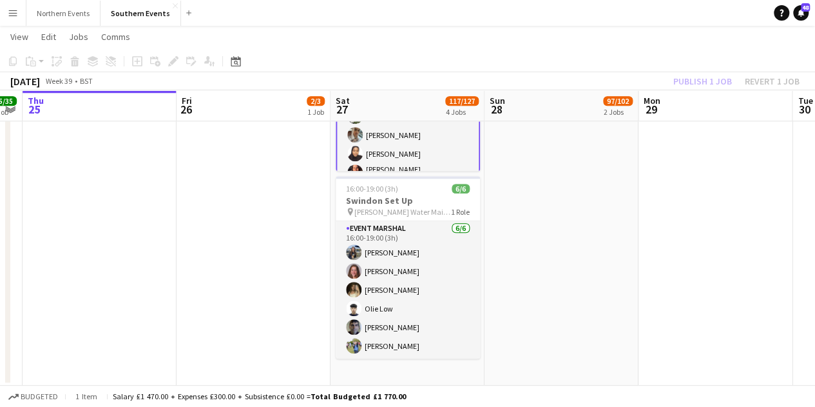
click at [700, 76] on div "Publish 1 job Revert 1 job" at bounding box center [736, 81] width 157 height 17
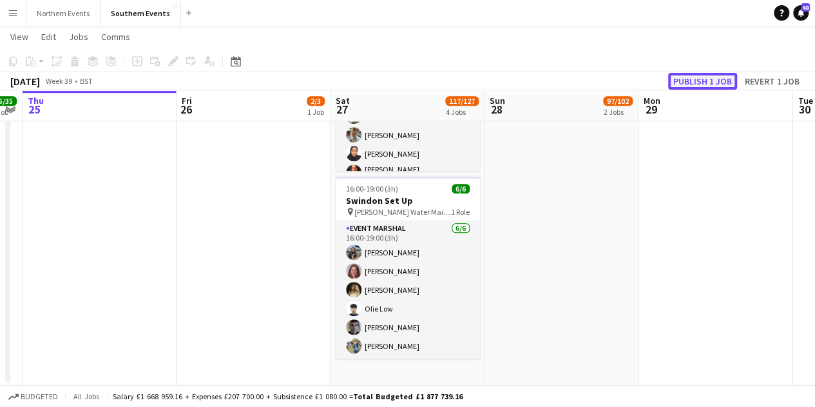
click at [700, 77] on button "Publish 1 job" at bounding box center [702, 81] width 69 height 17
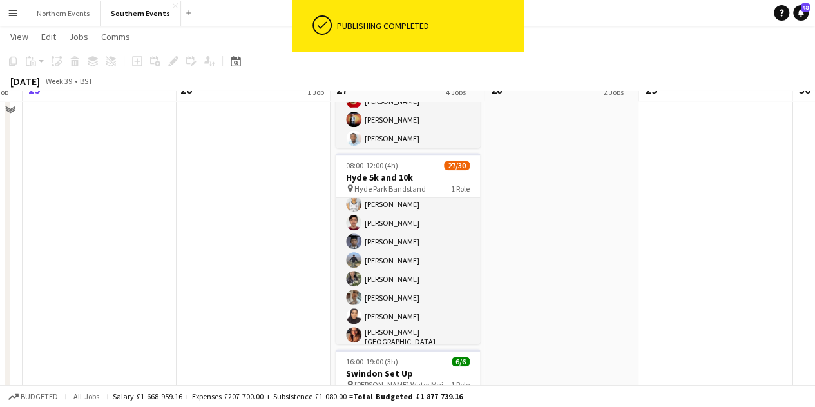
scroll to position [368, 0]
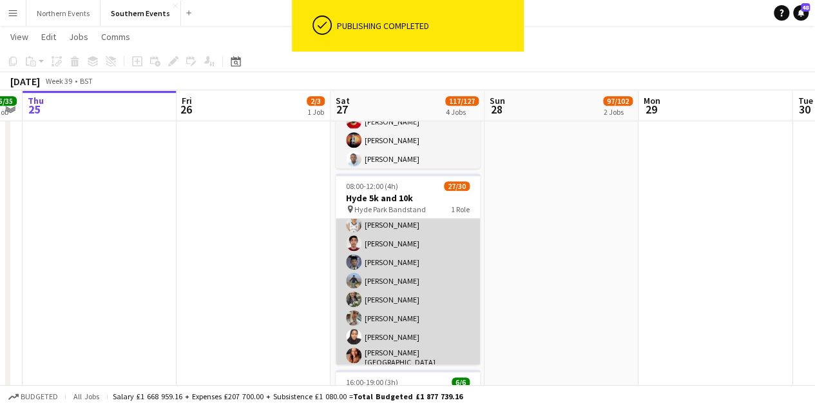
click at [375, 288] on app-card-role "Event Marshal 64A 27/30 08:00-12:00 (4h) [PERSON_NAME] [PERSON_NAME] [PERSON_NA…" at bounding box center [408, 320] width 144 height 590
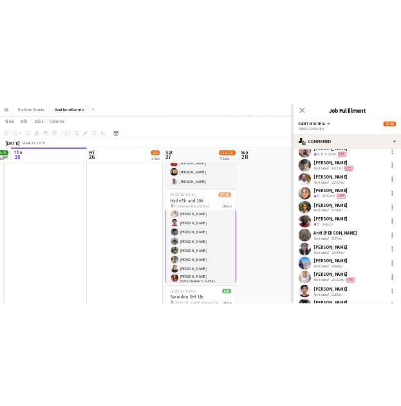
scroll to position [0, 0]
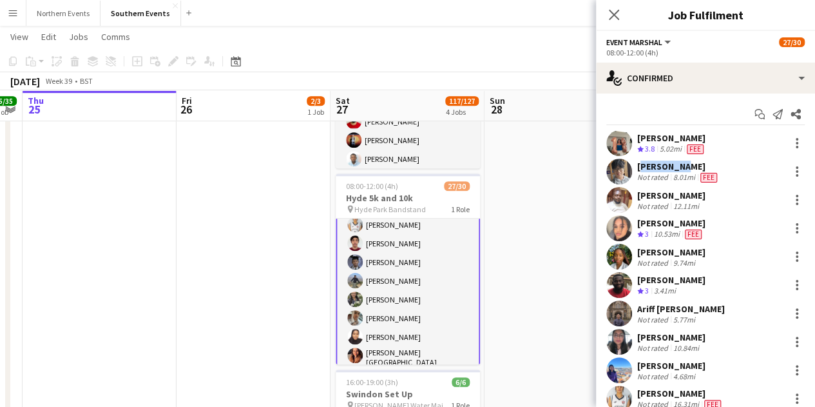
drag, startPoint x: 638, startPoint y: 167, endPoint x: 679, endPoint y: 167, distance: 40.6
click at [679, 166] on div "[PERSON_NAME]" at bounding box center [678, 166] width 82 height 12
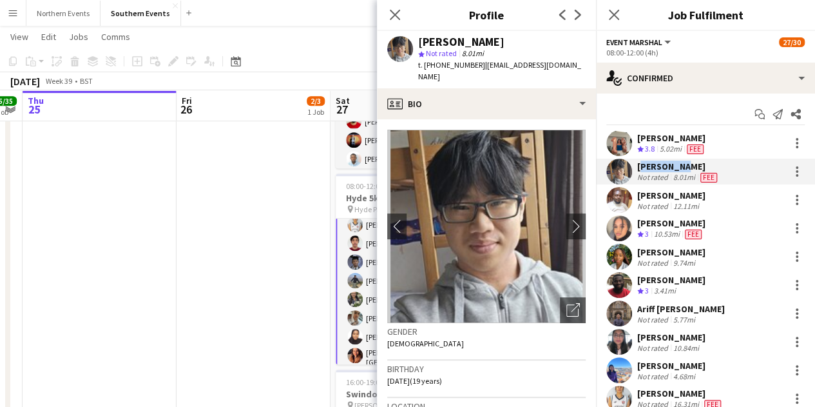
copy div "[PERSON_NAME]"
drag, startPoint x: 672, startPoint y: 106, endPoint x: 635, endPoint y: 60, distance: 59.2
click at [672, 106] on div "Start chat Send notification Share" at bounding box center [705, 114] width 198 height 21
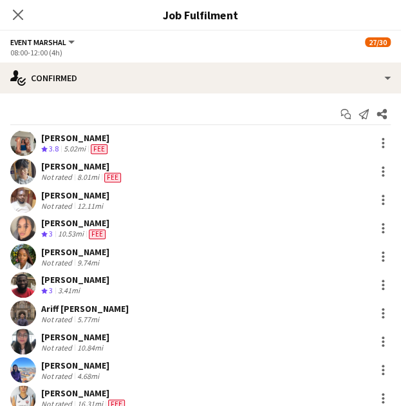
click at [26, 17] on div "Close pop-in" at bounding box center [18, 15] width 36 height 30
click at [22, 15] on icon "Close pop-in" at bounding box center [18, 14] width 12 height 12
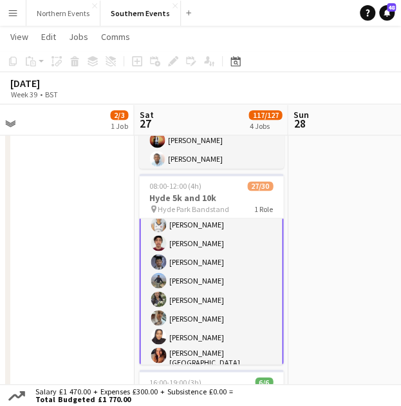
drag, startPoint x: 256, startPoint y: 249, endPoint x: 61, endPoint y: 222, distance: 197.8
click at [61, 222] on app-calendar-viewport "Tue 23 Wed 24 35/35 1 Job Thu 25 Fri 26 2/3 1 Job Sat 27 117/127 4 Jobs Sun 28 …" at bounding box center [200, 130] width 401 height 896
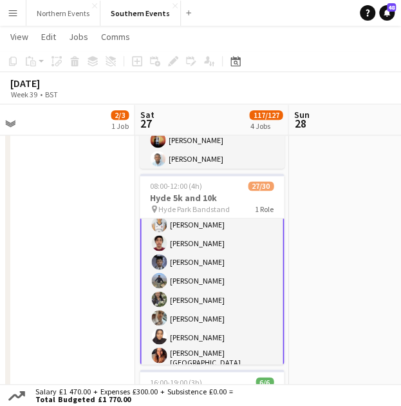
click at [210, 262] on app-card-role "Event Marshal 64A 27/30 08:00-12:00 (4h) [PERSON_NAME] [PERSON_NAME] [PERSON_NA…" at bounding box center [212, 320] width 144 height 592
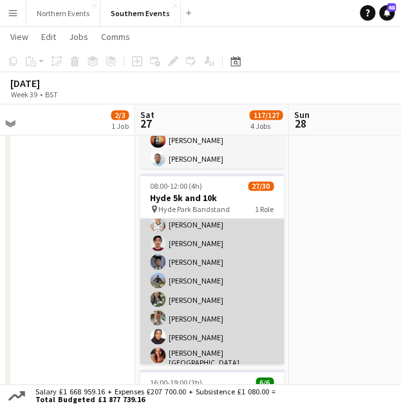
click at [198, 256] on app-card-role "Event Marshal 64A 27/30 08:00-12:00 (4h) [PERSON_NAME] [PERSON_NAME] [PERSON_NA…" at bounding box center [212, 320] width 144 height 590
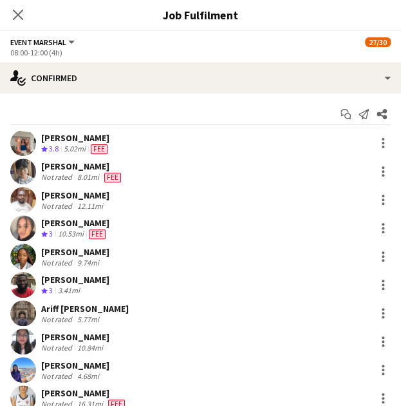
scroll to position [195, 0]
click at [85, 255] on div "[PERSON_NAME]" at bounding box center [75, 252] width 68 height 12
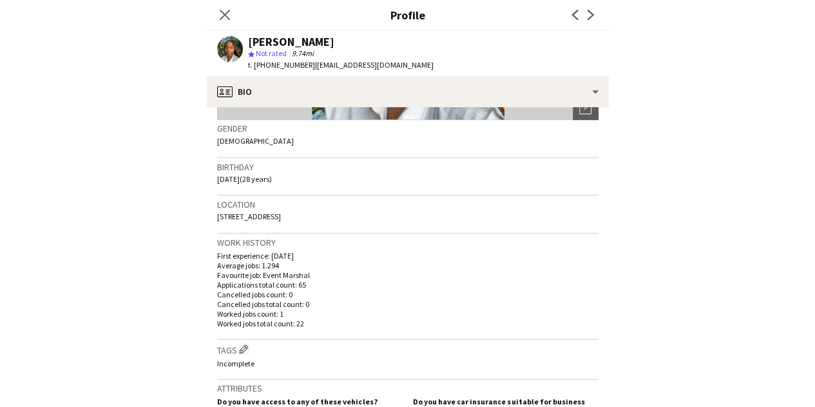
scroll to position [258, 0]
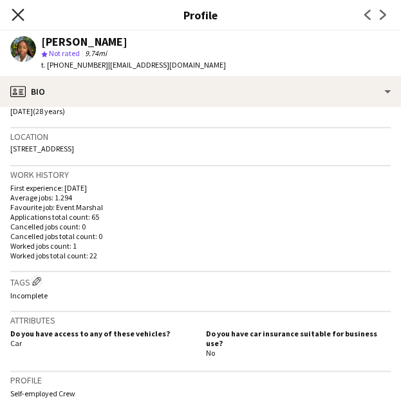
click at [21, 18] on icon at bounding box center [18, 14] width 12 height 12
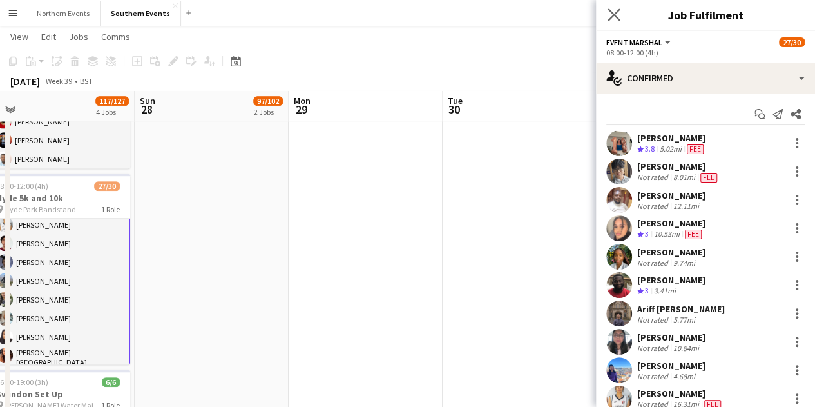
click at [612, 8] on app-icon "Close pop-in" at bounding box center [614, 15] width 19 height 19
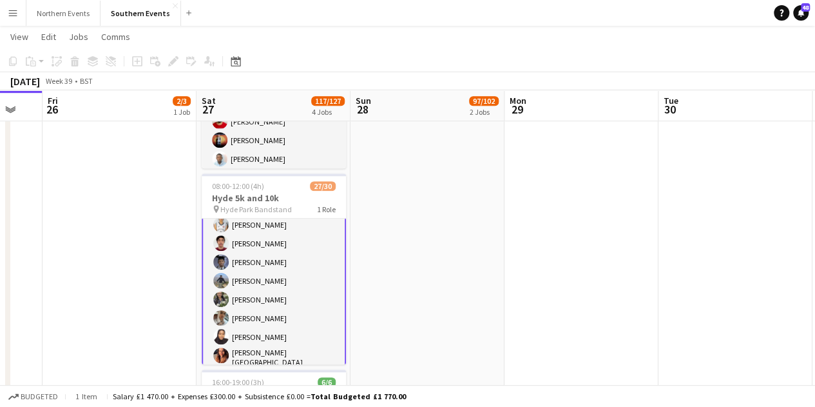
scroll to position [0, 401]
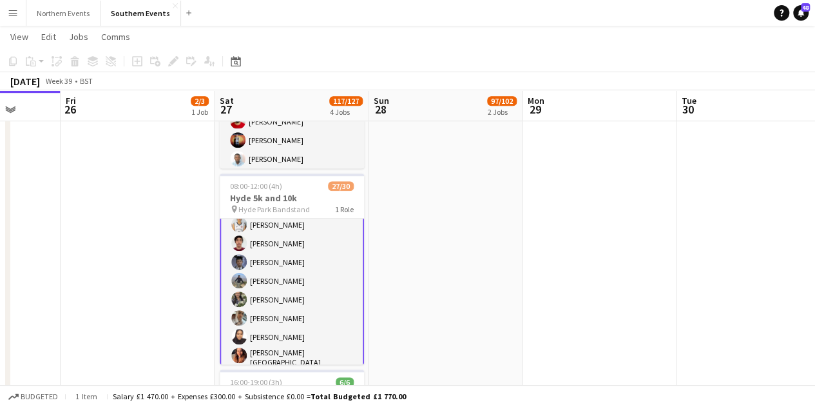
drag, startPoint x: 275, startPoint y: 249, endPoint x: 488, endPoint y: 251, distance: 213.3
click at [488, 251] on app-calendar-viewport "Tue 23 Wed 24 35/35 1 Job Thu 25 Fri 26 2/3 1 Job Sat 27 117/127 4 Jobs Sun 28 …" at bounding box center [407, 231] width 815 height 1098
click at [304, 270] on app-card-role "Event Marshal 64A 27/30 08:00-12:00 (4h) [PERSON_NAME] [PERSON_NAME] [PERSON_NA…" at bounding box center [292, 320] width 144 height 592
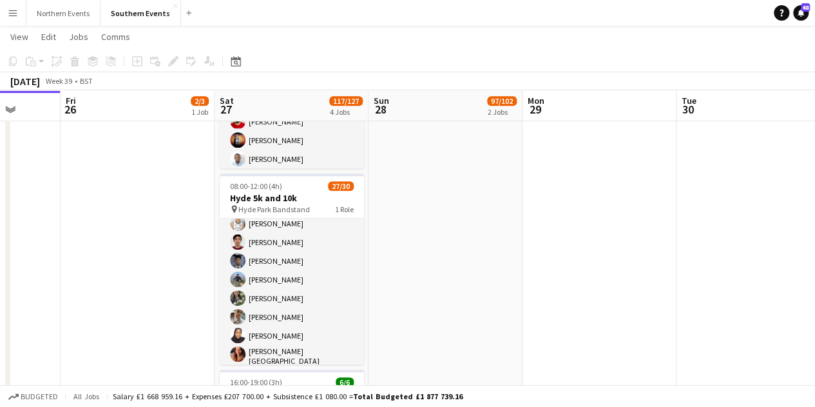
scroll to position [193, 0]
click at [304, 271] on app-card-role "Event Marshal 64A 27/30 08:00-12:00 (4h) [PERSON_NAME] [PERSON_NAME] [PERSON_NA…" at bounding box center [292, 320] width 144 height 590
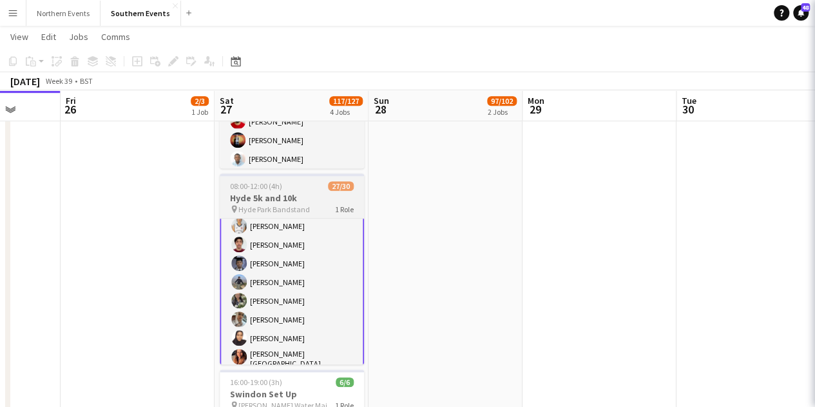
scroll to position [195, 0]
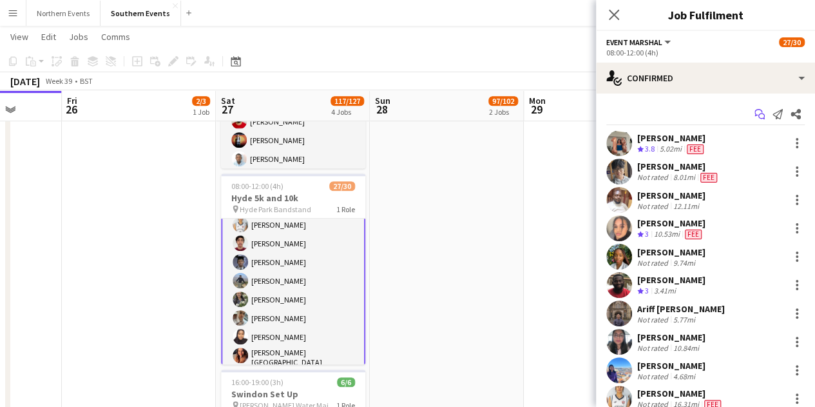
click at [751, 107] on app-icon "Start chat" at bounding box center [760, 114] width 18 height 18
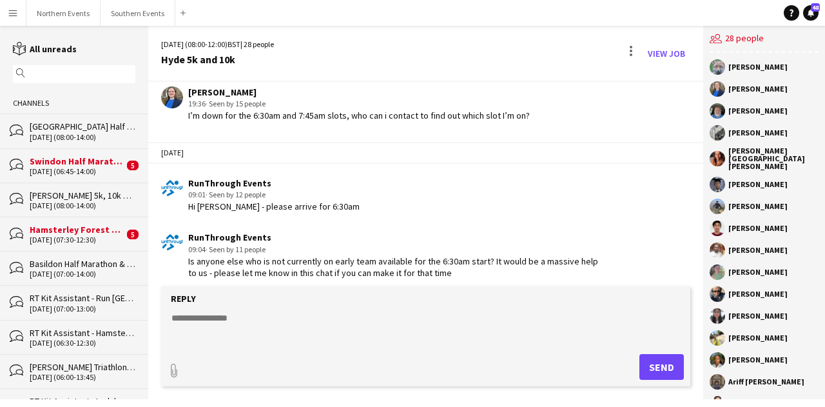
scroll to position [2730, 0]
